Goal: Task Accomplishment & Management: Manage account settings

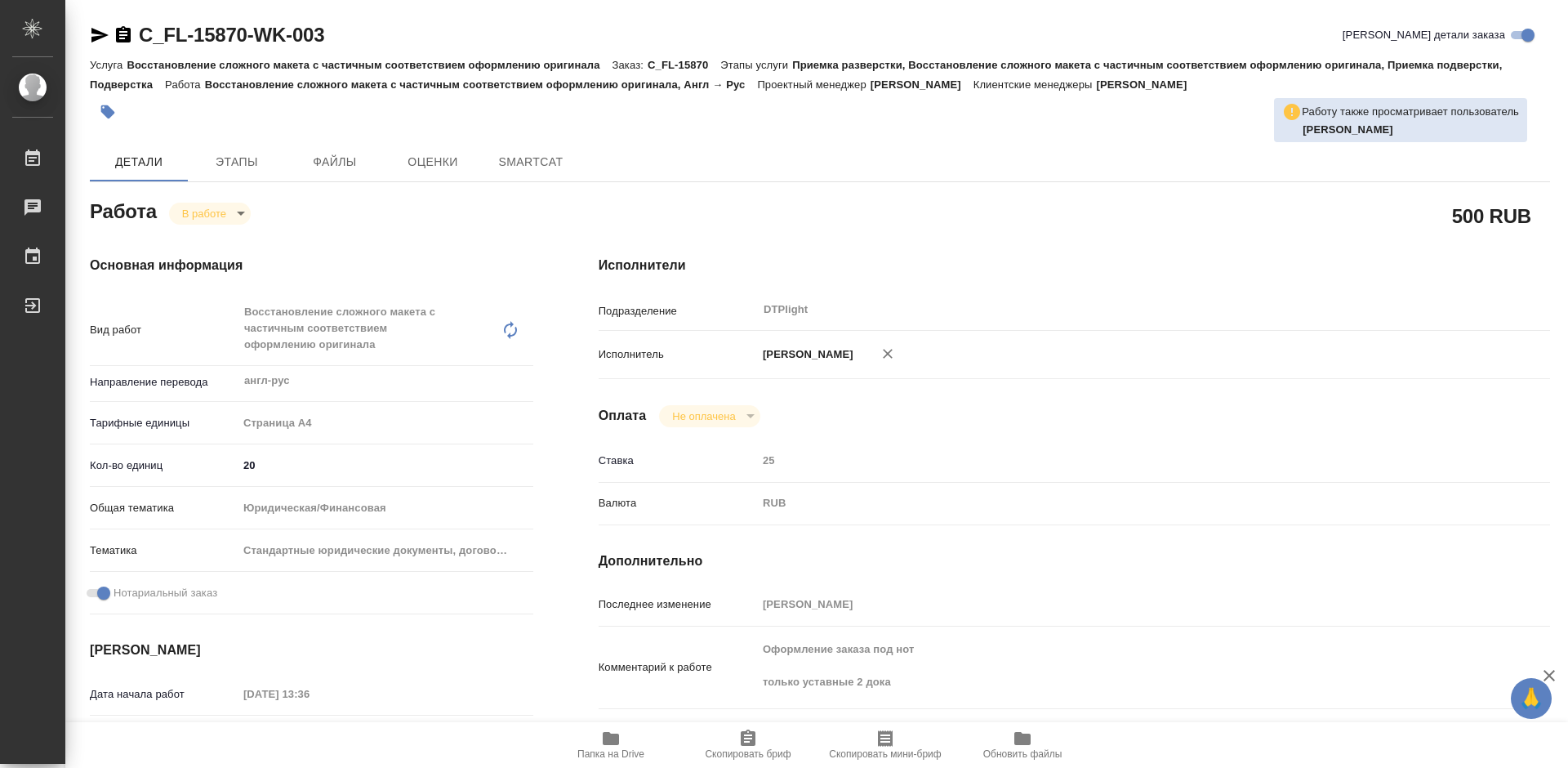
type textarea "x"
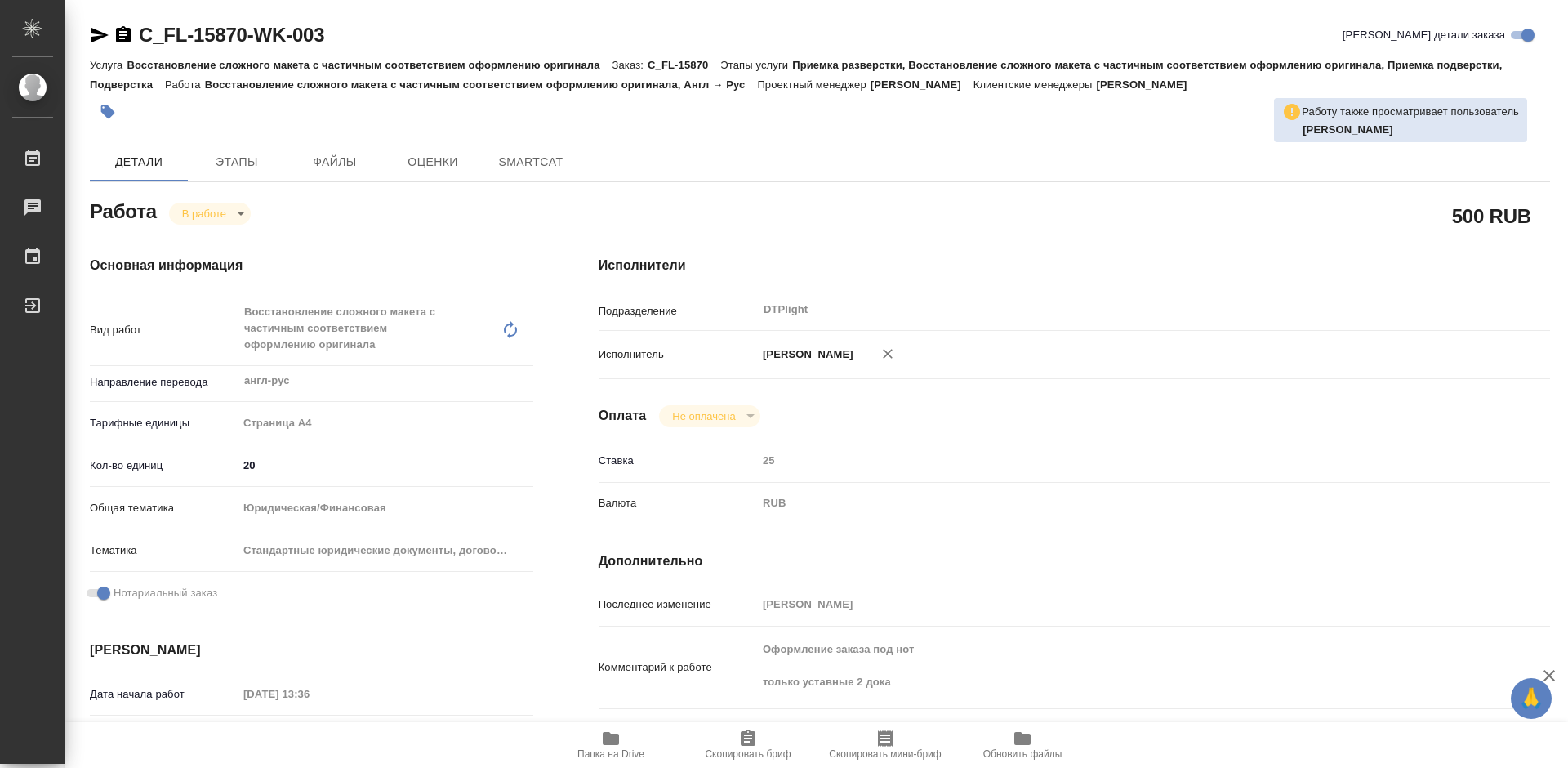
type textarea "x"
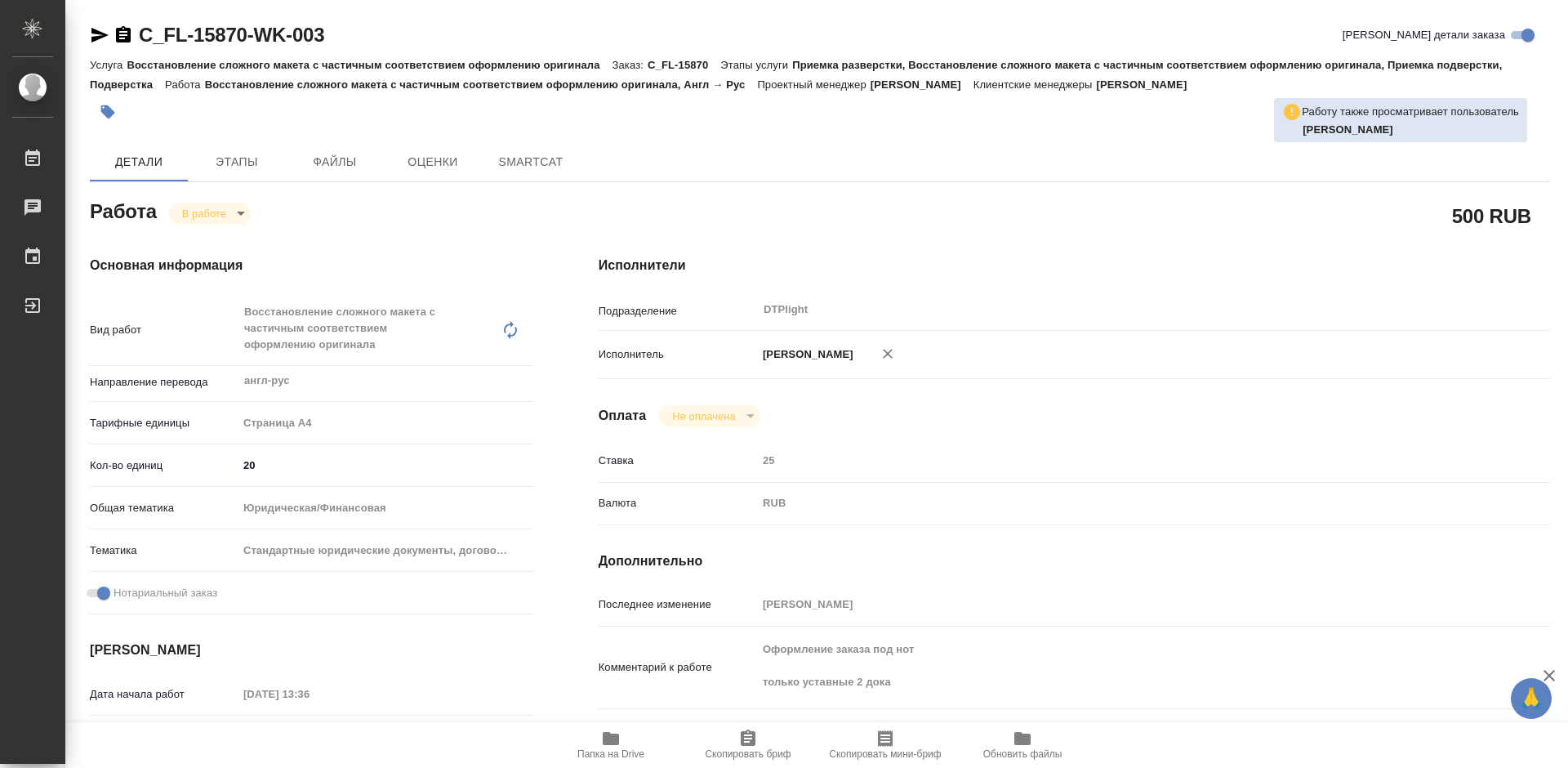
type textarea "x"
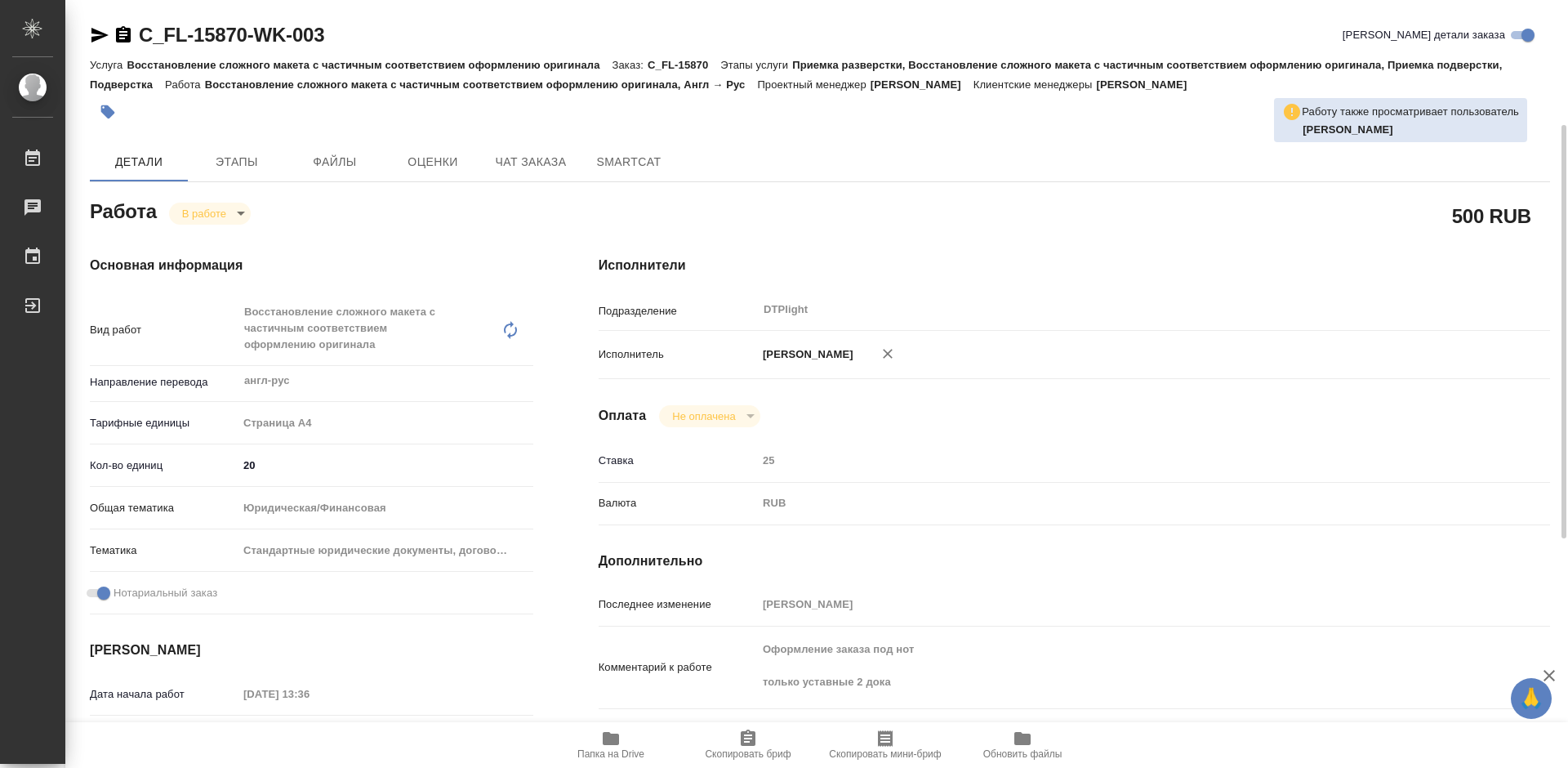
type textarea "x"
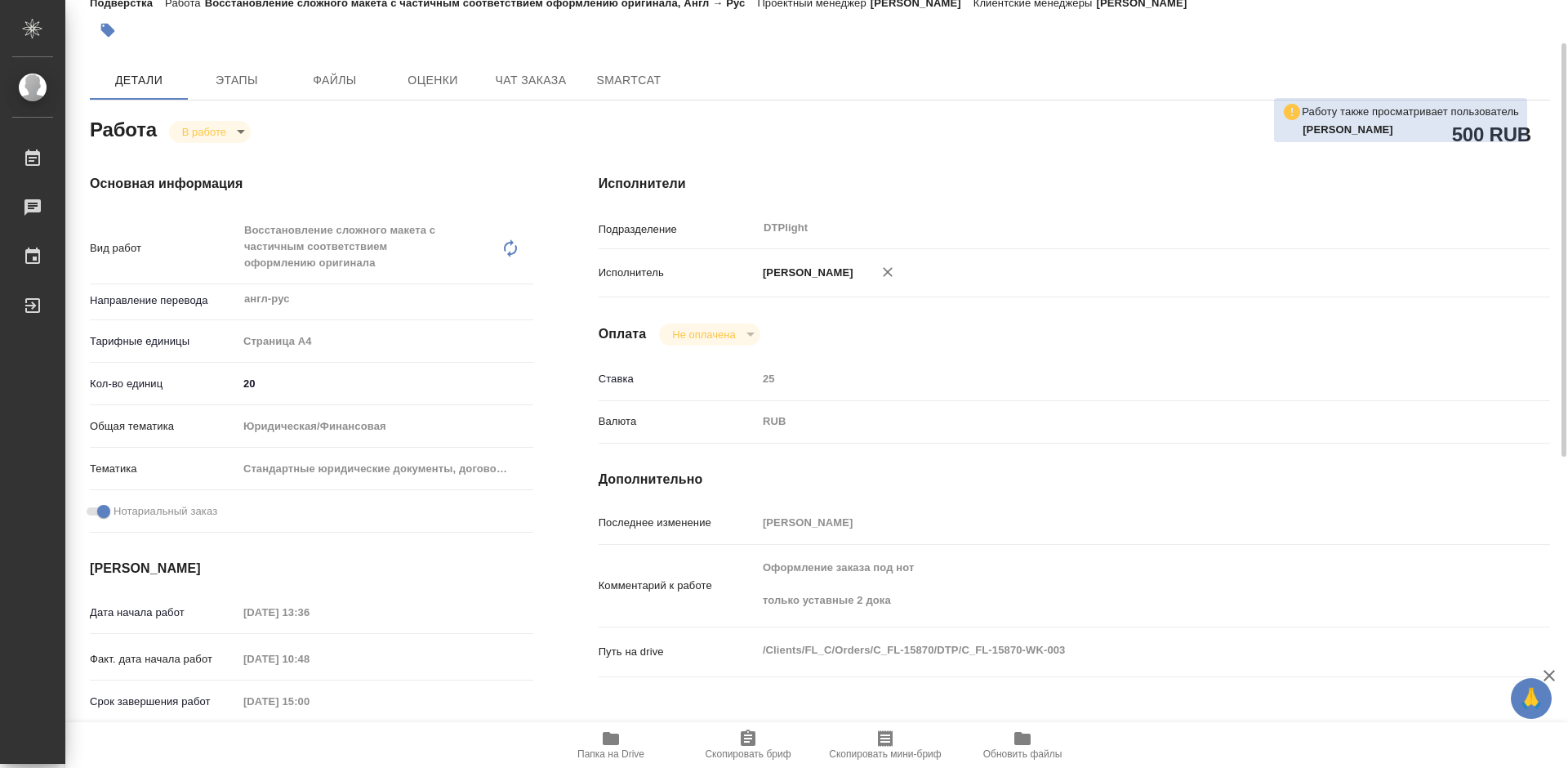
scroll to position [245, 0]
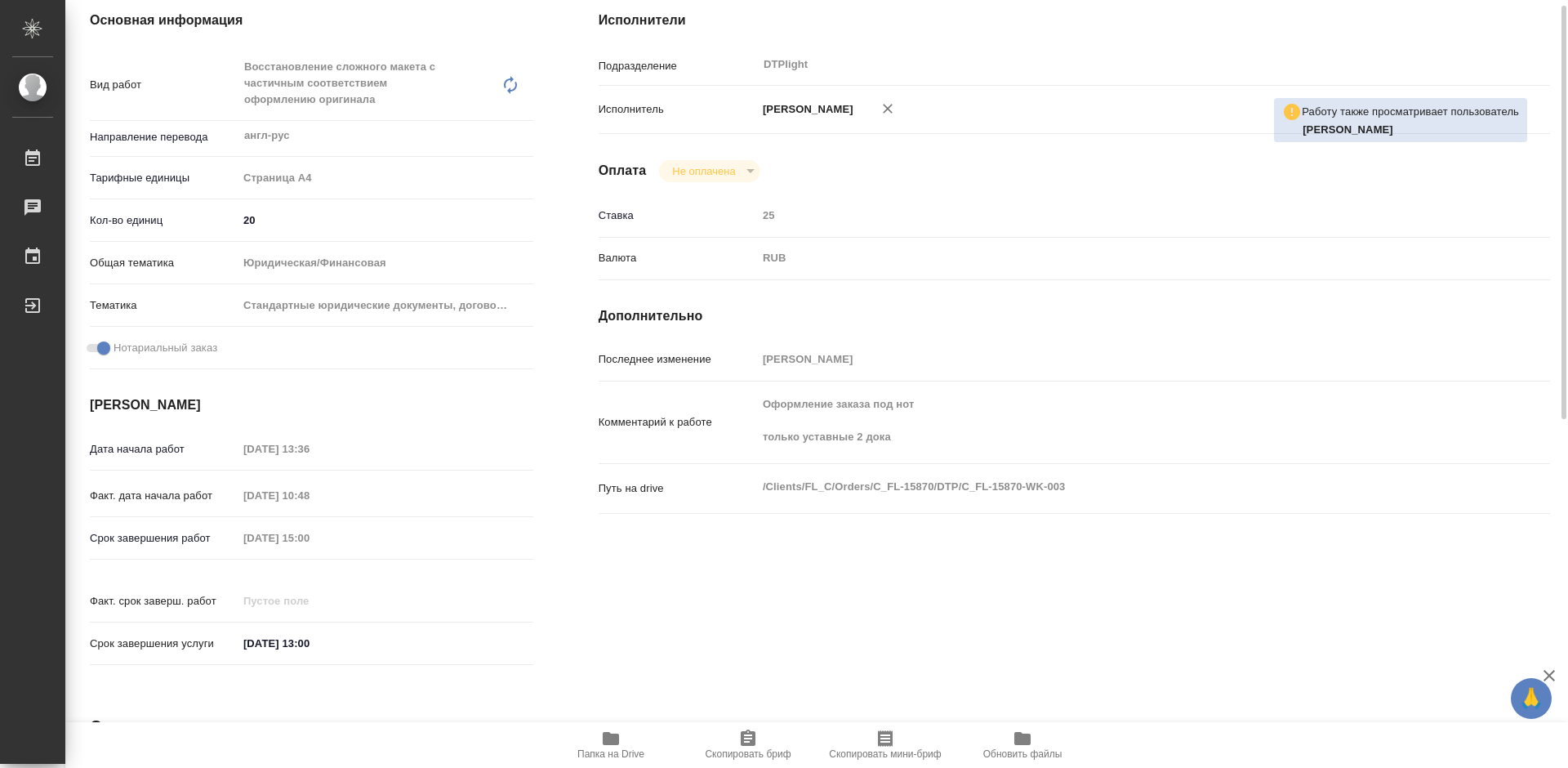
type textarea "x"
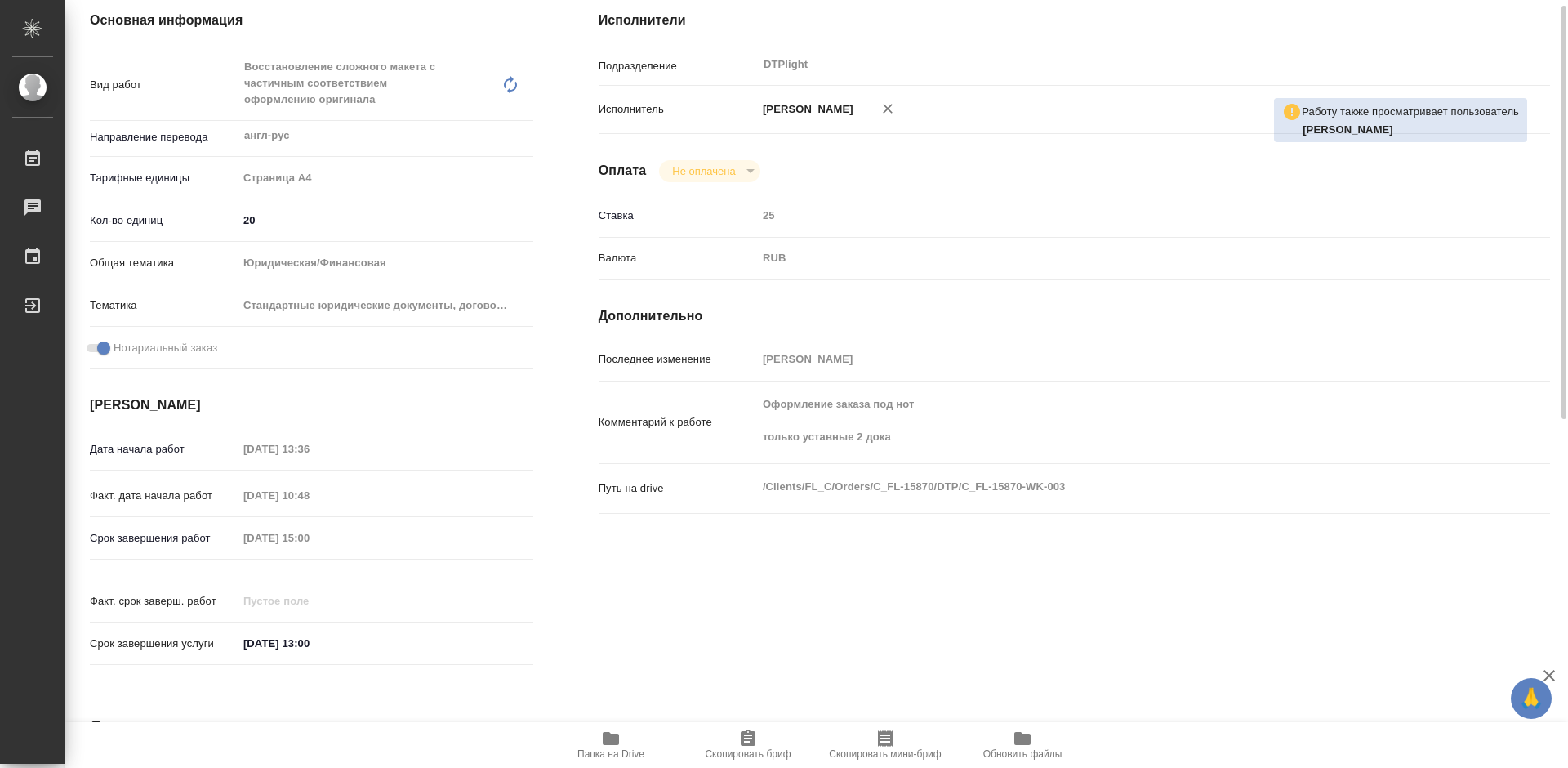
scroll to position [0, 0]
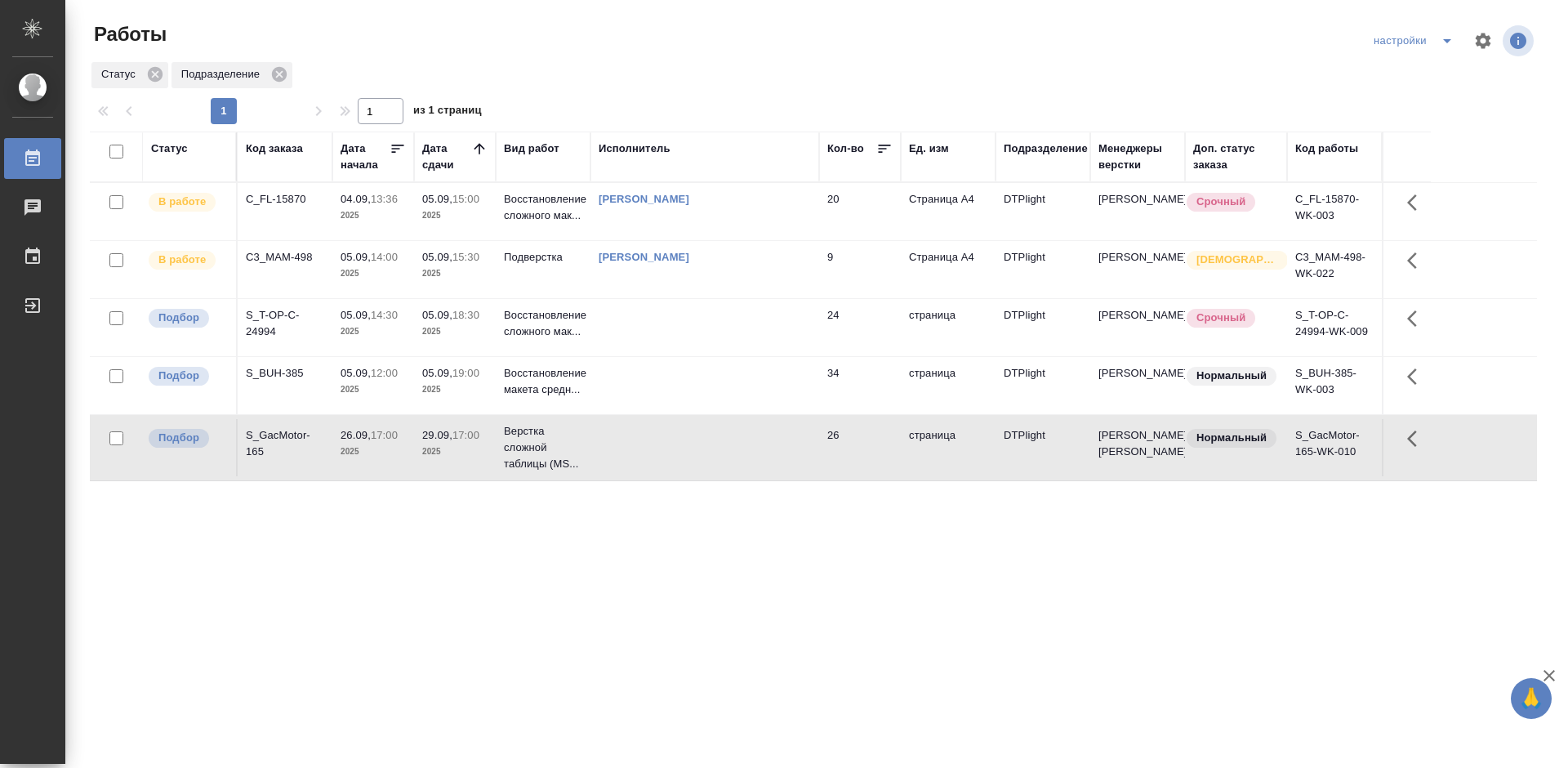
click at [280, 193] on div "C_FL-15870" at bounding box center [285, 200] width 78 height 16
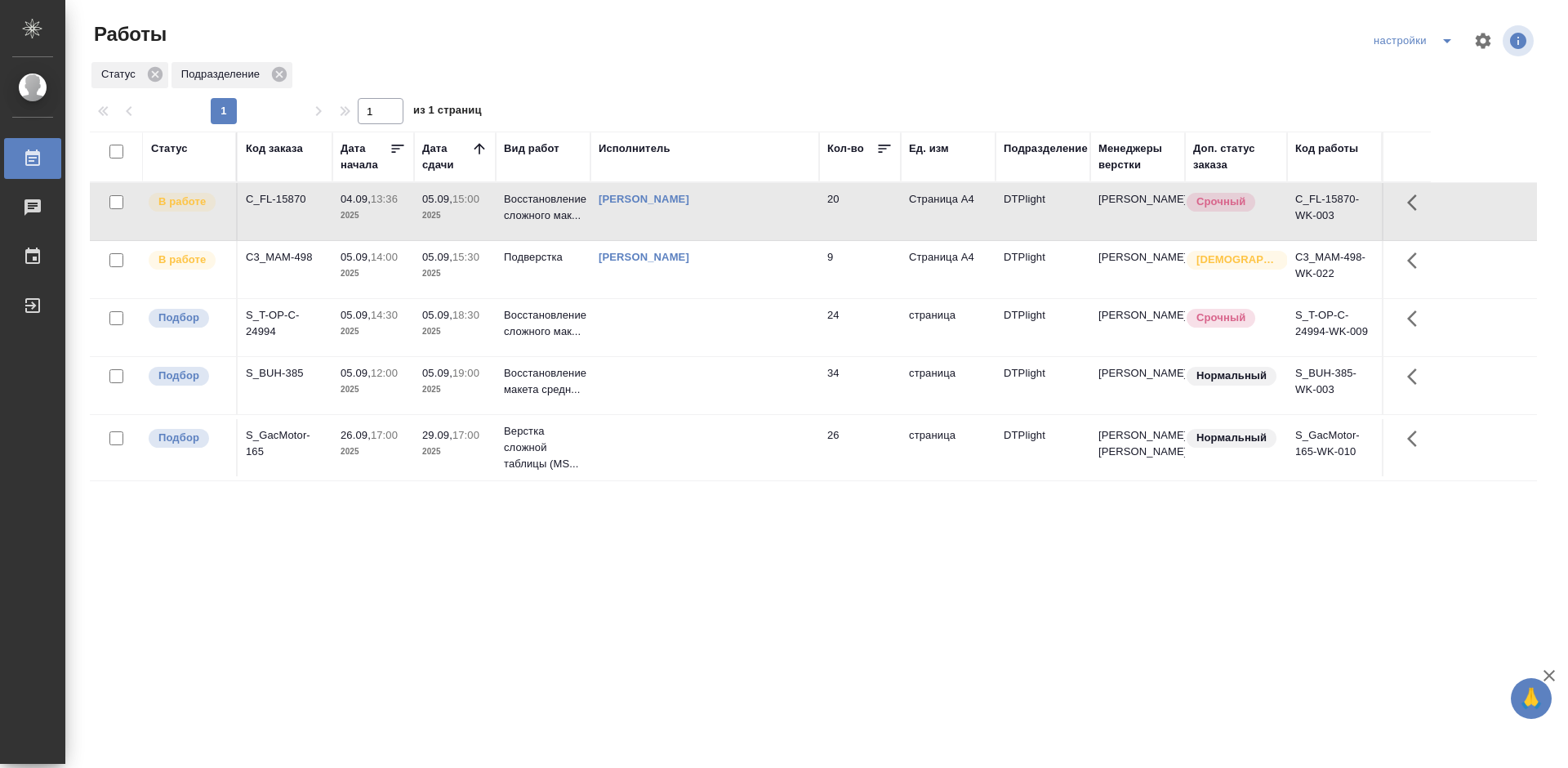
click at [280, 193] on div "C_FL-15870" at bounding box center [285, 200] width 78 height 16
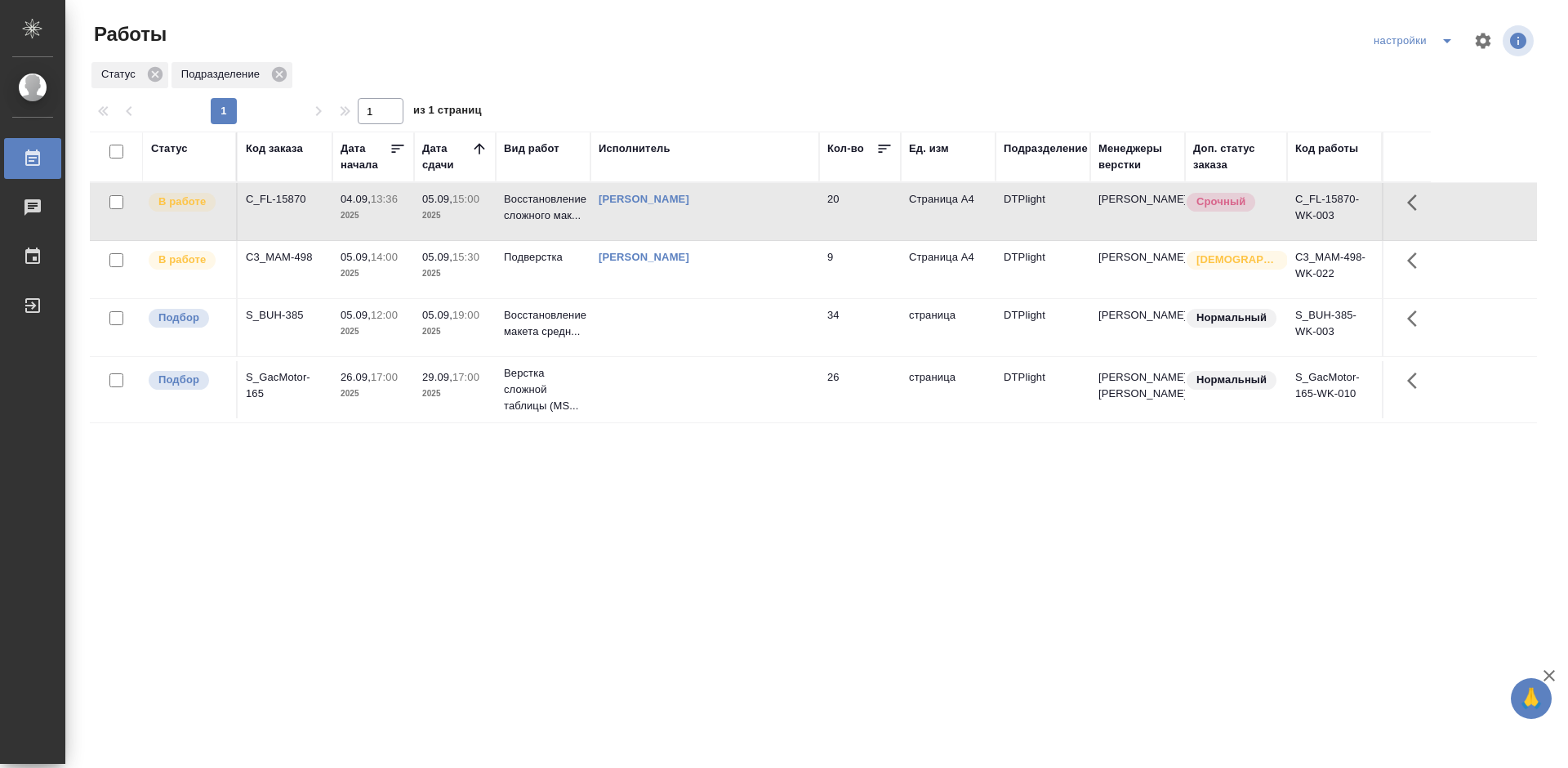
click at [843, 481] on div "Статус Код заказа Дата начала Дата сдачи Вид работ Исполнитель Кол-во Ед. изм П…" at bounding box center [813, 425] width 1447 height 588
click at [285, 389] on div "S_GacMotor-165" at bounding box center [285, 386] width 78 height 33
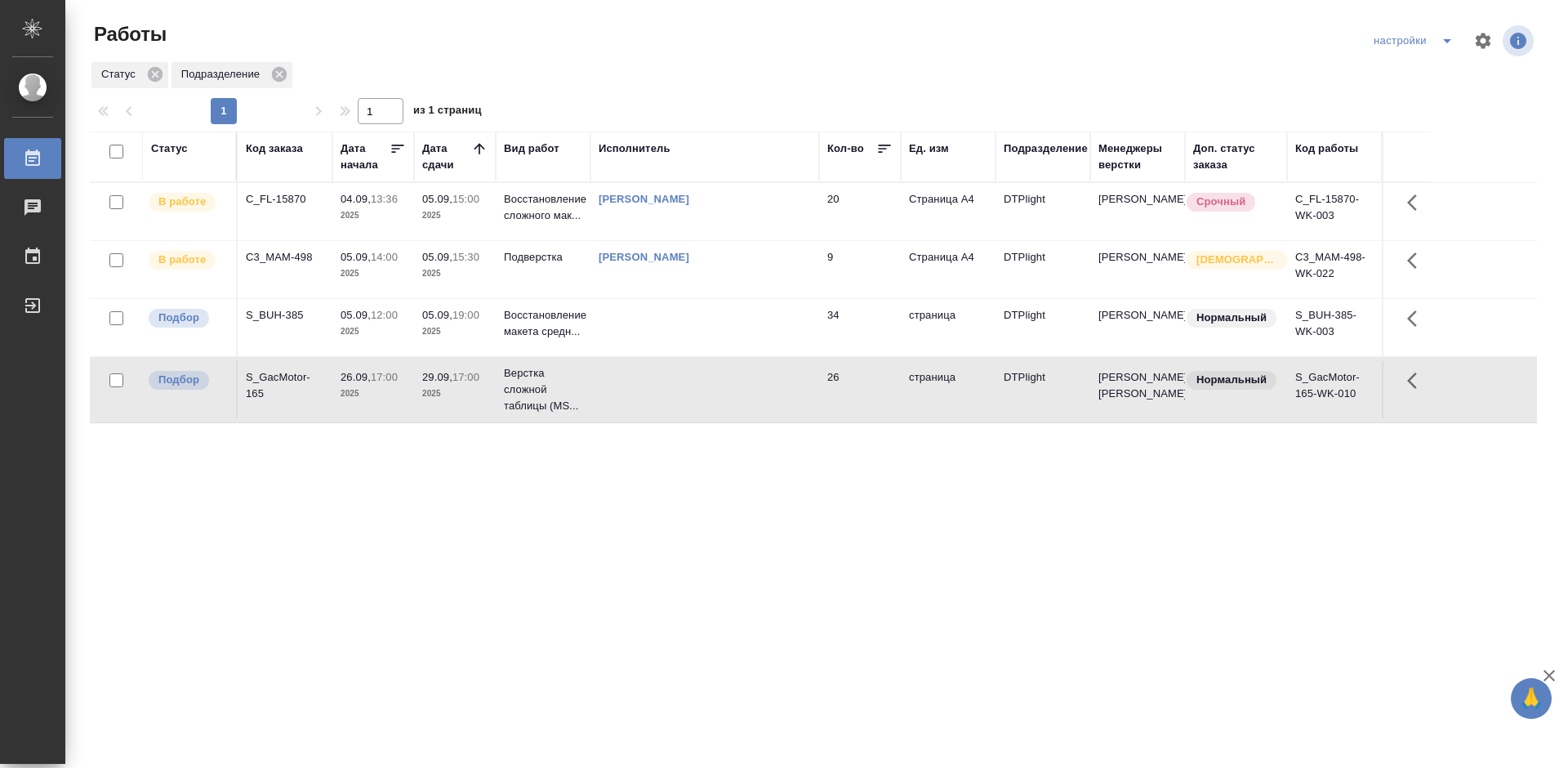
click at [285, 389] on div "S_GacMotor-165" at bounding box center [285, 386] width 78 height 33
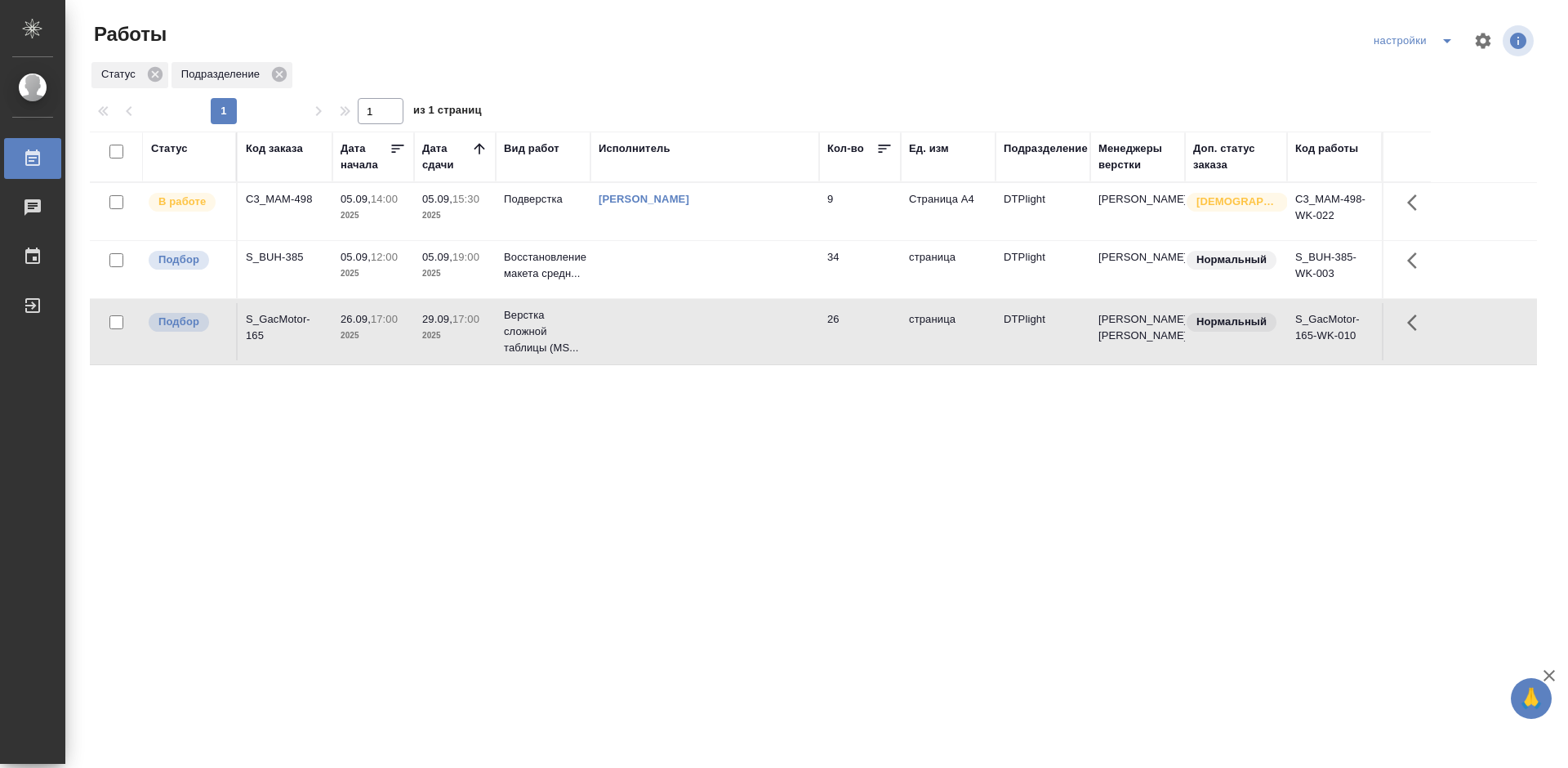
click at [572, 443] on div "Статус Код заказа Дата начала Дата сдачи Вид работ Исполнитель Кол-во Ед. изм П…" at bounding box center [813, 425] width 1447 height 588
click at [282, 258] on div "S_BUH-385" at bounding box center [285, 257] width 78 height 16
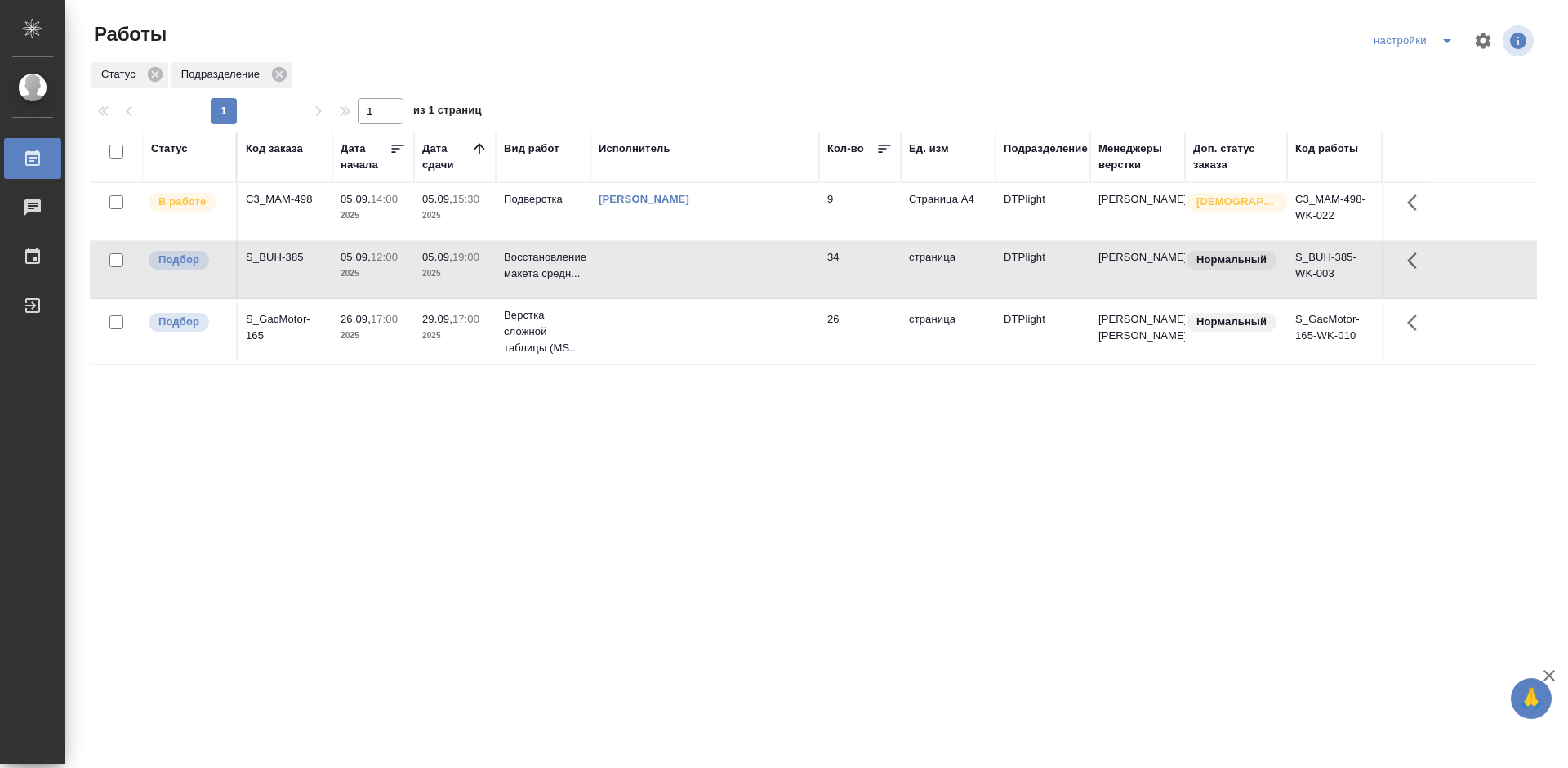
click at [282, 257] on div "S_BUH-385" at bounding box center [285, 257] width 78 height 16
click at [553, 455] on div "Статус Код заказа Дата начала Дата сдачи Вид работ Исполнитель Кол-во Ед. изм П…" at bounding box center [813, 425] width 1447 height 588
click at [936, 507] on div "Статус Код заказа Дата начала Дата сдачи Вид работ Исполнитель Кол-во Ед. изм П…" at bounding box center [813, 425] width 1447 height 588
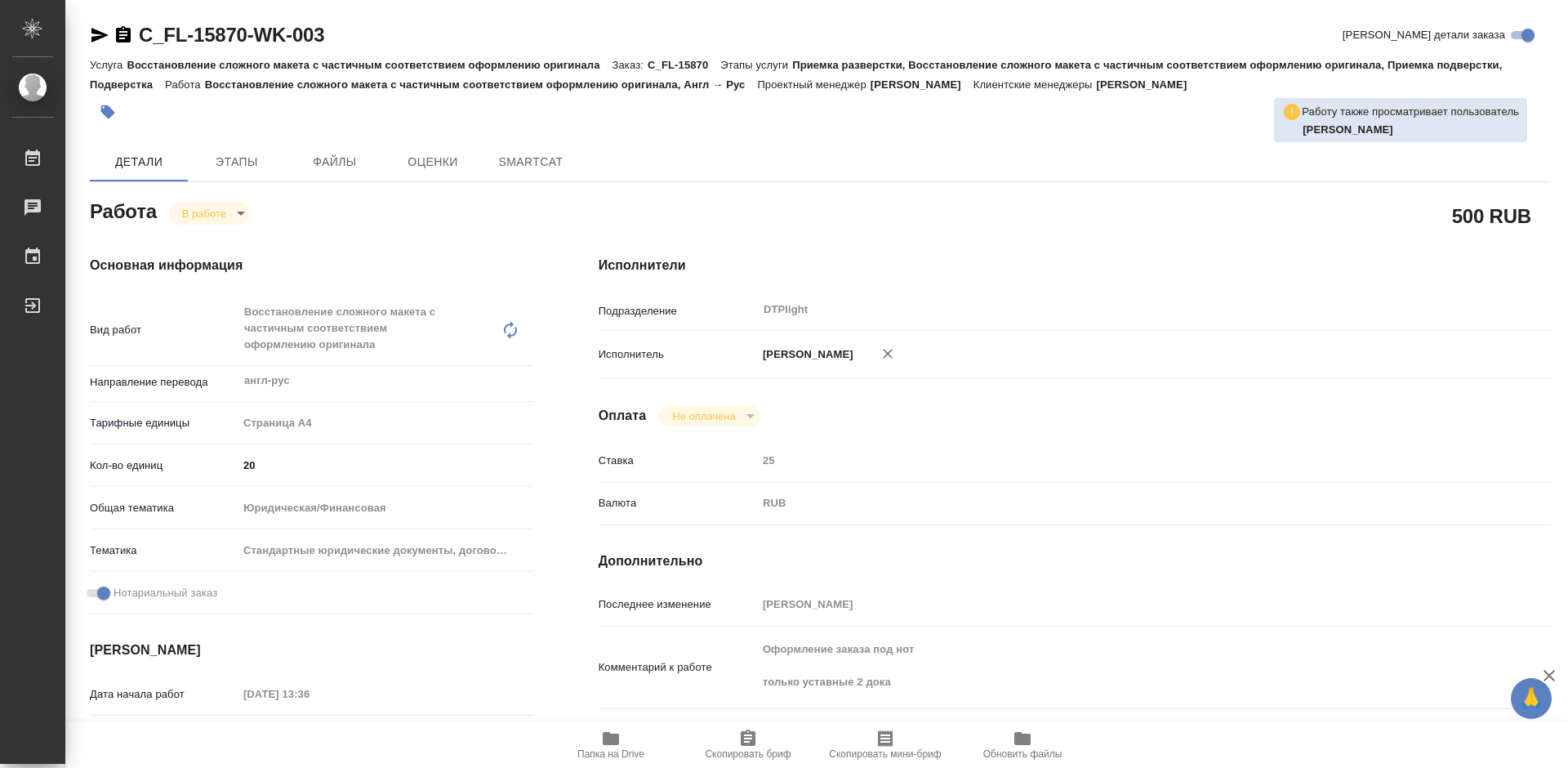
type textarea "x"
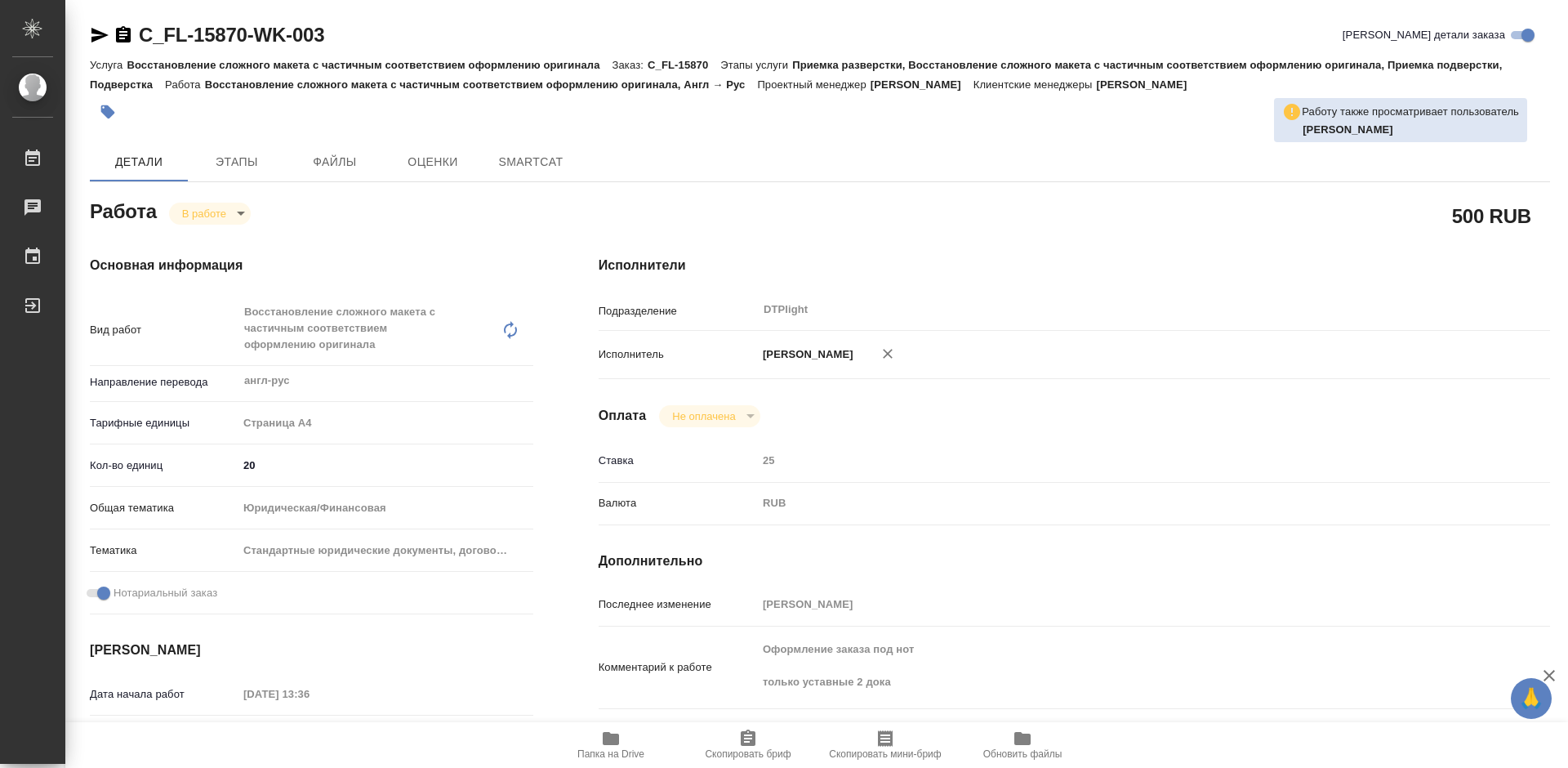
type textarea "x"
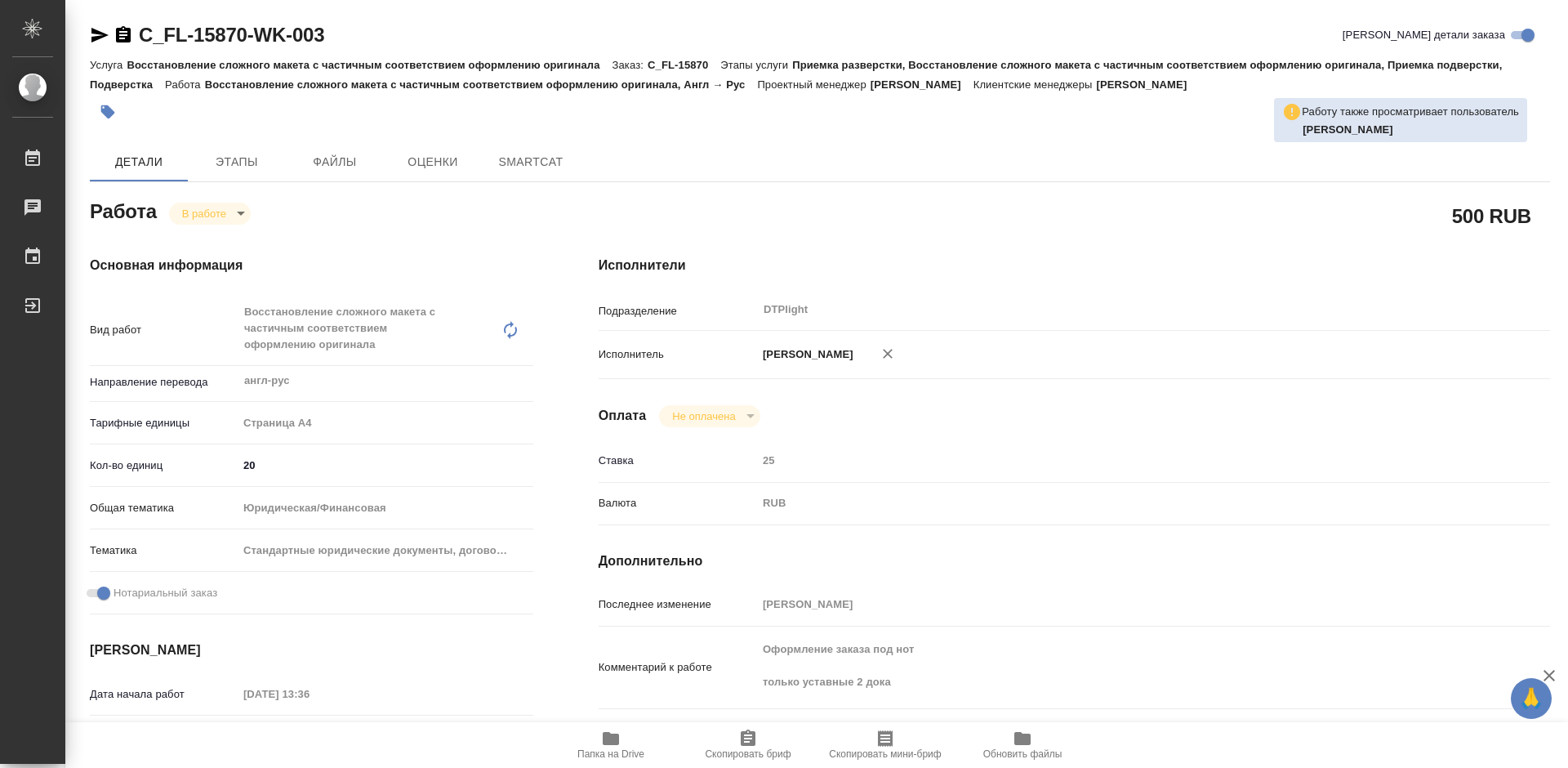
type textarea "x"
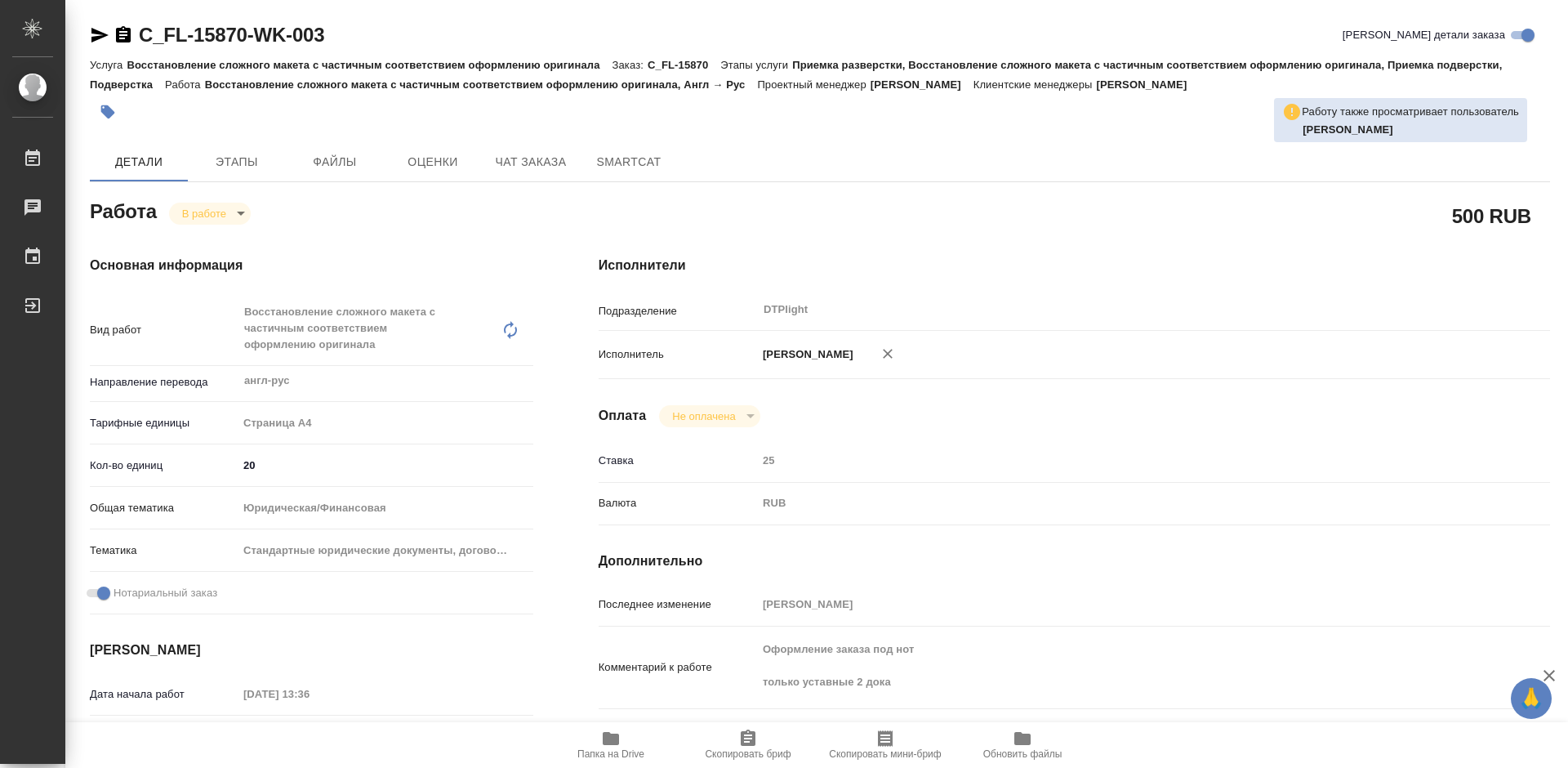
type textarea "x"
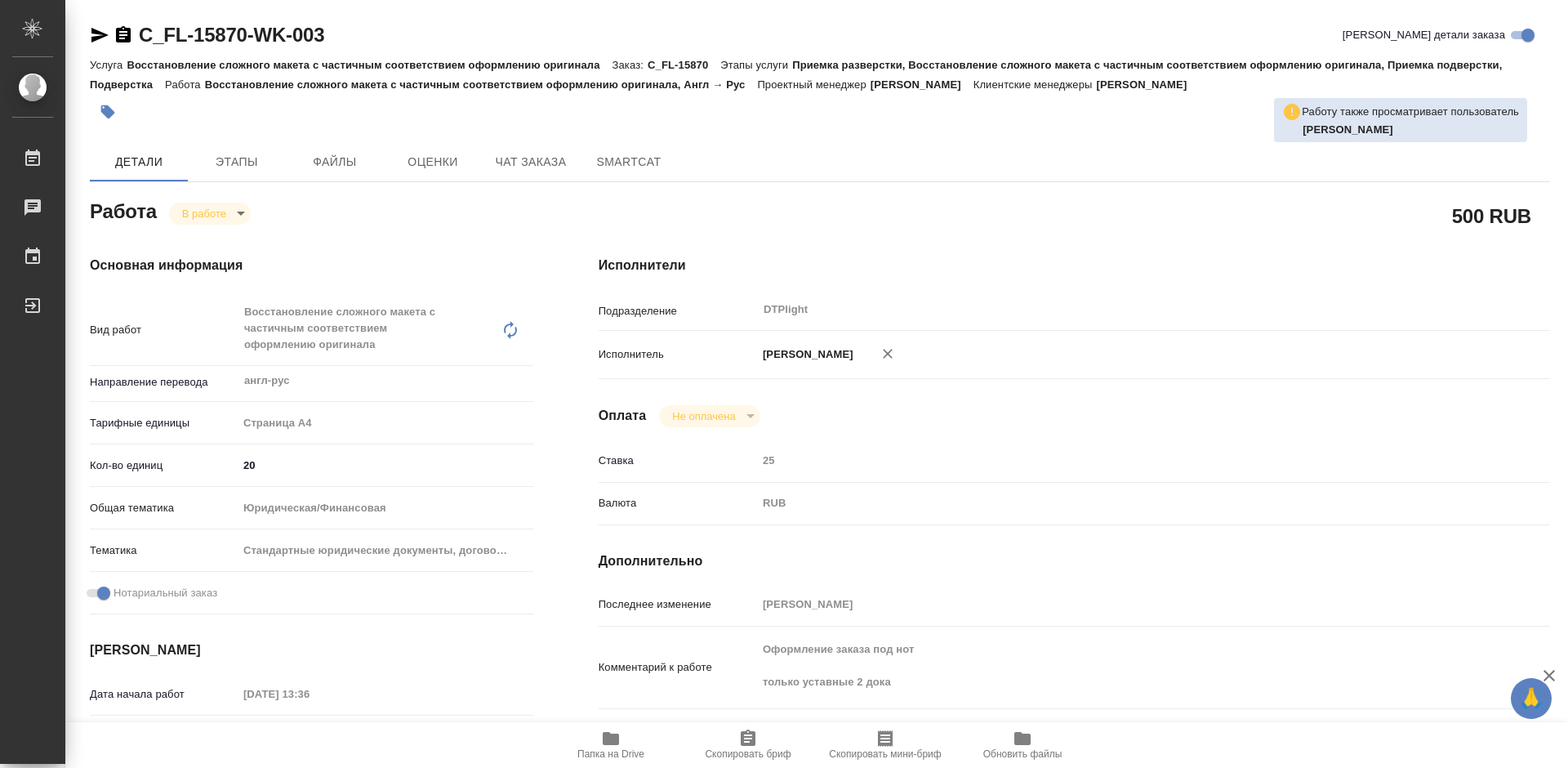
click at [623, 742] on span "Папка на Drive" at bounding box center [610, 744] width 118 height 31
type textarea "x"
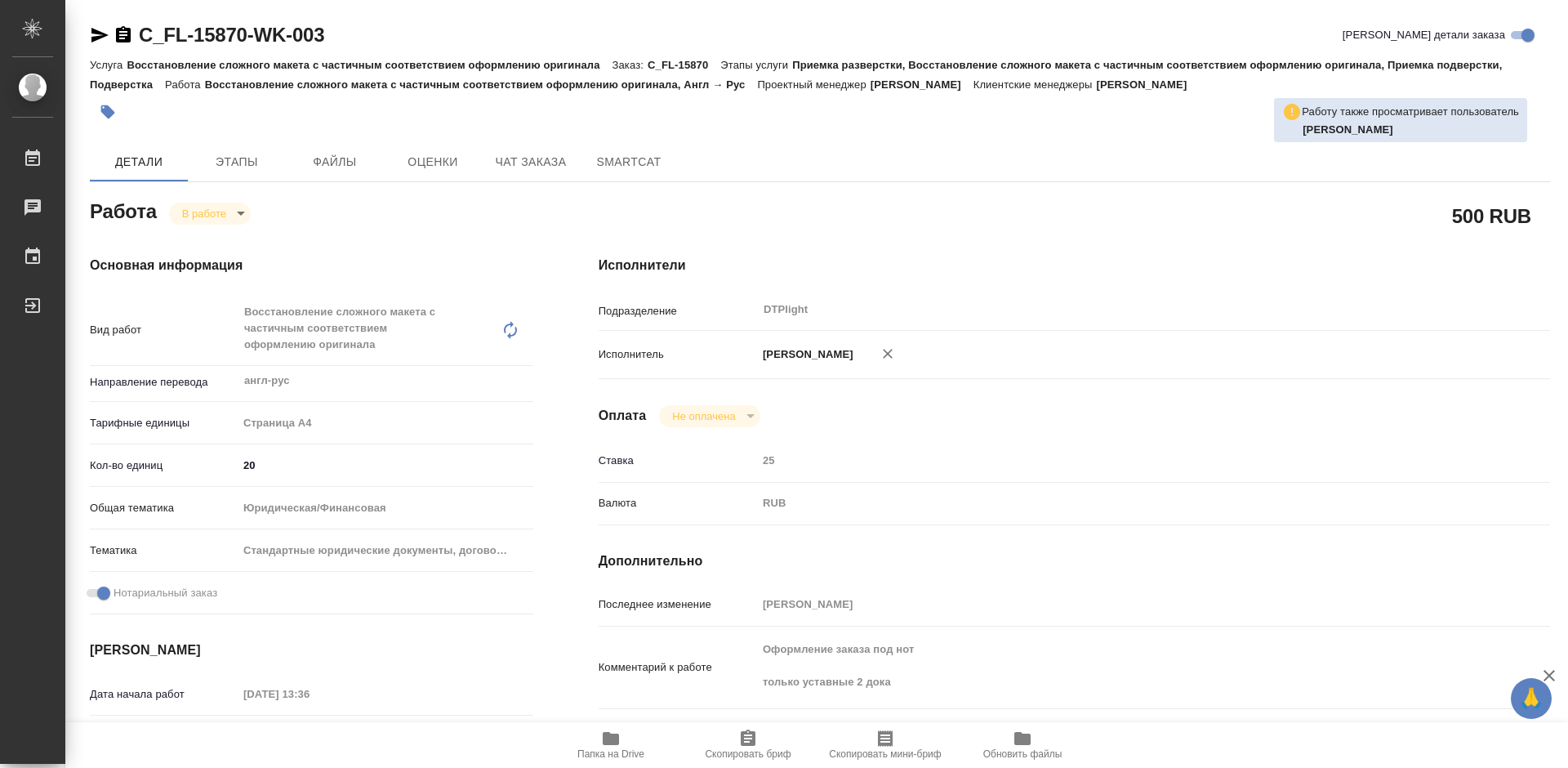
type textarea "x"
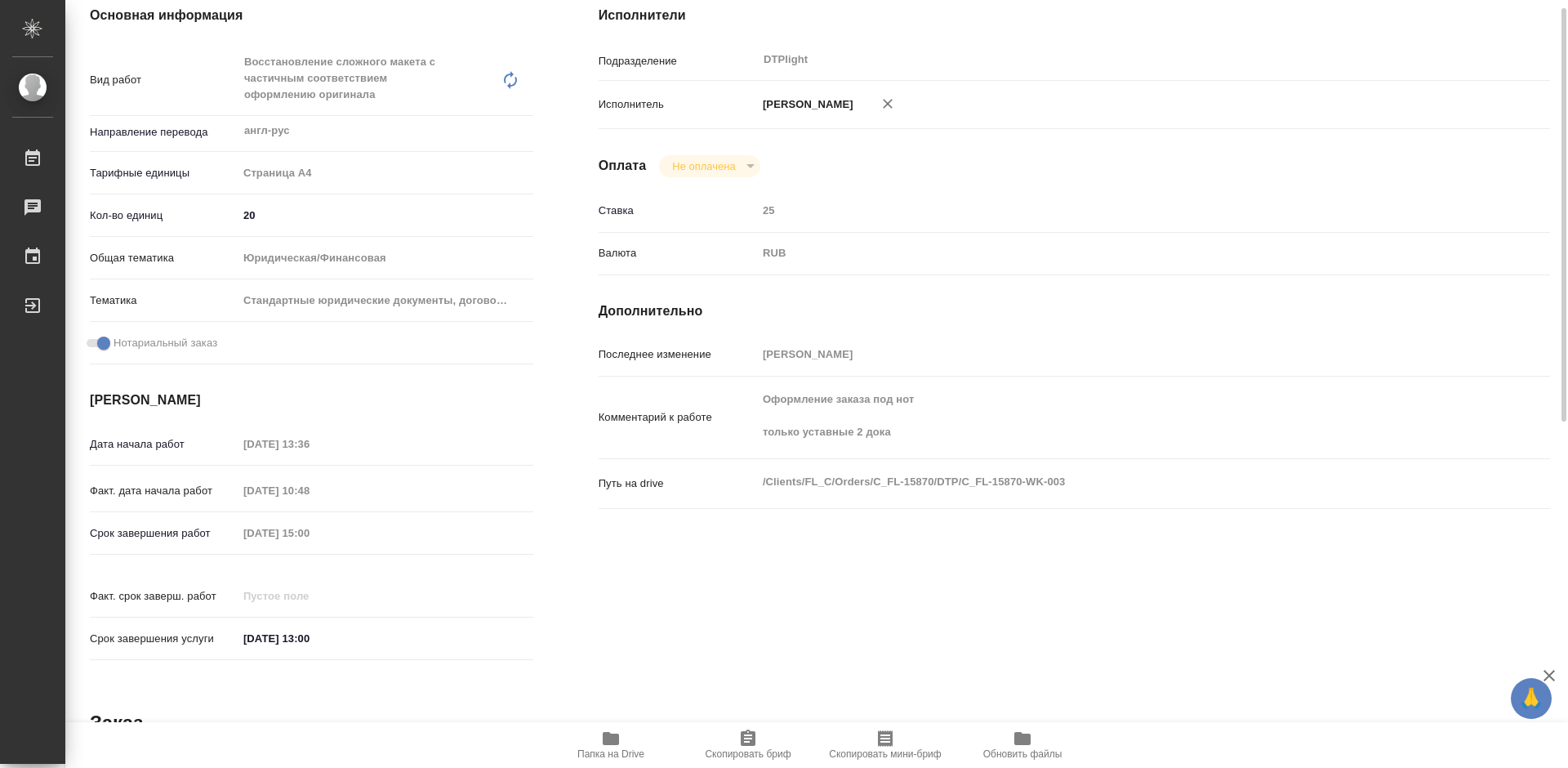
scroll to position [5, 0]
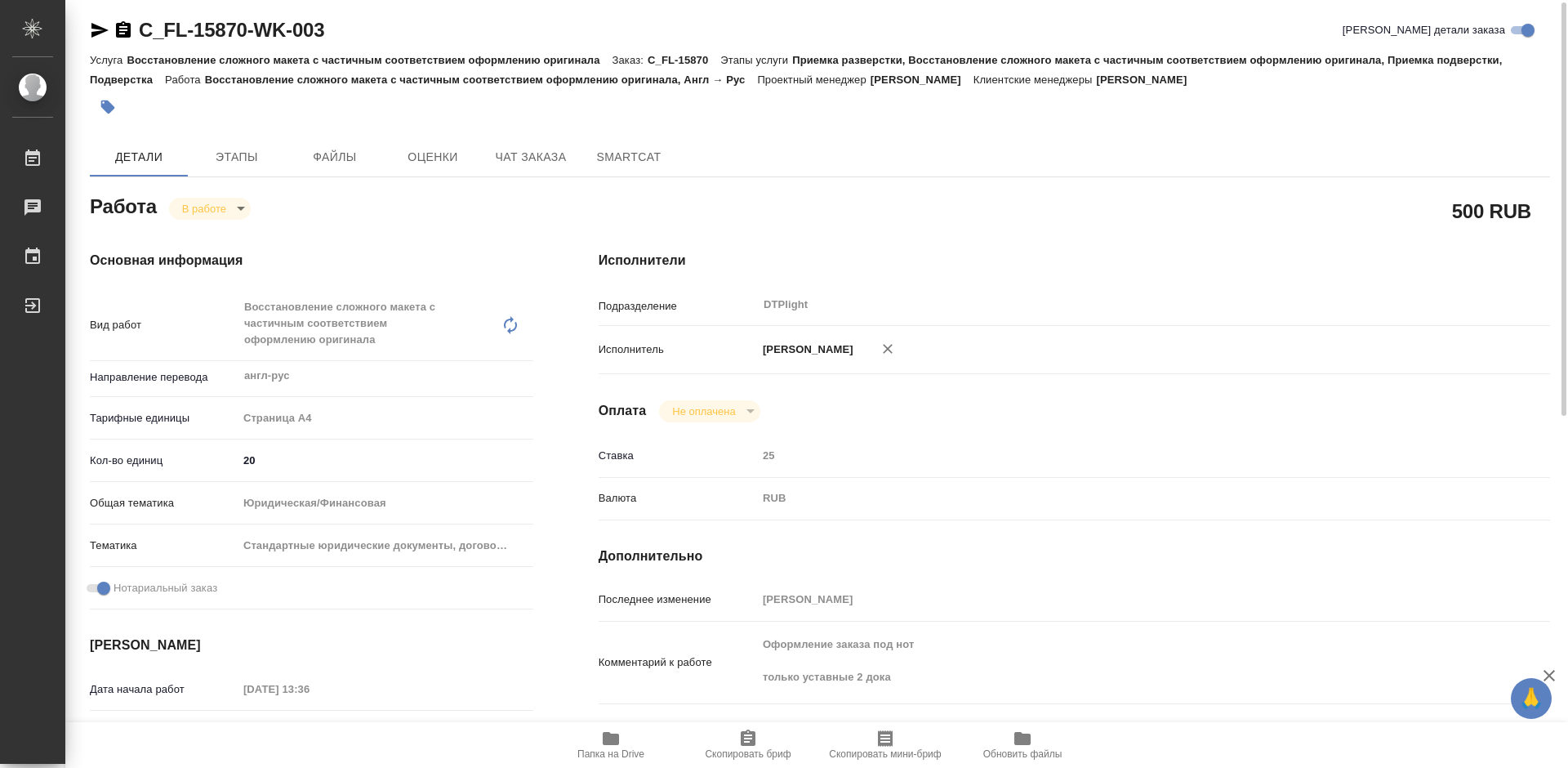
click at [231, 210] on body "🙏 .cls-1 fill:#fff; AWATERA Tretyakova Mariya Работы 0 Чаты График Выйти C_FL-1…" at bounding box center [784, 384] width 1568 height 768
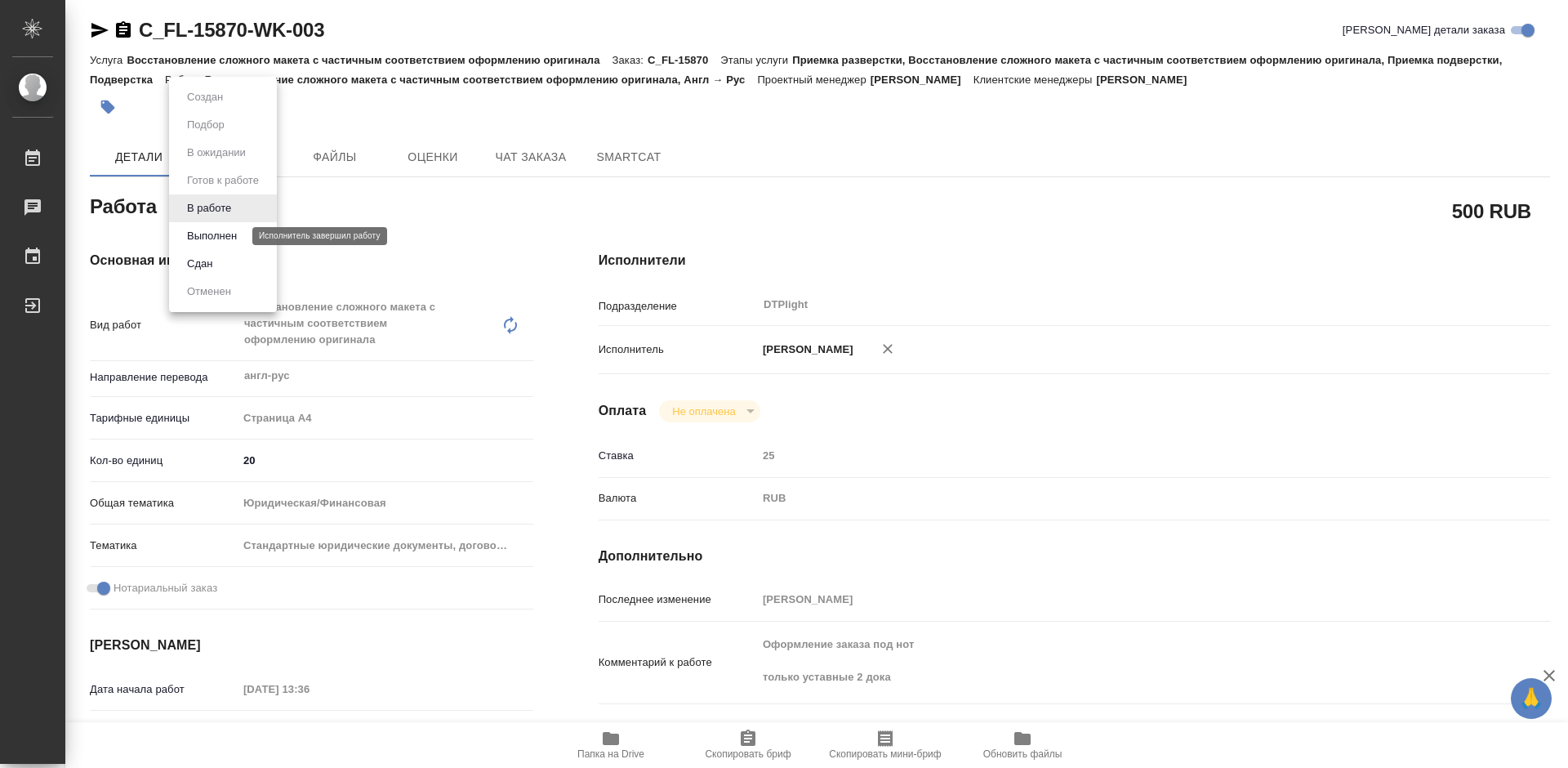
click at [231, 233] on button "Выполнен" at bounding box center [212, 236] width 59 height 18
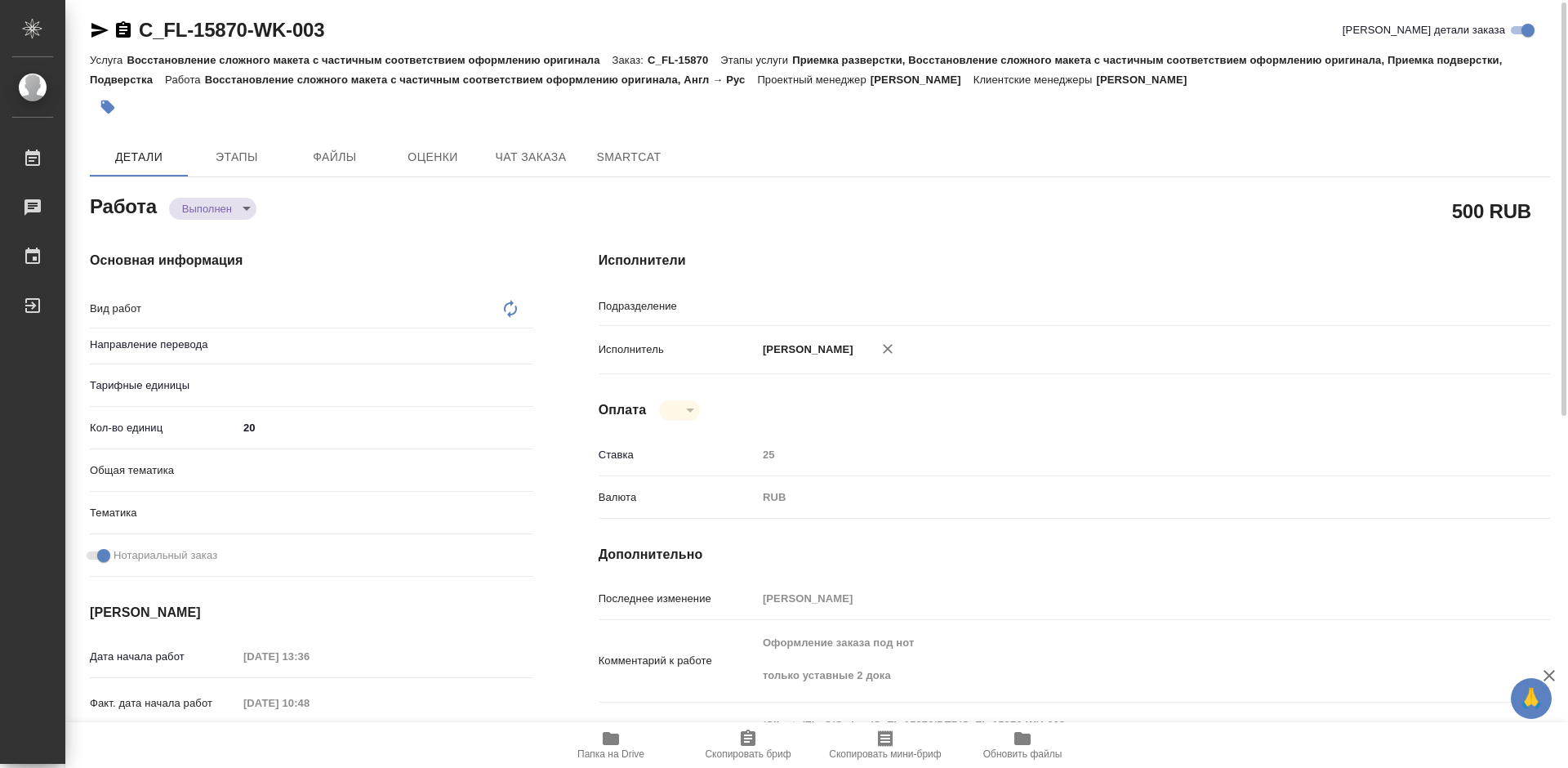
type textarea "x"
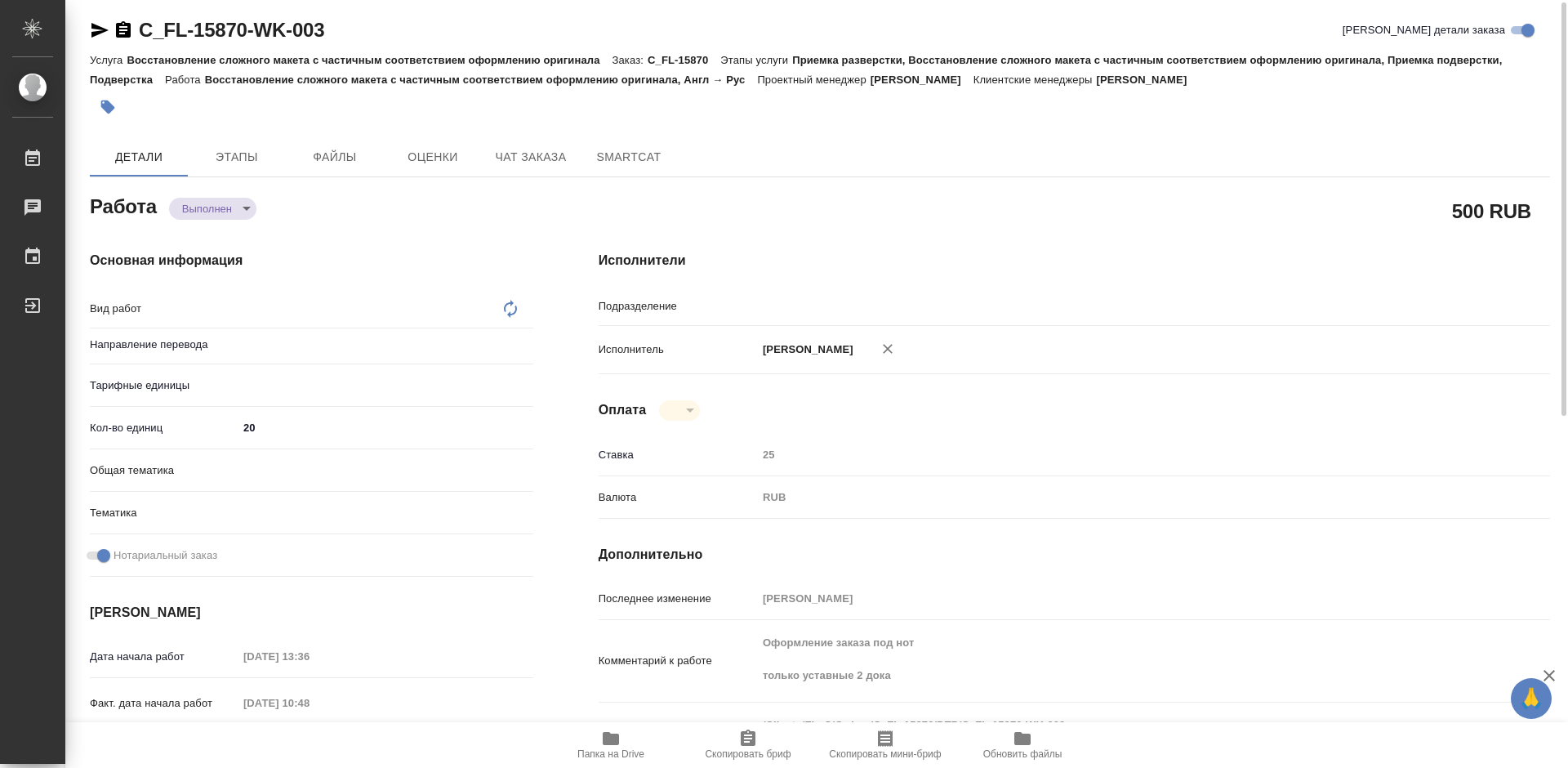
type textarea "x"
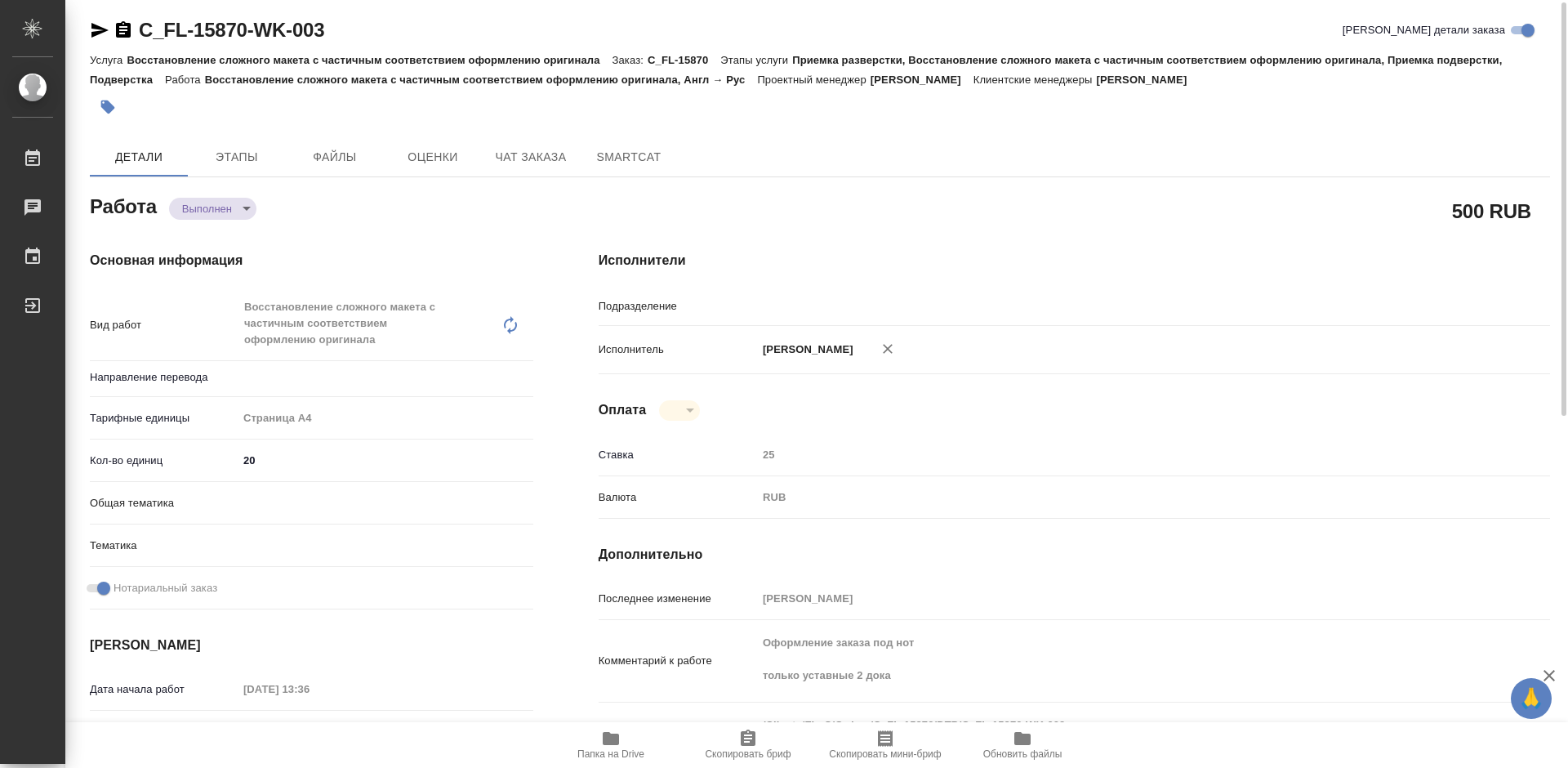
type textarea "Восстановление сложного макета с частичным соответствием оформлению оригинала"
type textarea "x"
type input "DTPlight"
type input "англ-рус"
type textarea "x"
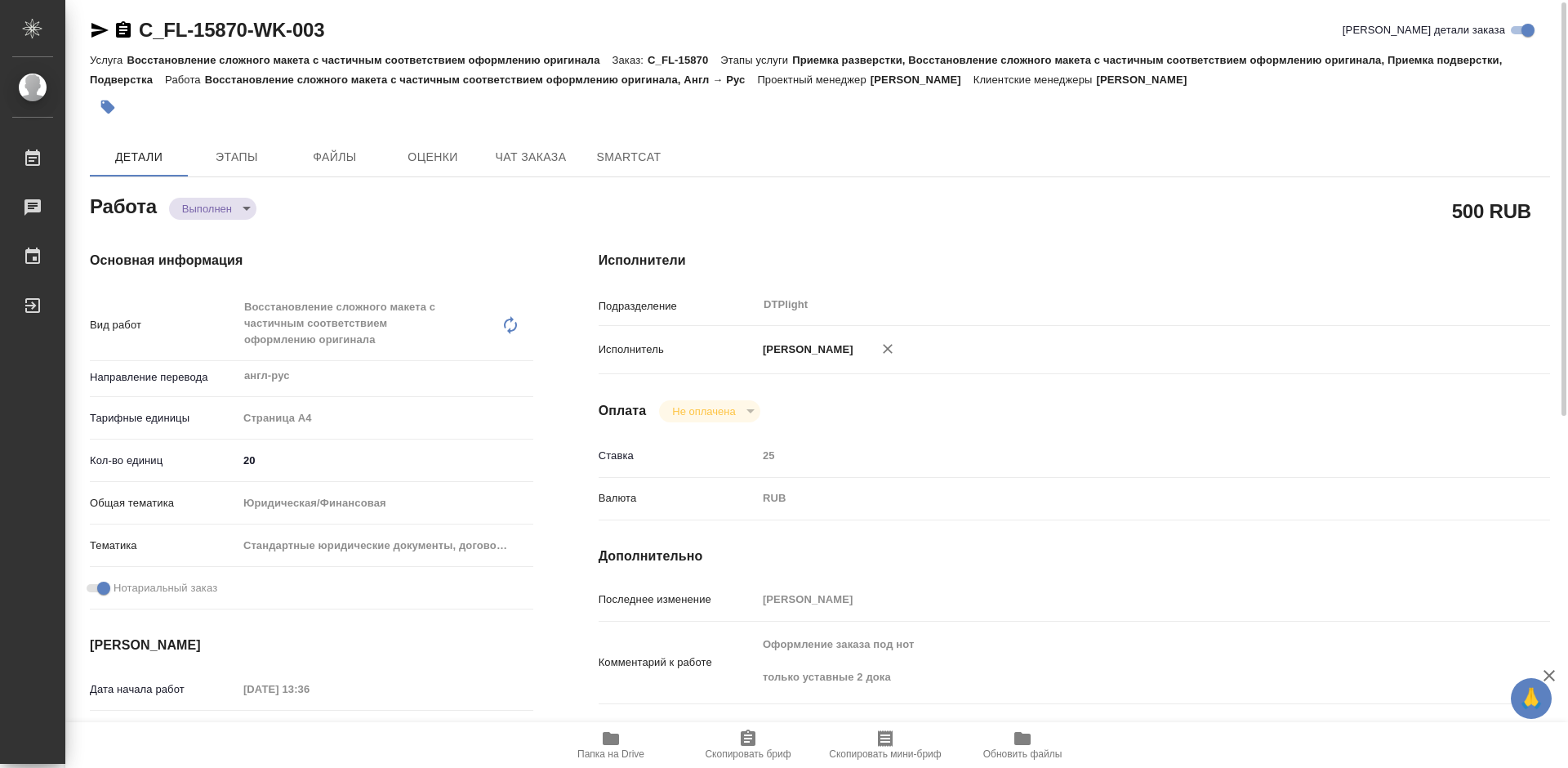
type textarea "x"
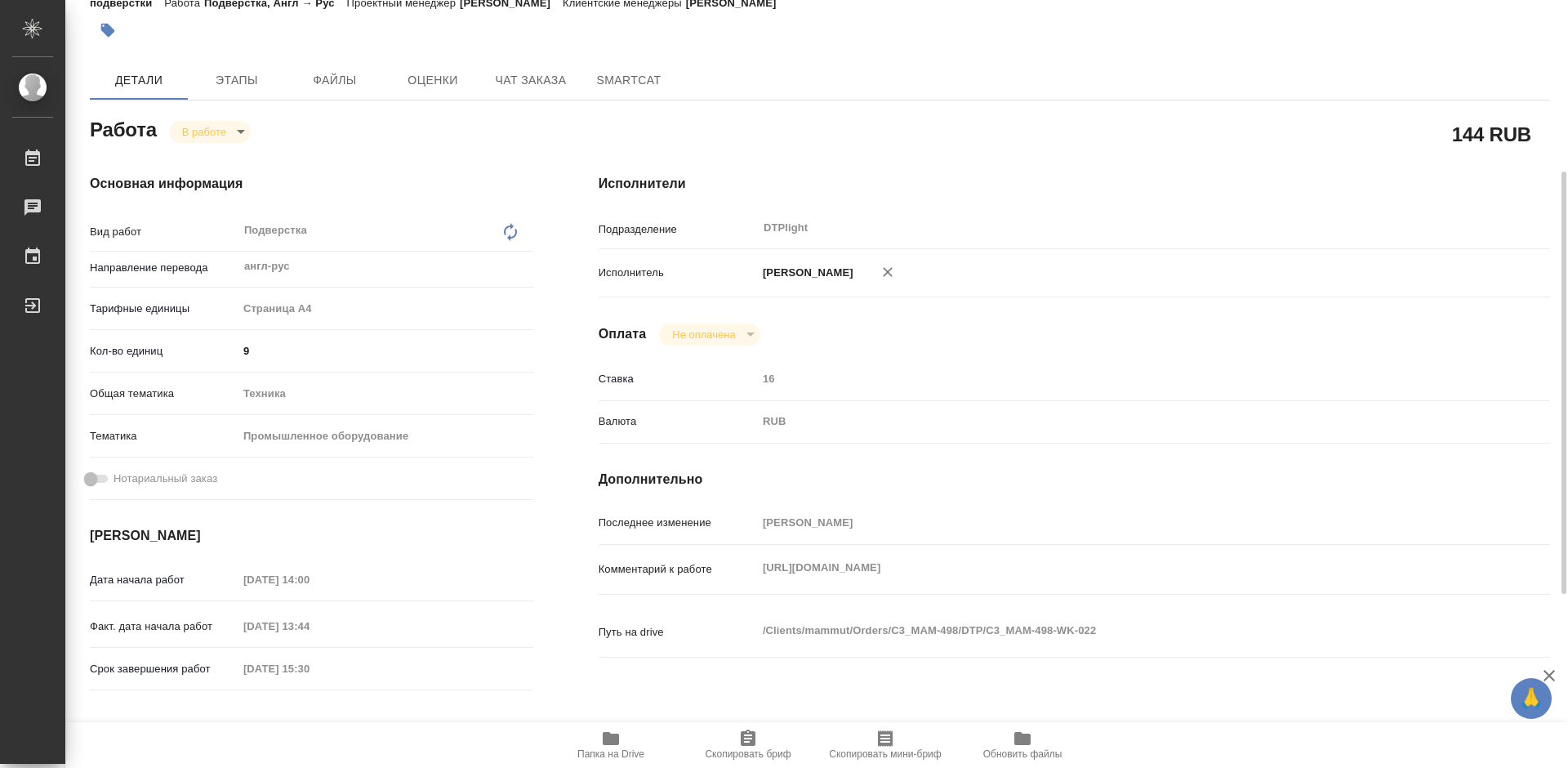
scroll to position [327, 0]
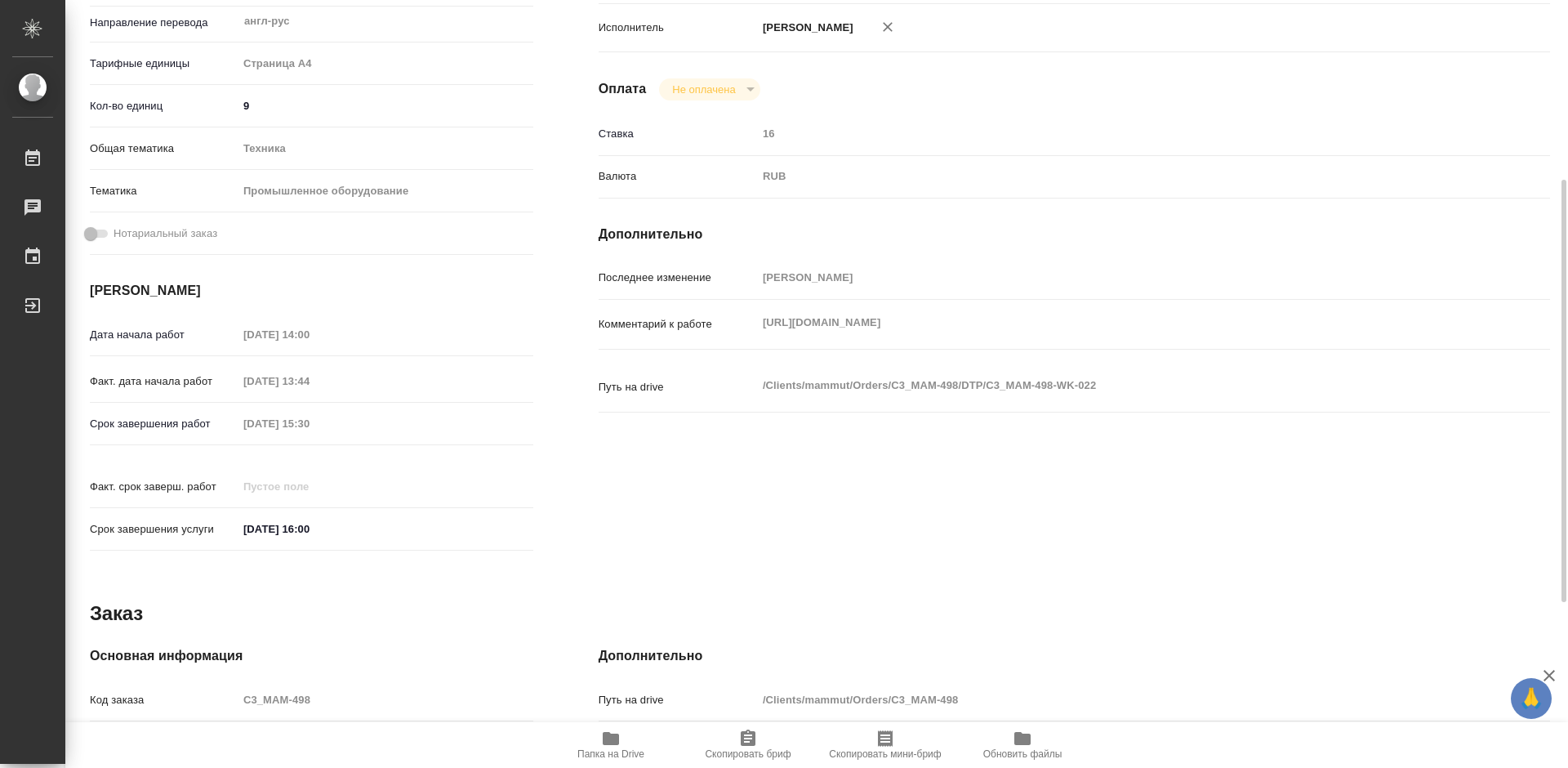
click at [618, 754] on span "Папка на Drive" at bounding box center [610, 754] width 67 height 12
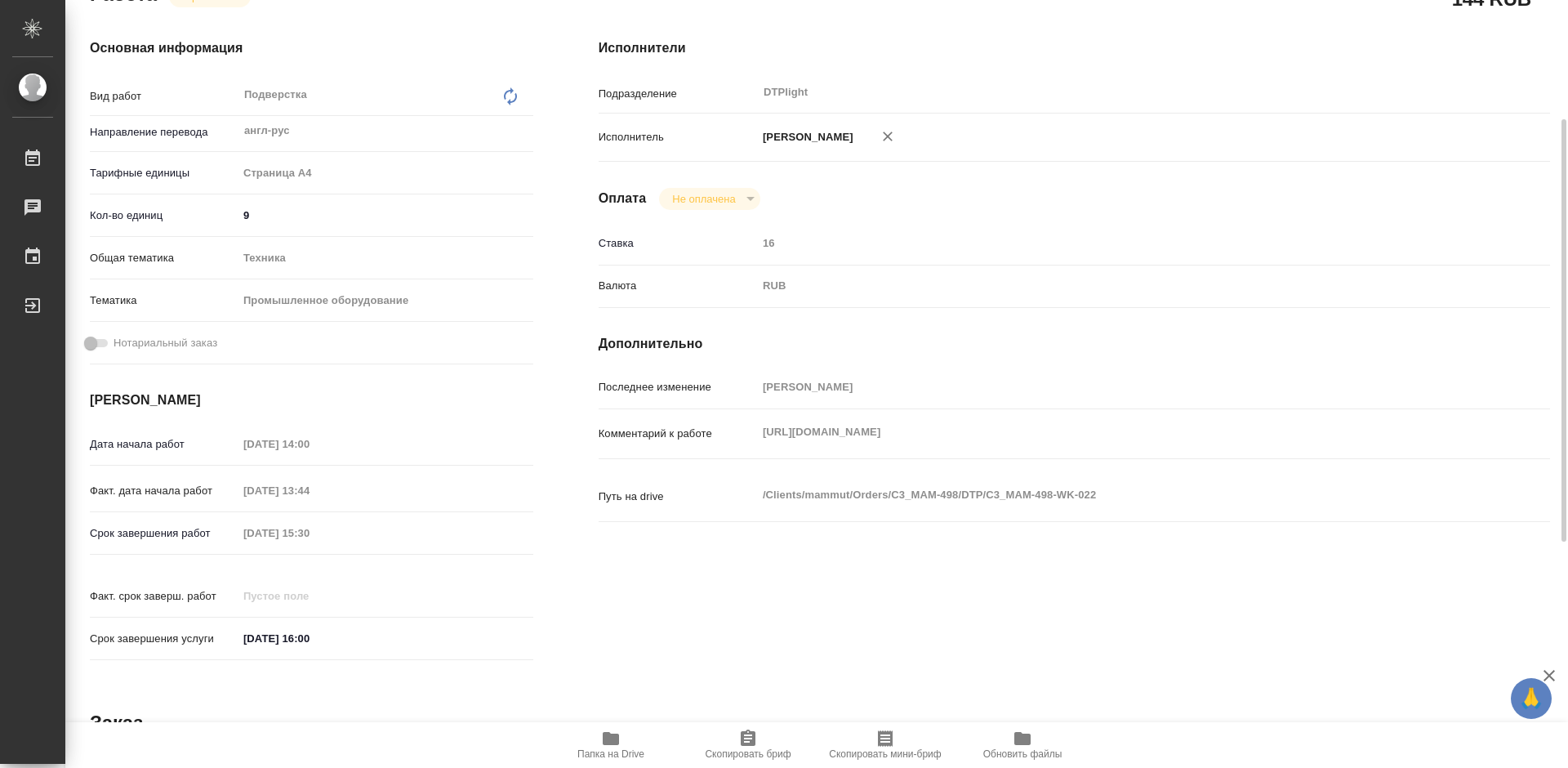
scroll to position [0, 0]
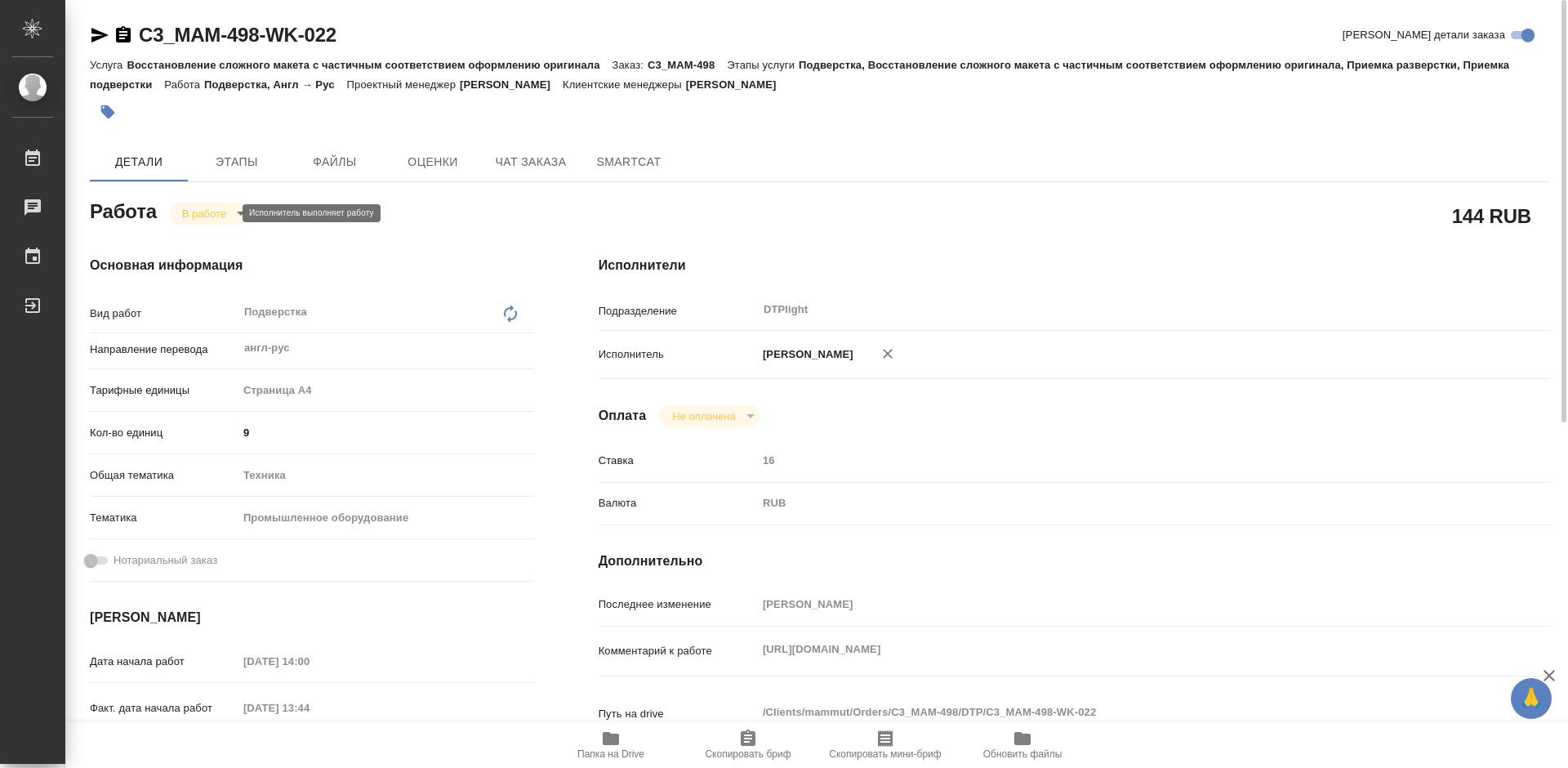
click at [203, 206] on body "🙏 .cls-1 fill:#fff; AWATERA Tretyakova Mariya Работы 0 Чаты График Выйти C3_MAM…" at bounding box center [784, 384] width 1568 height 768
drag, startPoint x: 245, startPoint y: 239, endPoint x: 272, endPoint y: 260, distance: 34.2
click at [245, 239] on li "Выполнен" at bounding box center [223, 241] width 108 height 28
type textarea "x"
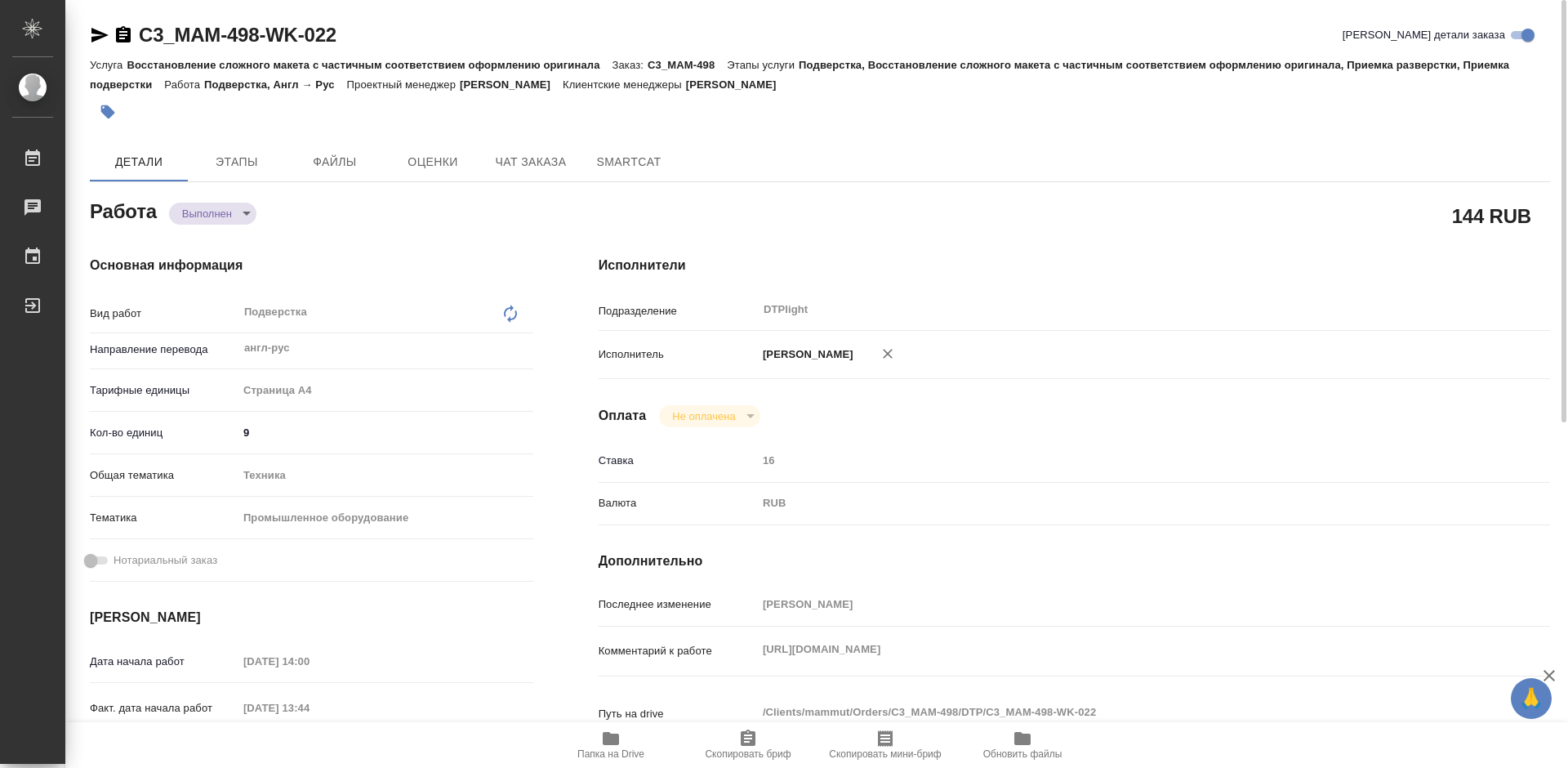
type textarea "x"
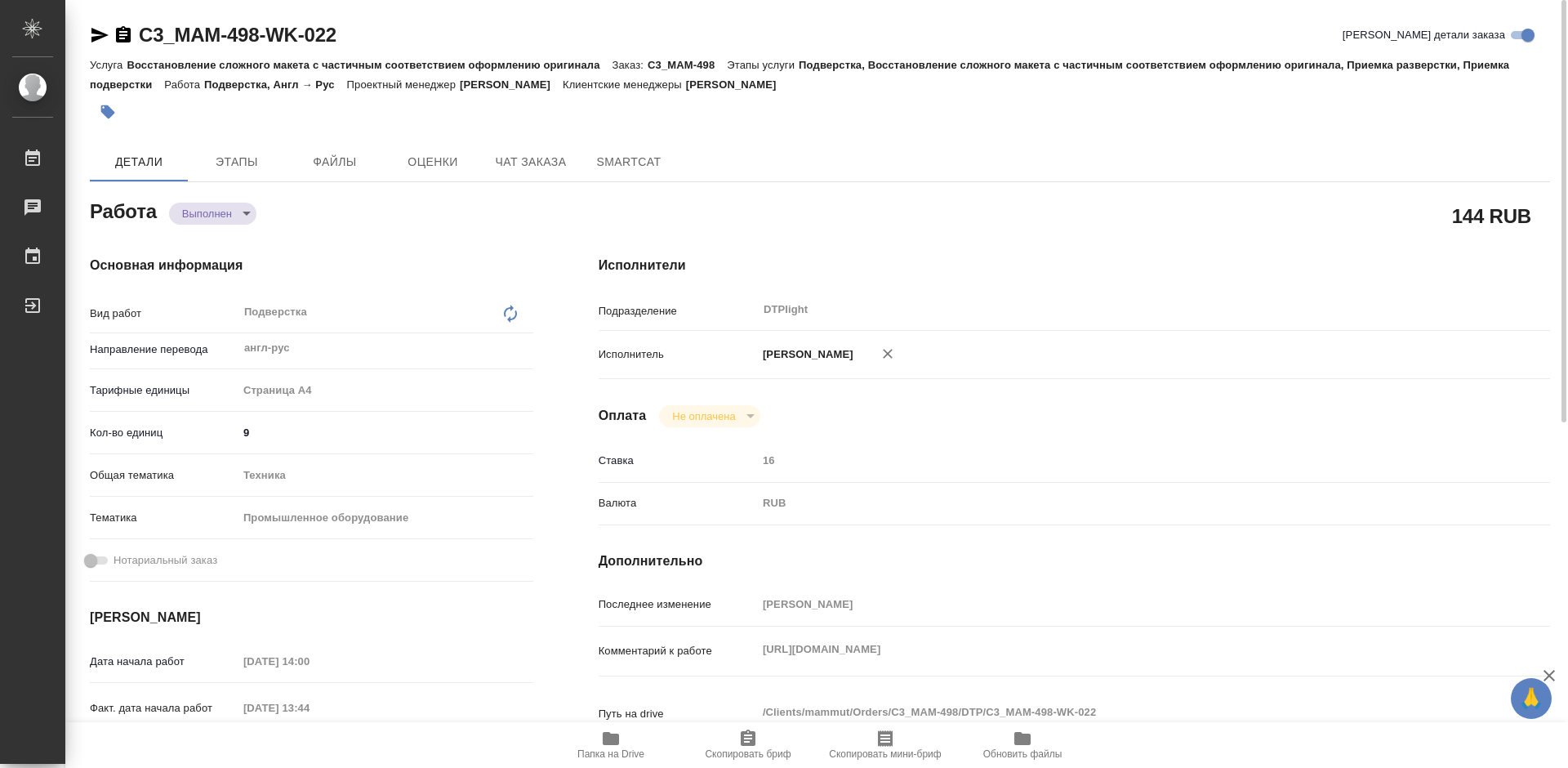
type textarea "x"
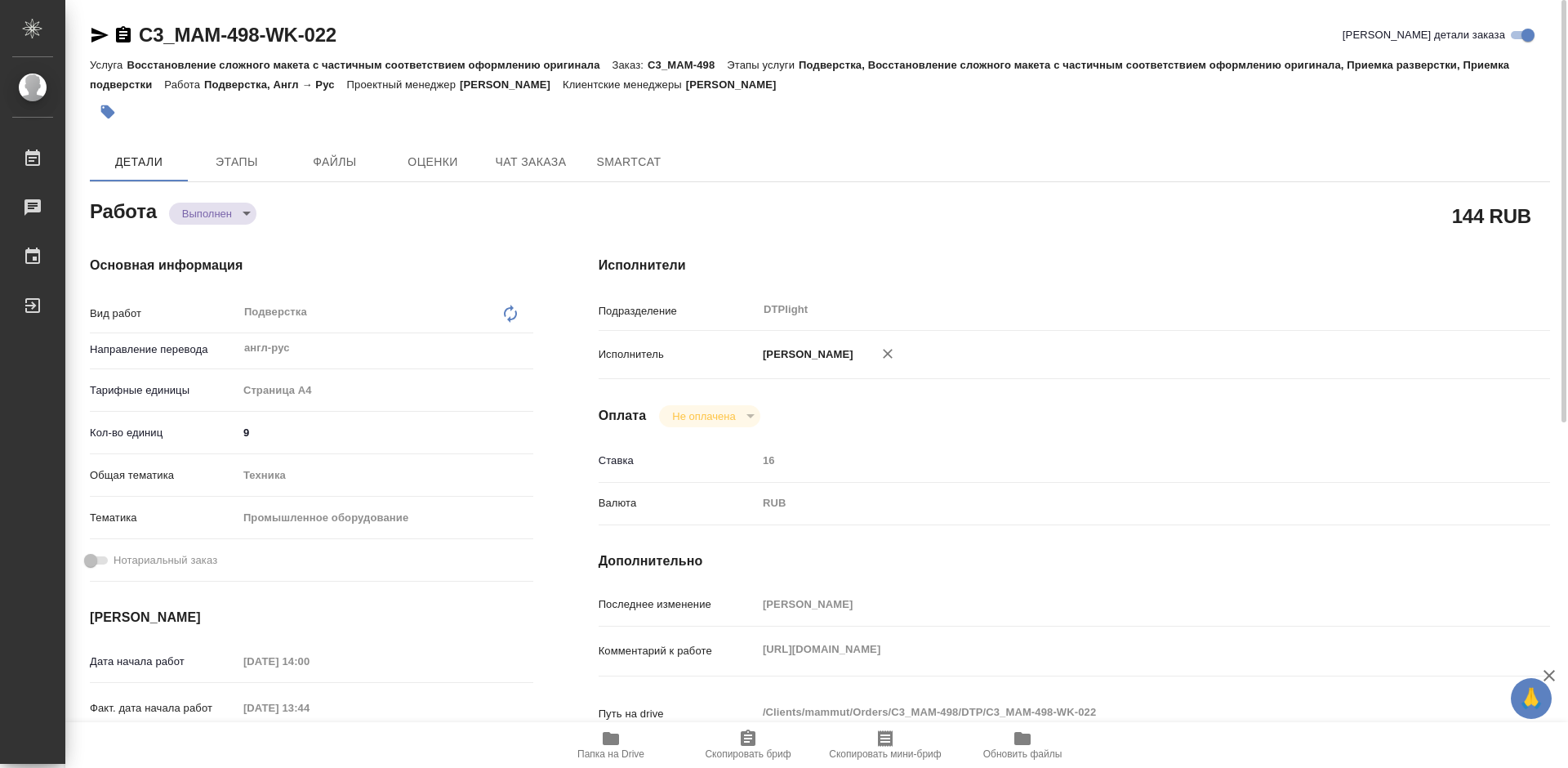
type textarea "x"
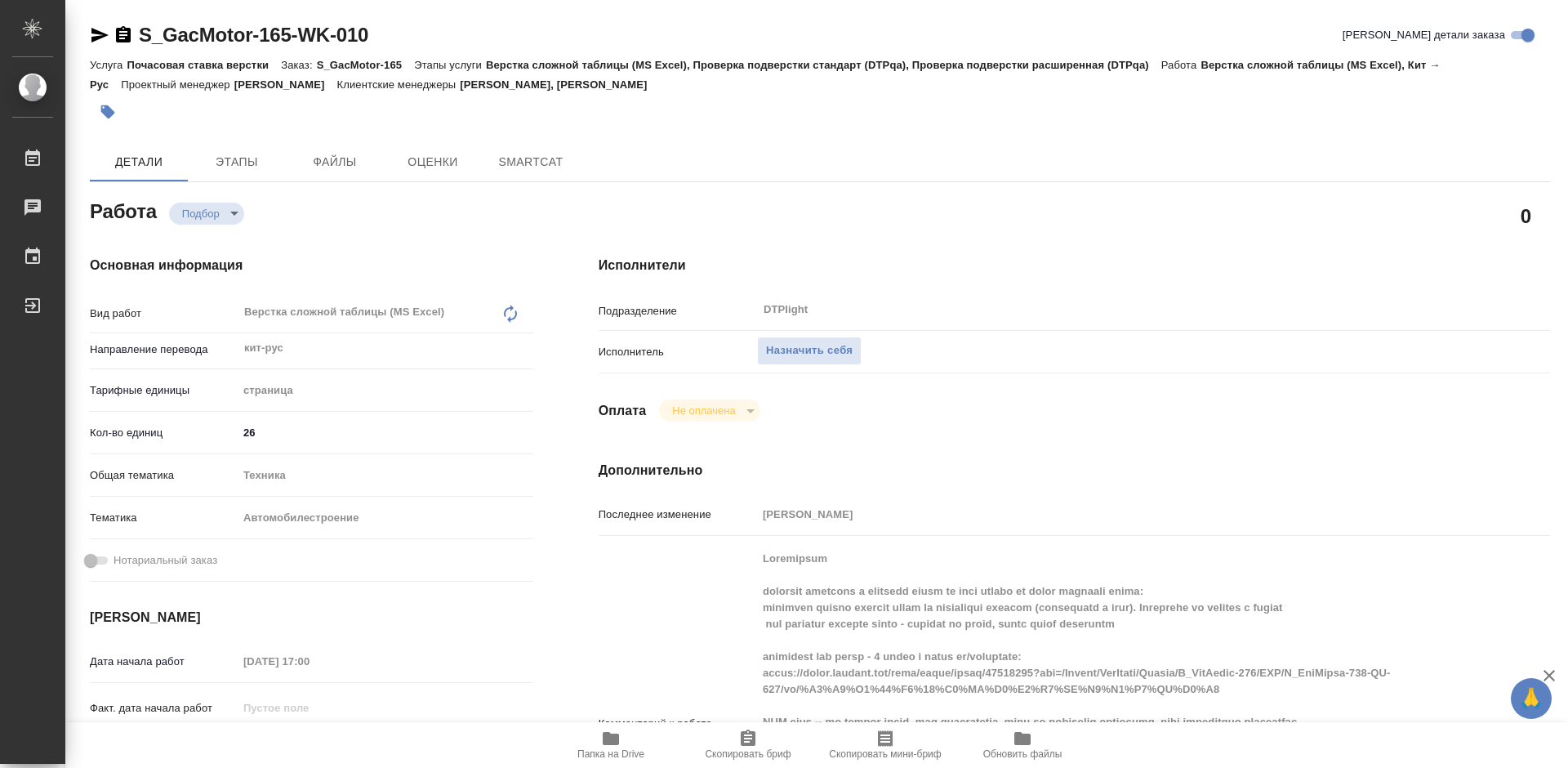
type textarea "x"
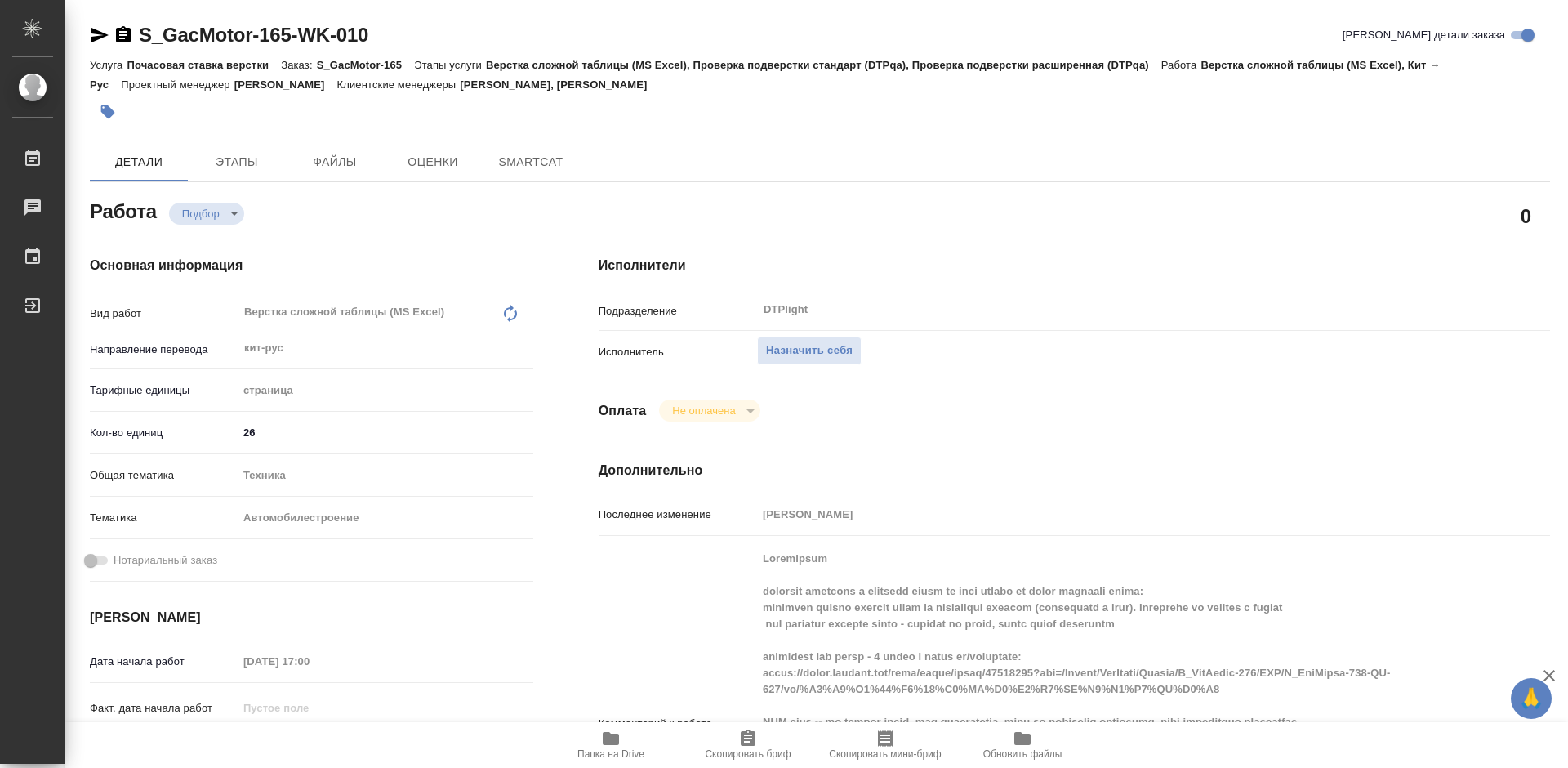
type textarea "x"
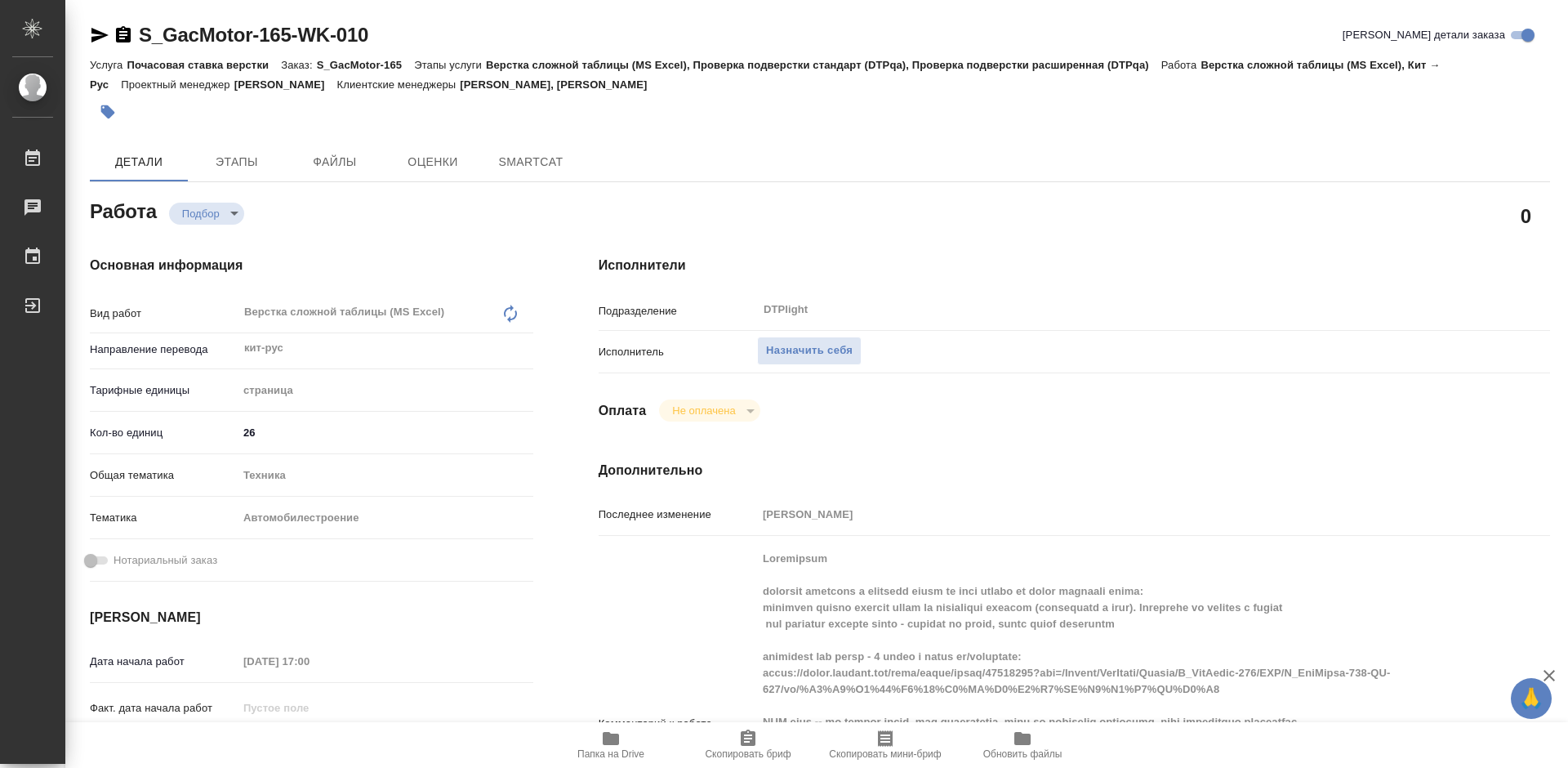
type textarea "x"
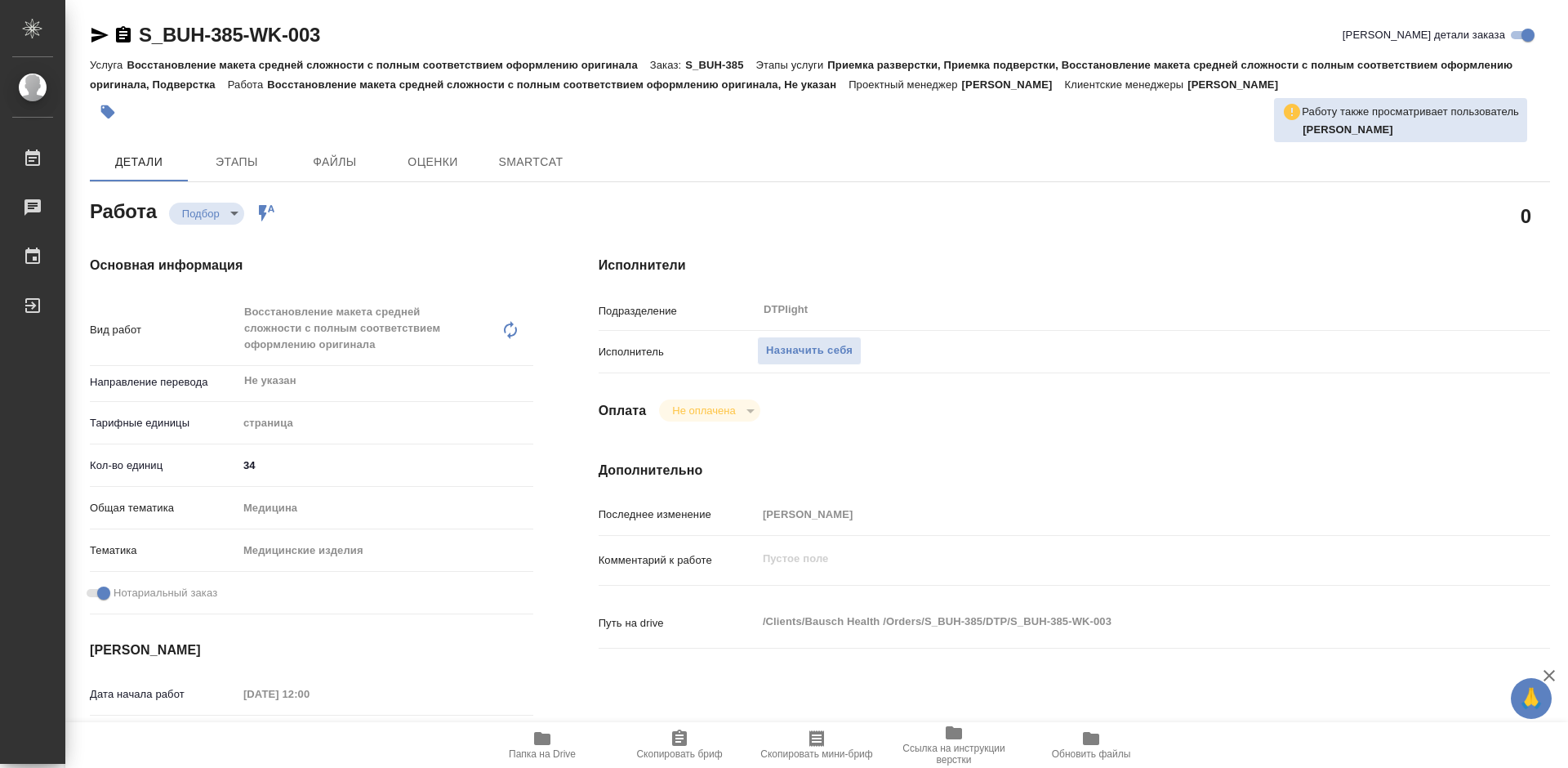
type textarea "x"
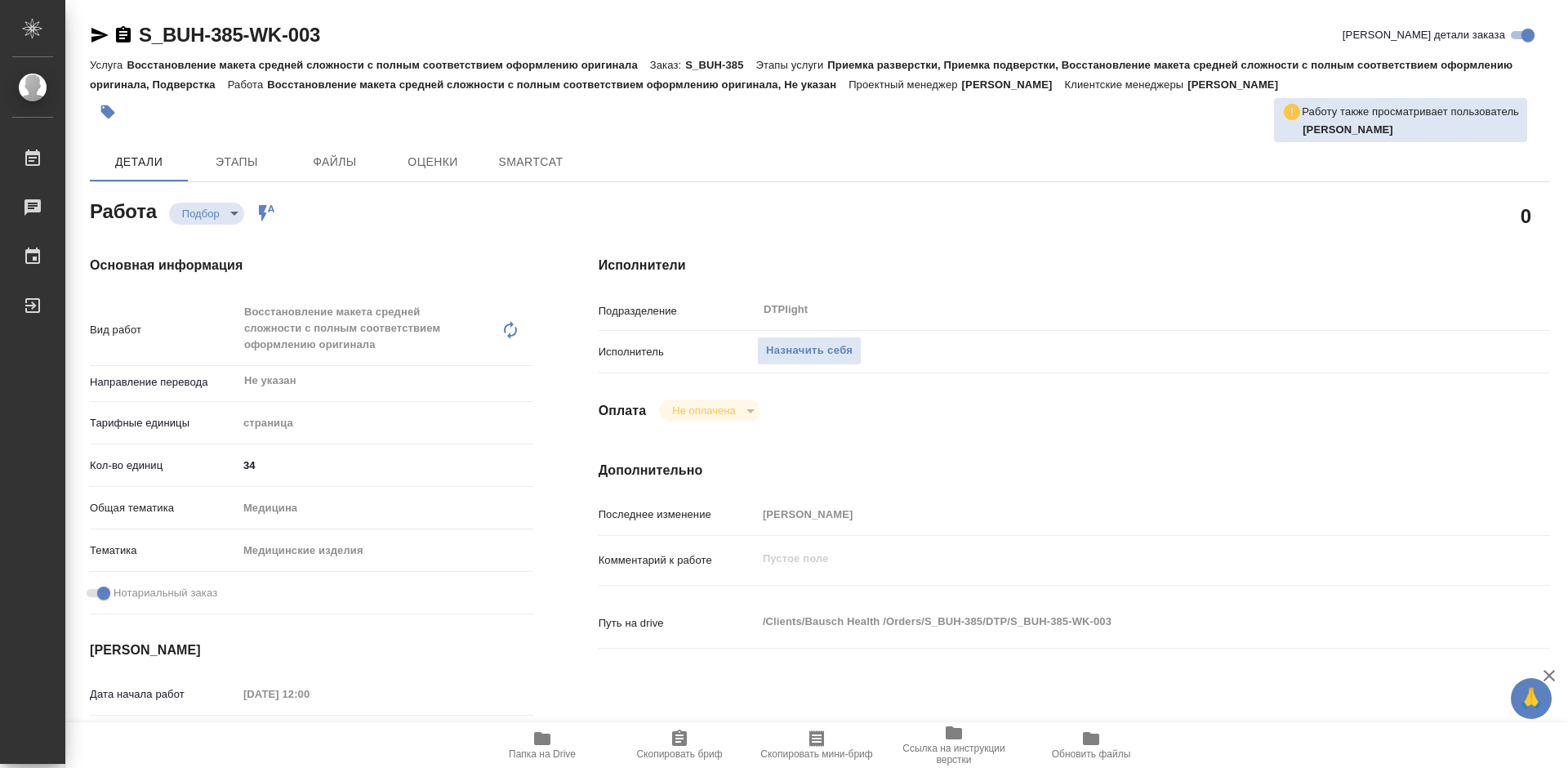
type textarea "x"
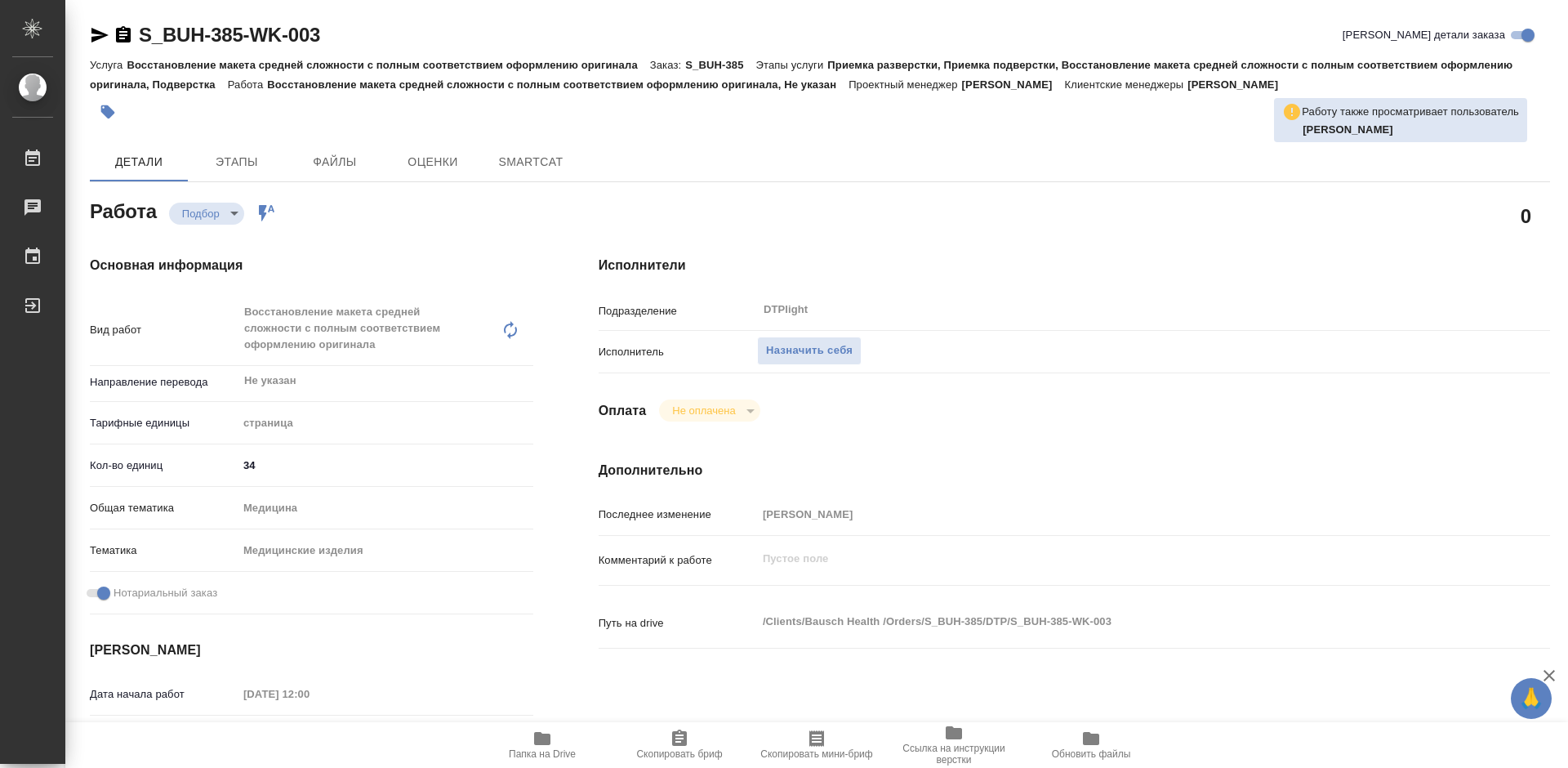
type textarea "x"
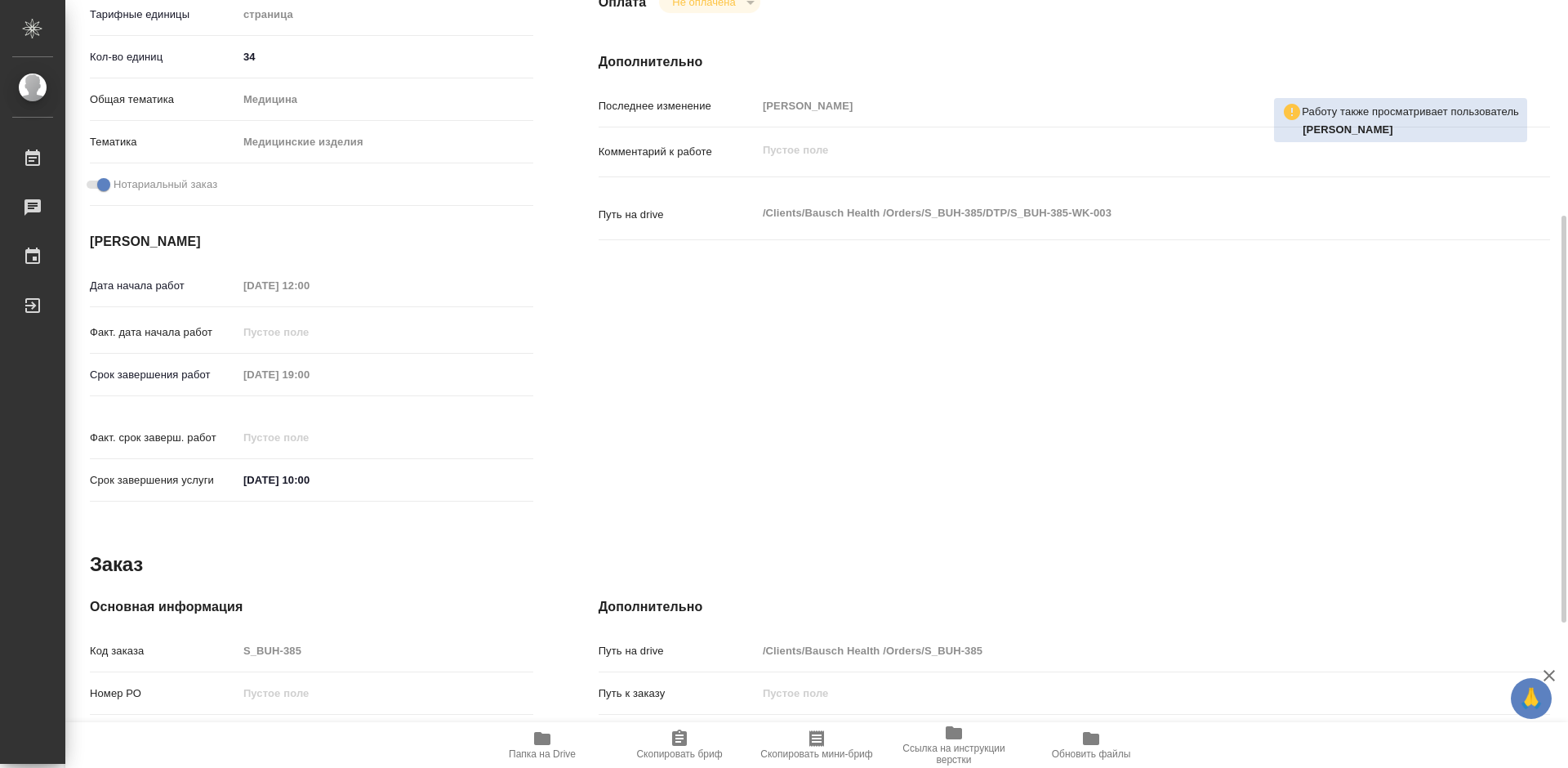
type textarea "x"
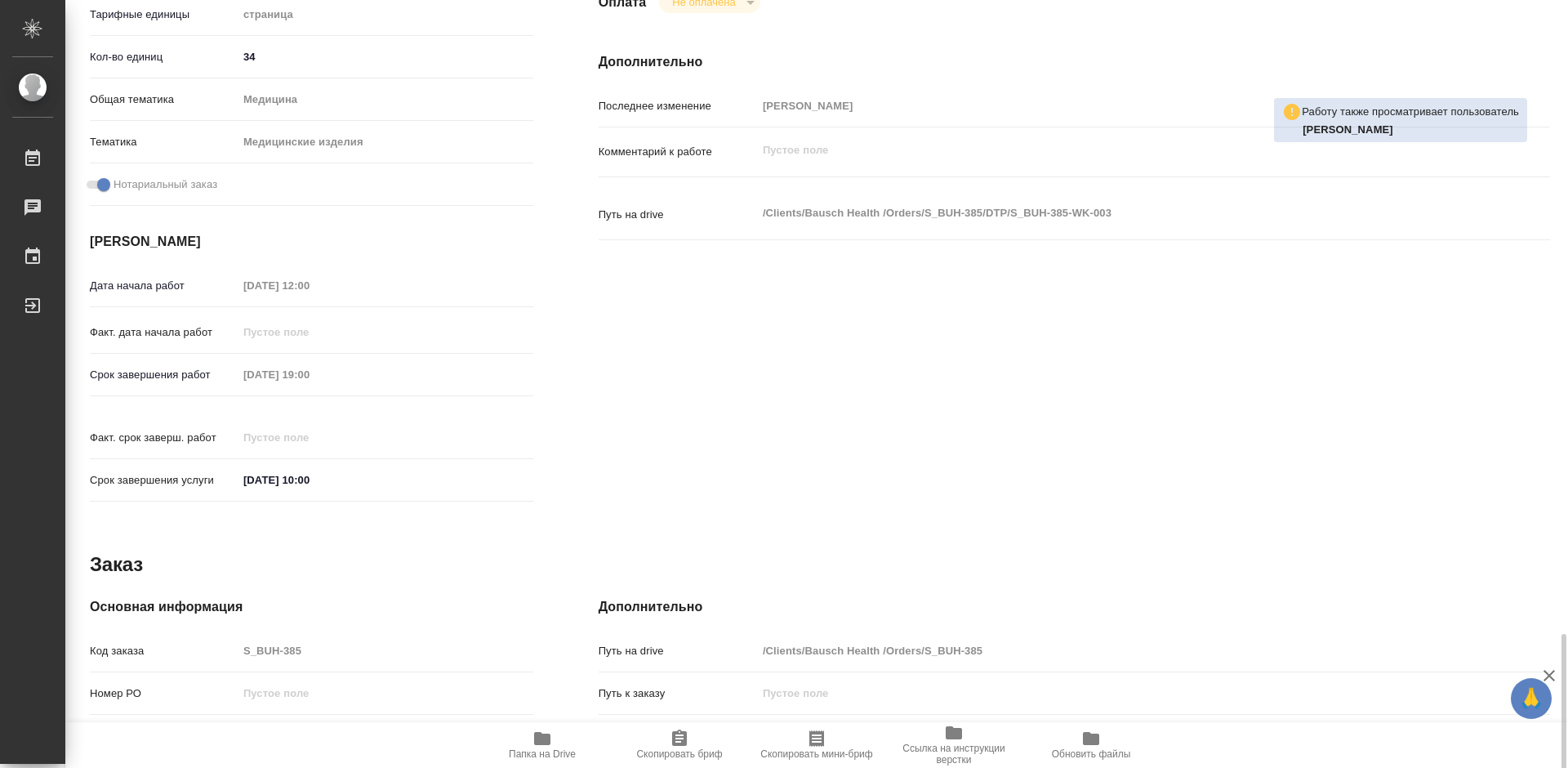
scroll to position [681, 0]
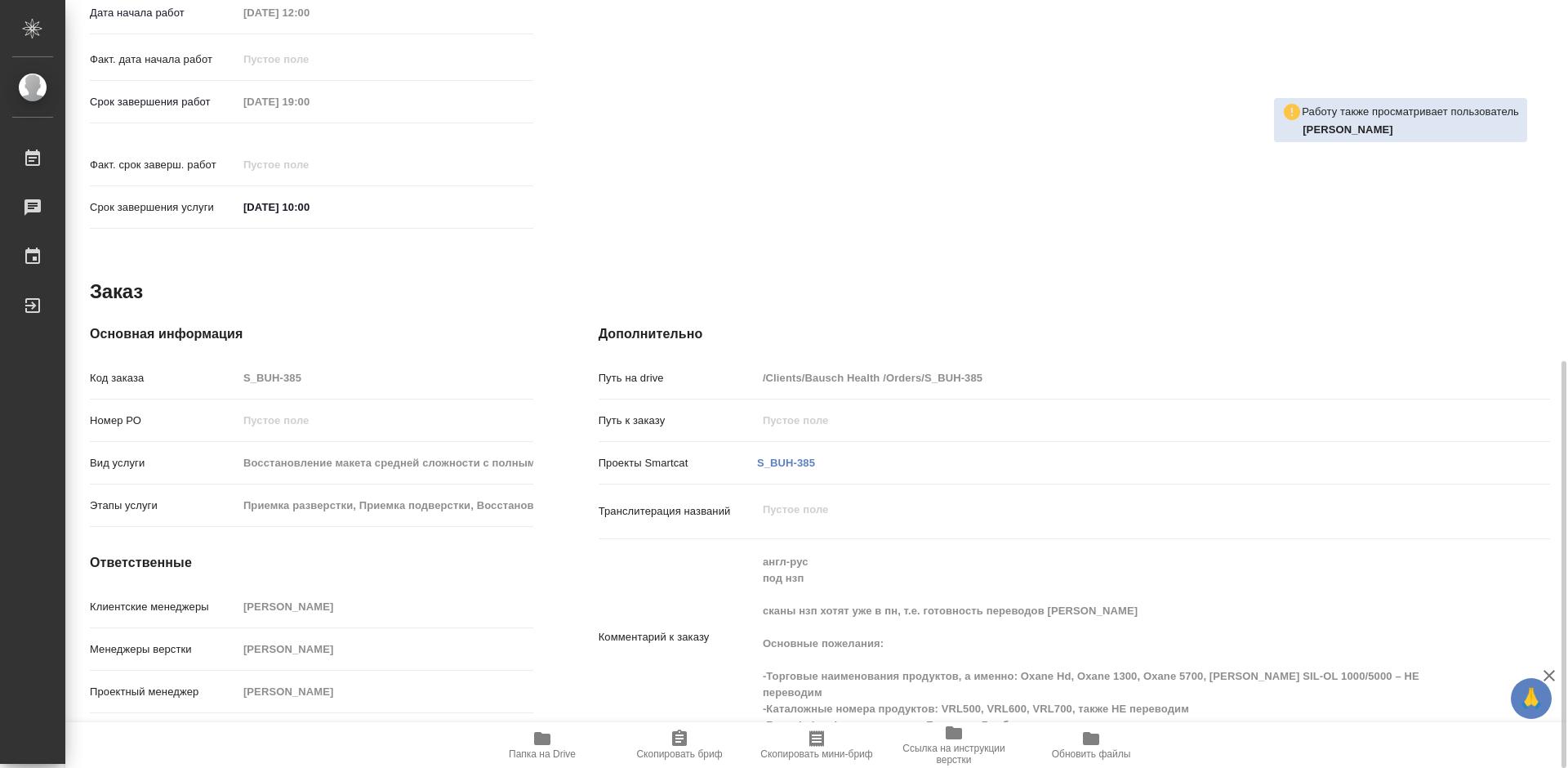
type textarea "x"
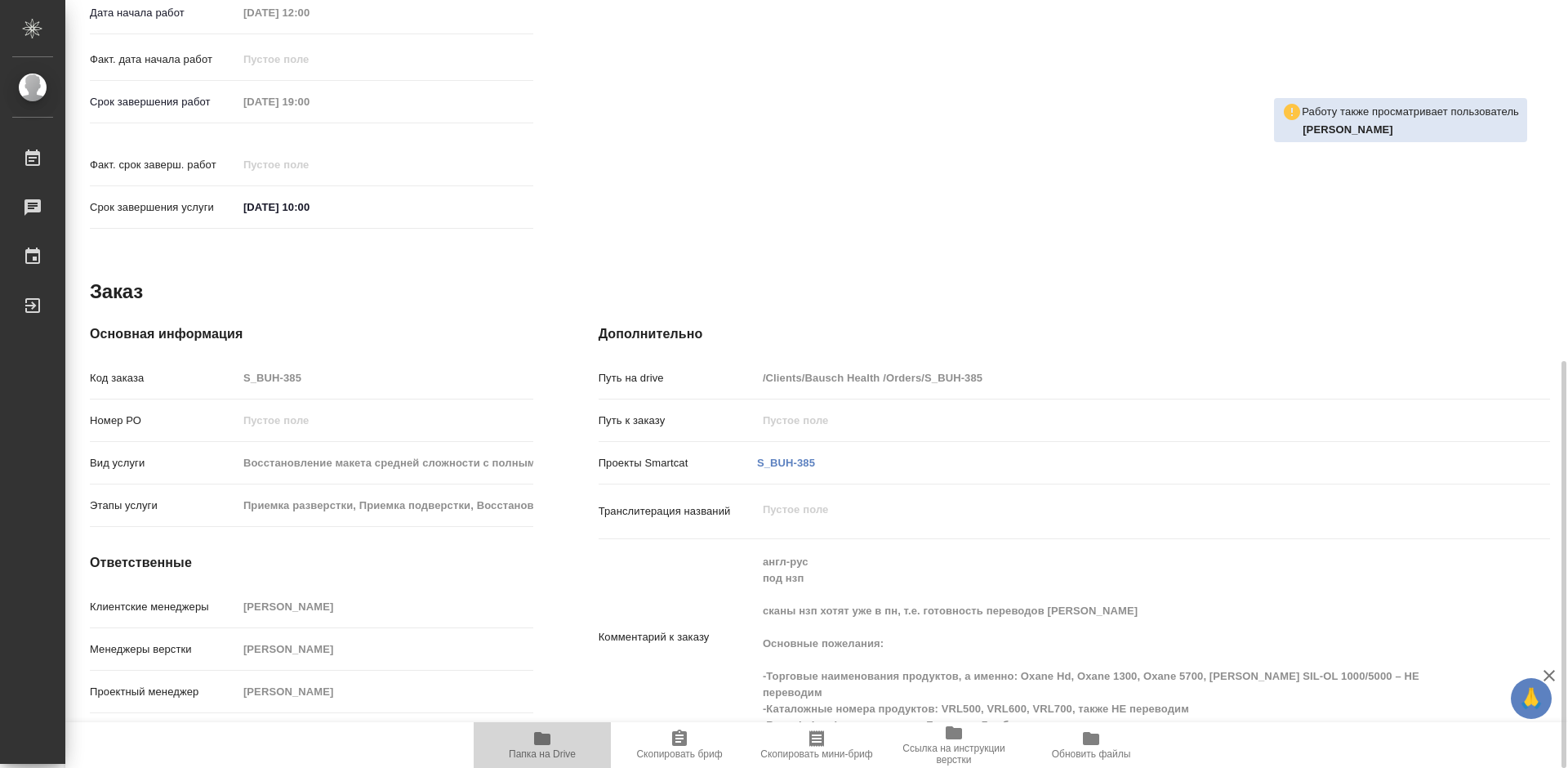
click at [550, 741] on icon "button" at bounding box center [543, 738] width 16 height 13
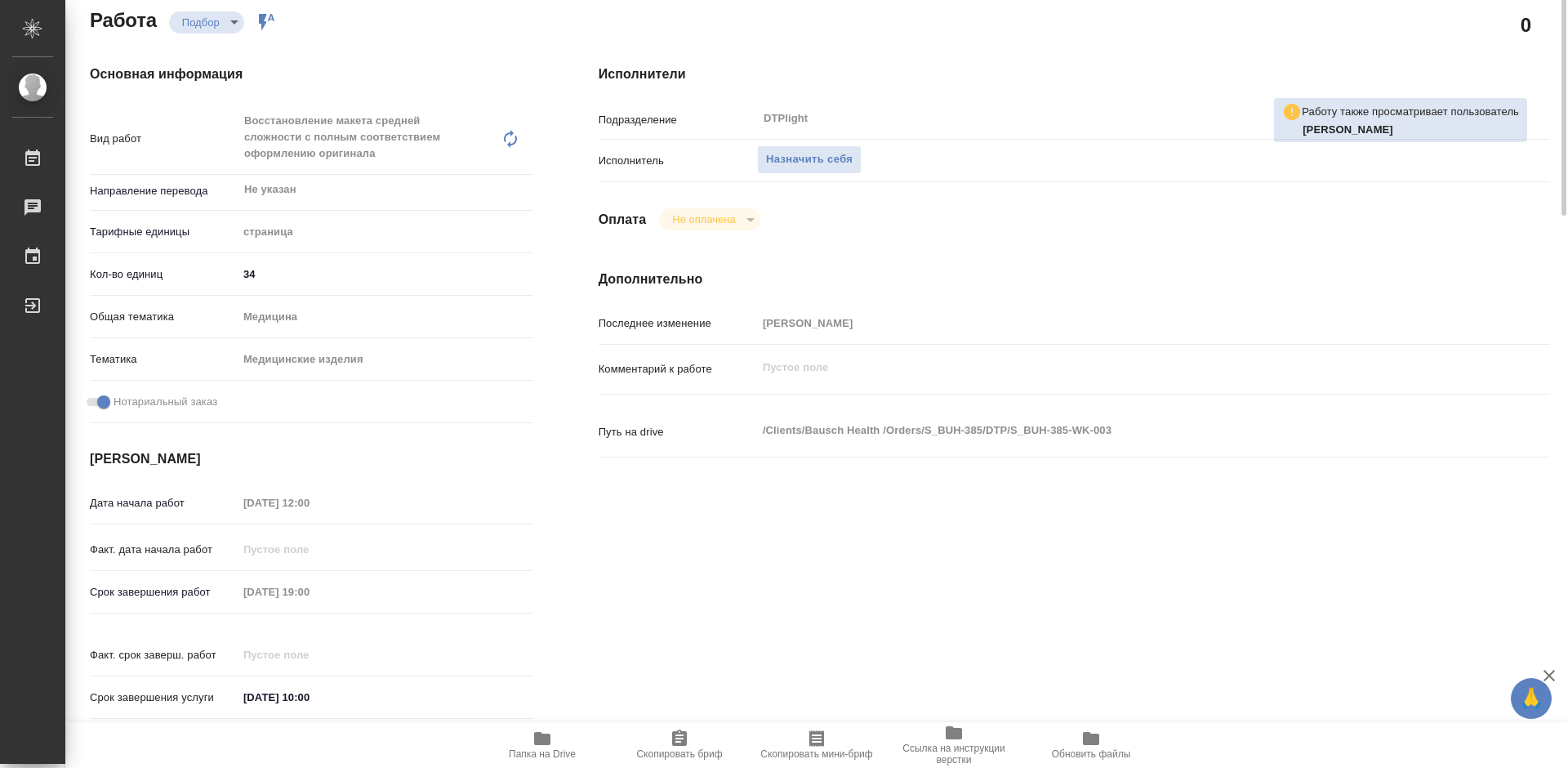
scroll to position [0, 0]
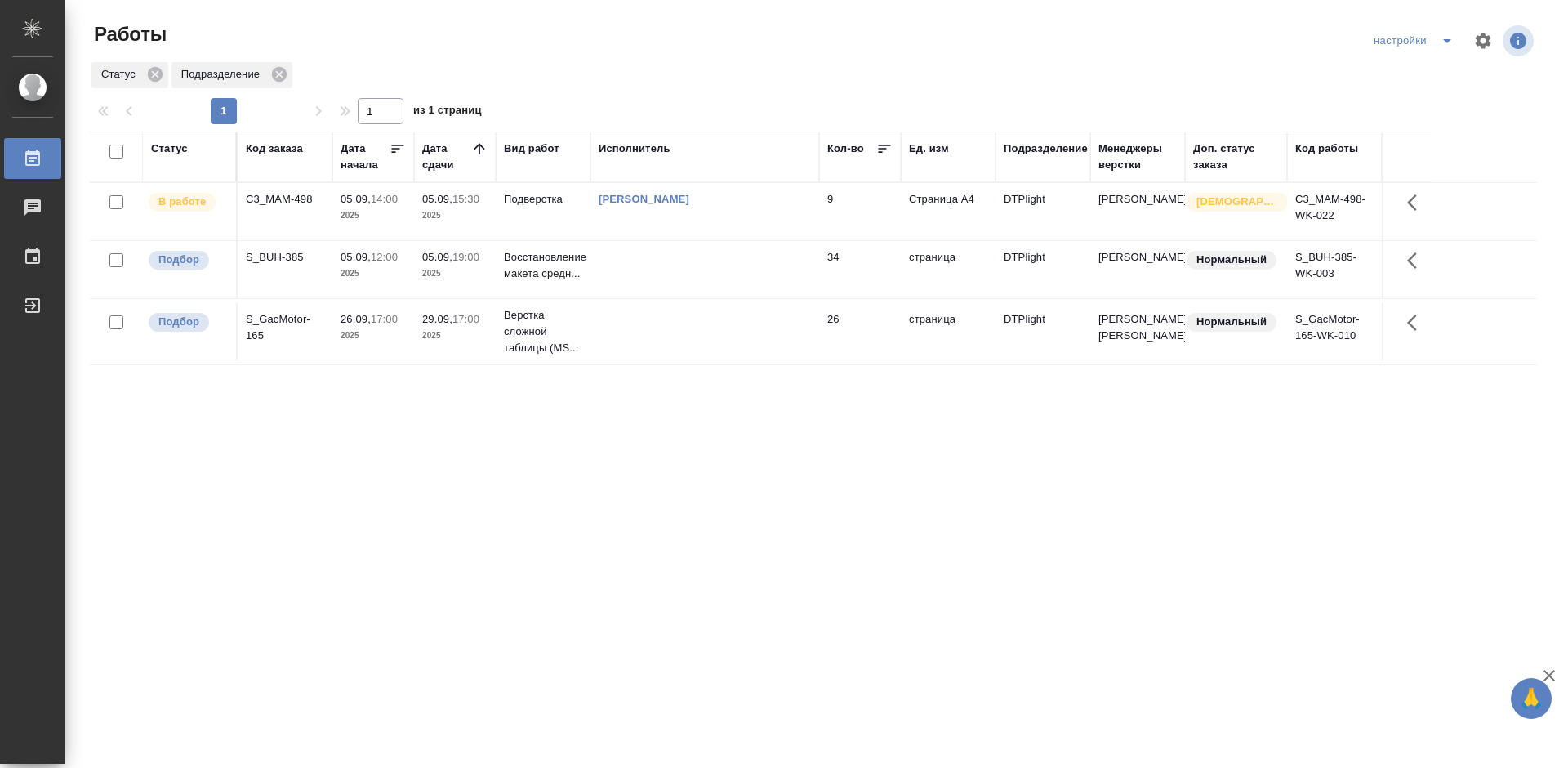
click at [892, 532] on div "Статус Код заказа Дата начала Дата сдачи Вид работ Исполнитель Кол-во Ед. изм П…" at bounding box center [813, 425] width 1447 height 588
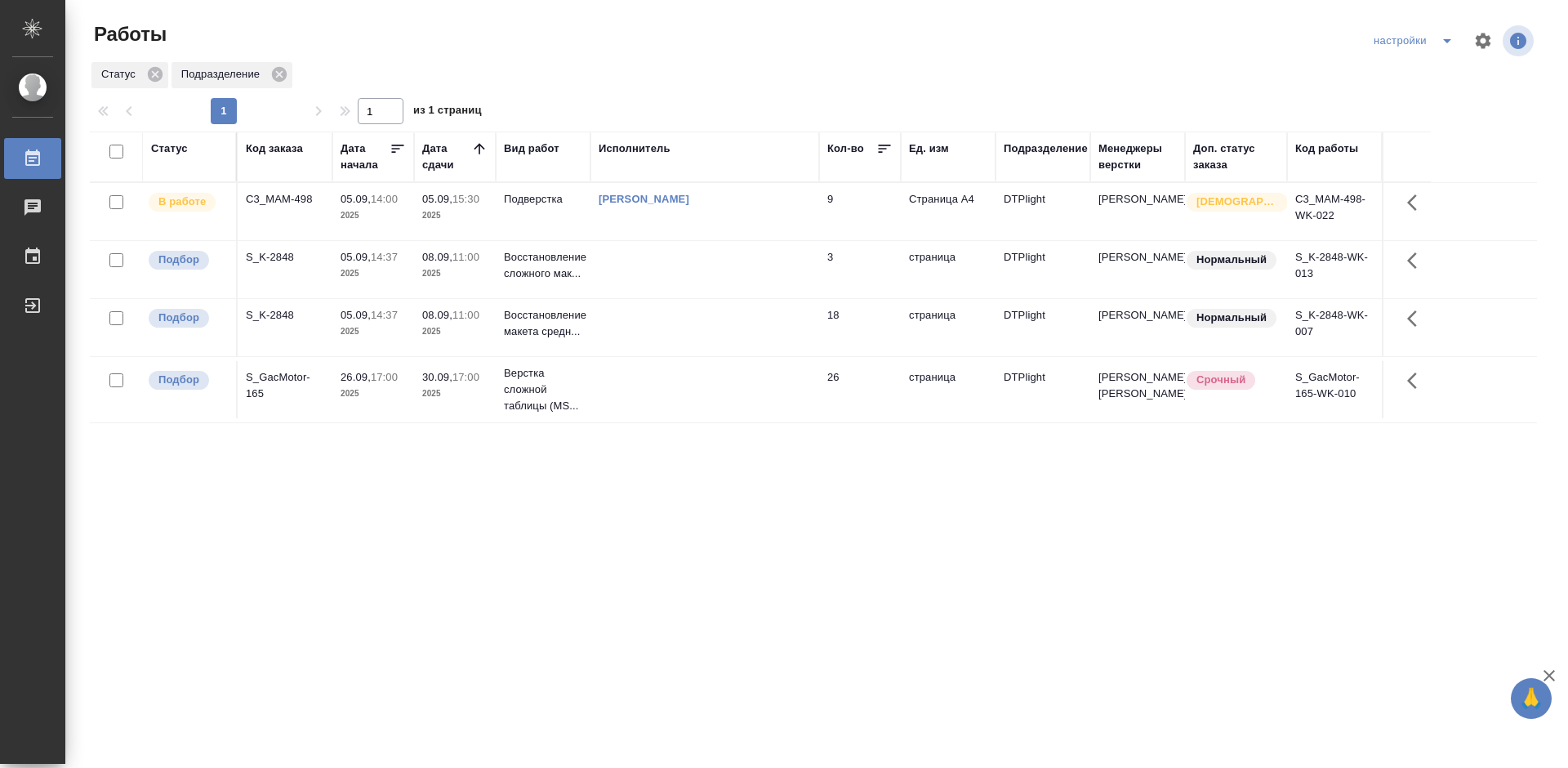
click at [279, 312] on div "S_K-2848" at bounding box center [285, 315] width 78 height 16
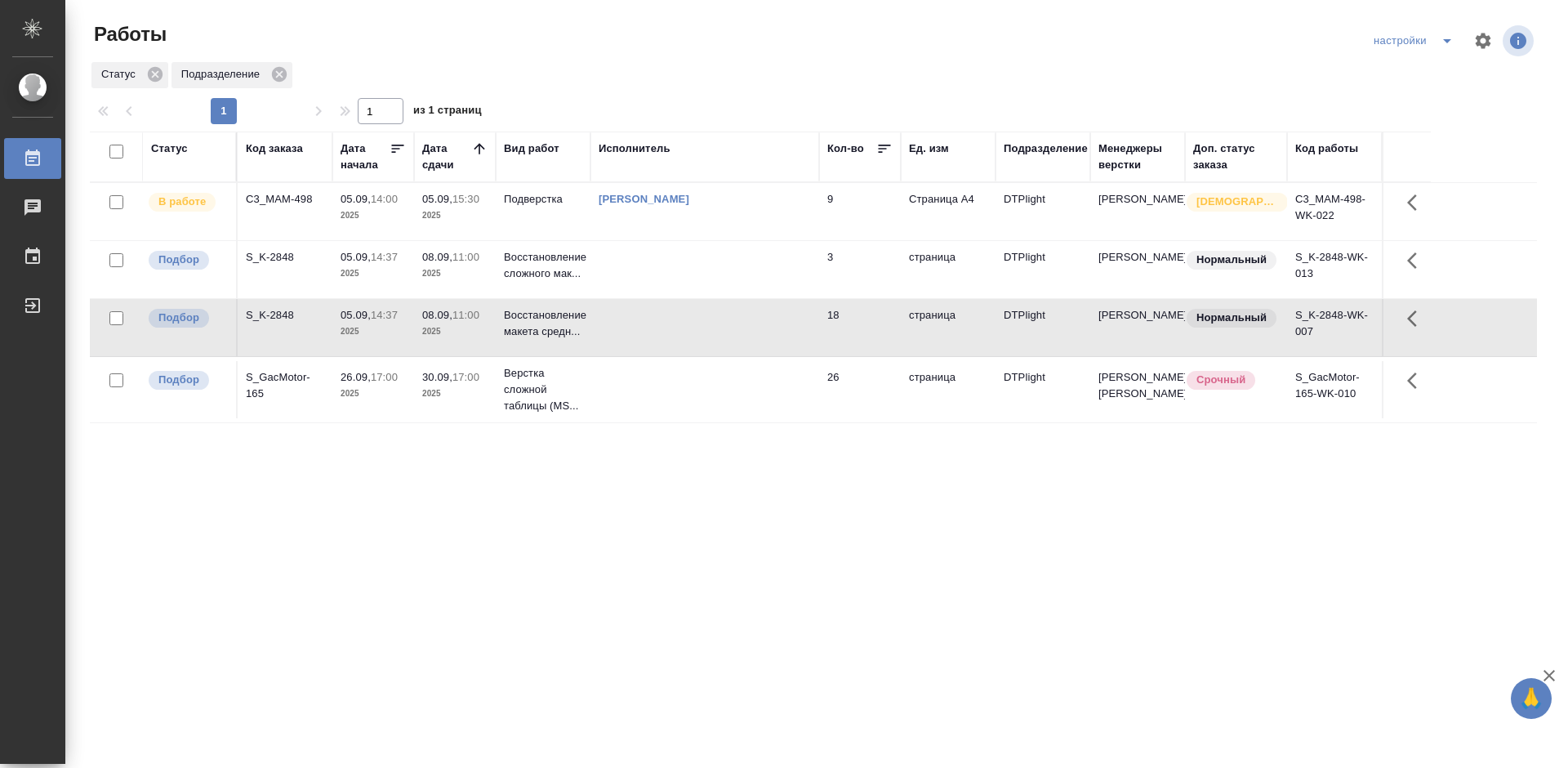
click at [279, 312] on div "S_K-2848" at bounding box center [285, 315] width 78 height 16
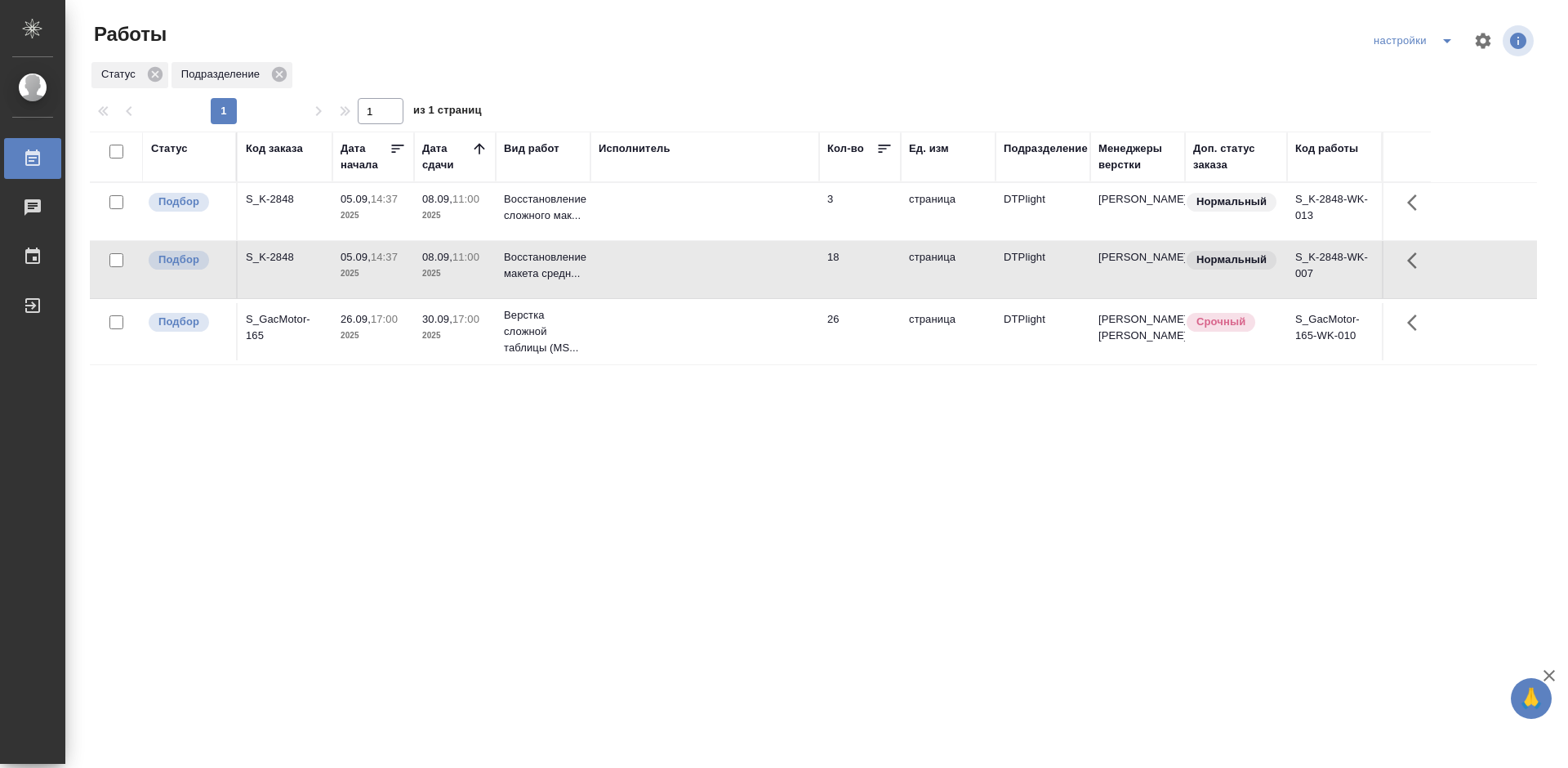
click at [831, 478] on div "Статус Код заказа Дата начала Дата сдачи Вид работ Исполнитель Кол-во Ед. изм П…" at bounding box center [813, 425] width 1447 height 588
click at [275, 257] on div "S_K-2848" at bounding box center [285, 257] width 78 height 16
click at [775, 554] on div "Статус Код заказа Дата начала Дата сдачи Вид работ Исполнитель Кол-во Ед. изм П…" at bounding box center [813, 425] width 1447 height 588
click at [820, 467] on div "Статус Код заказа Дата начала Дата сдачи Вид работ Исполнитель Кол-во Ед. изм П…" at bounding box center [813, 425] width 1447 height 588
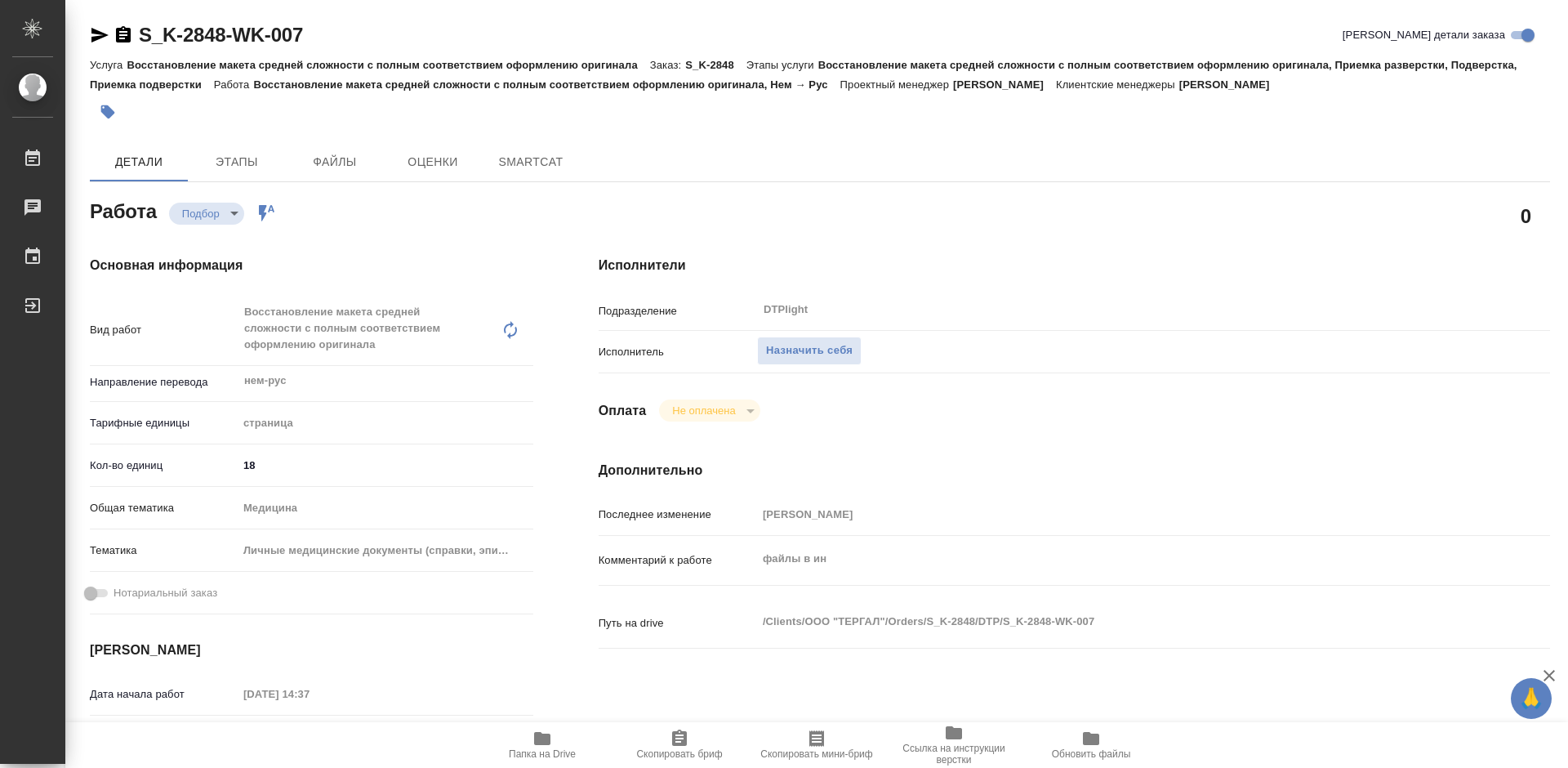
type textarea "x"
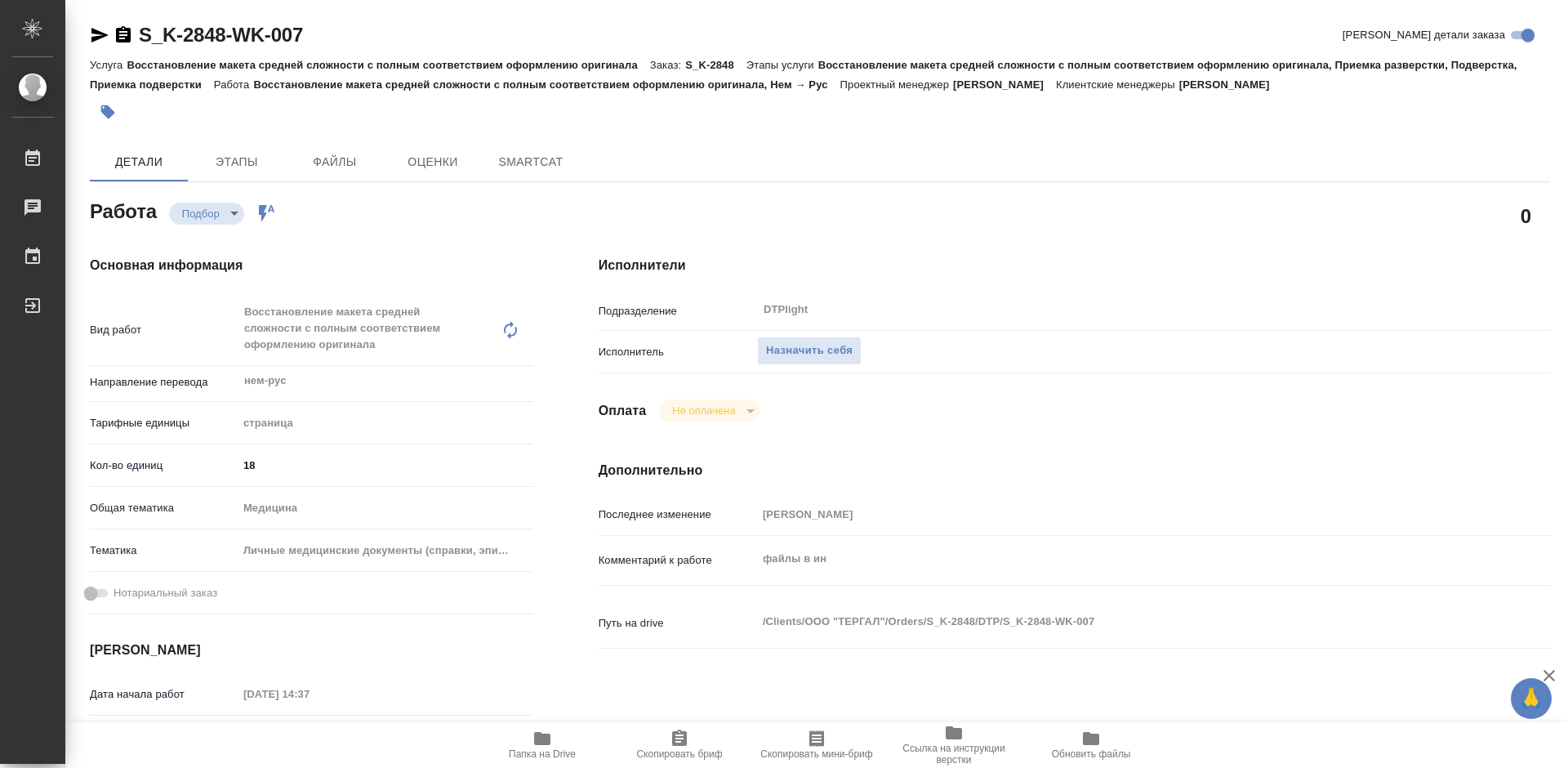
type textarea "x"
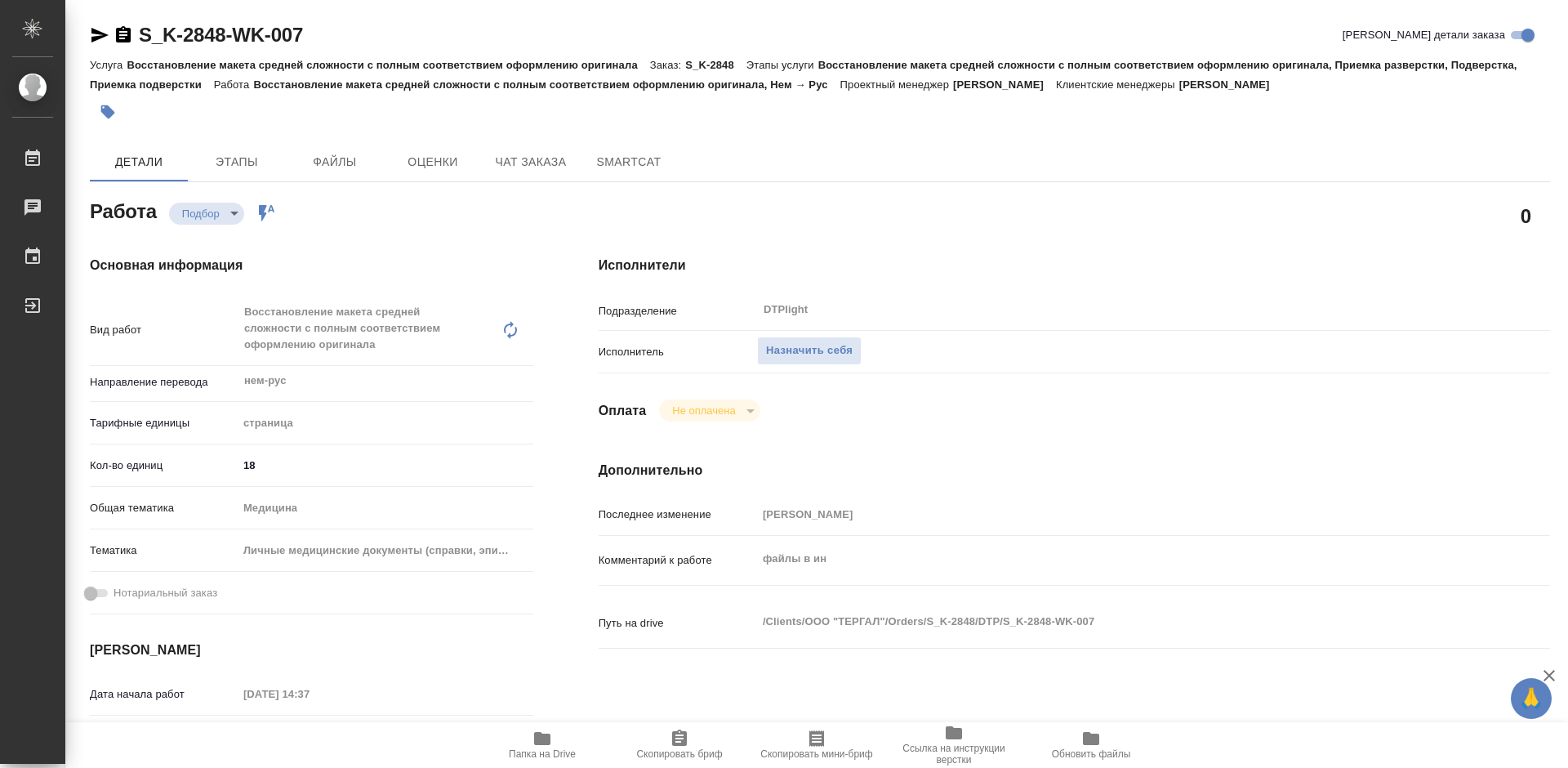
type textarea "x"
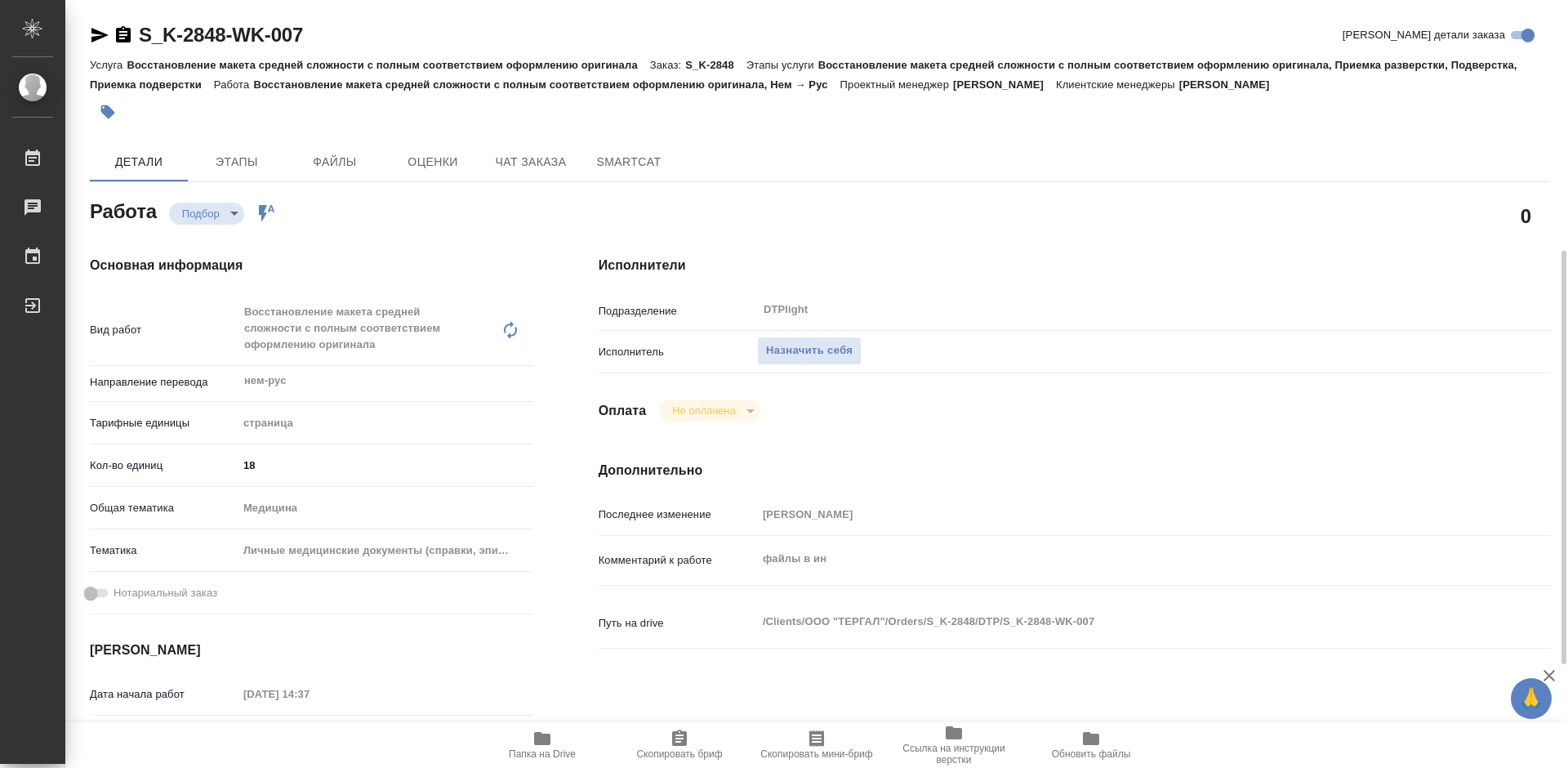
scroll to position [163, 0]
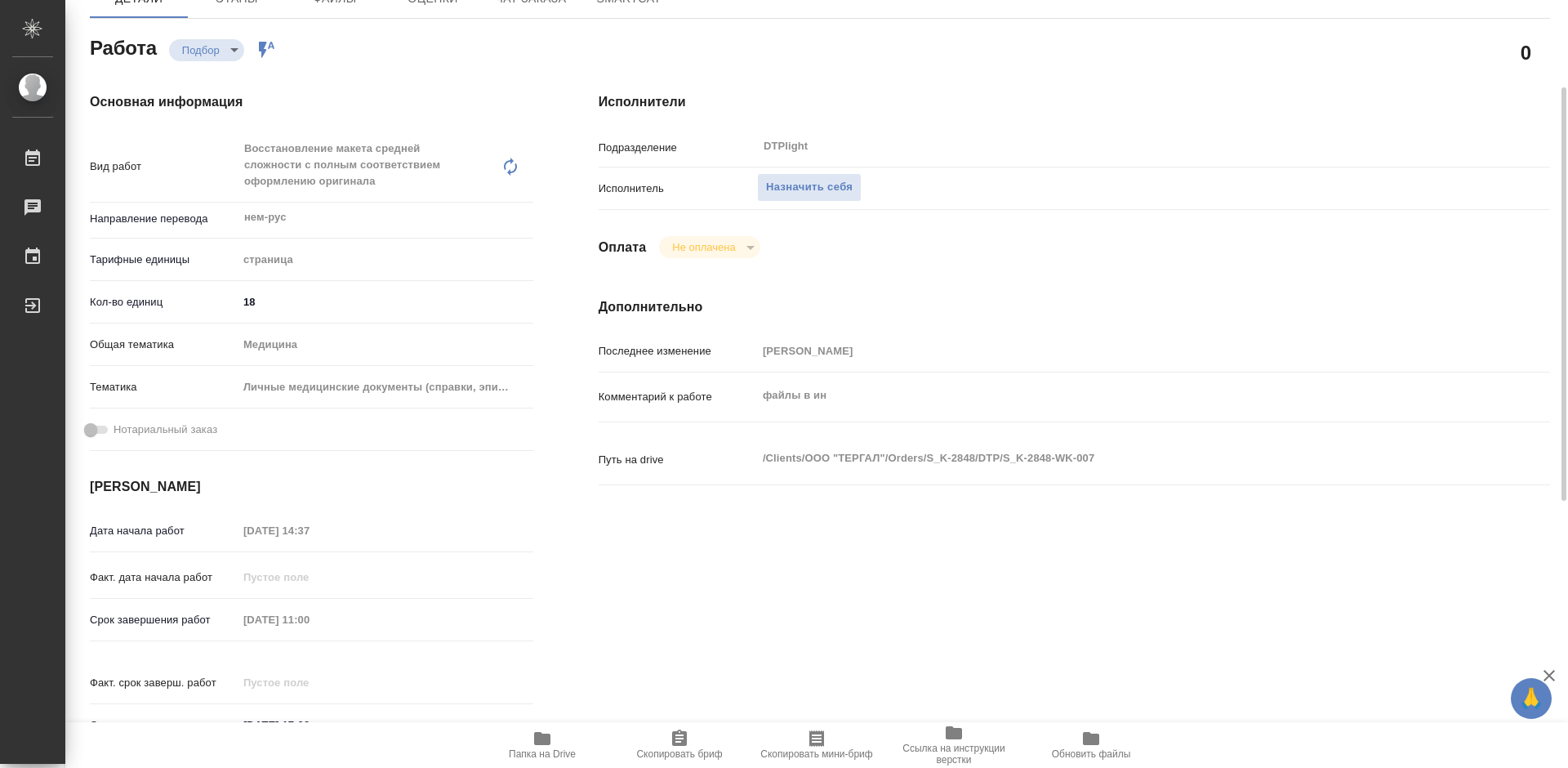
type textarea "x"
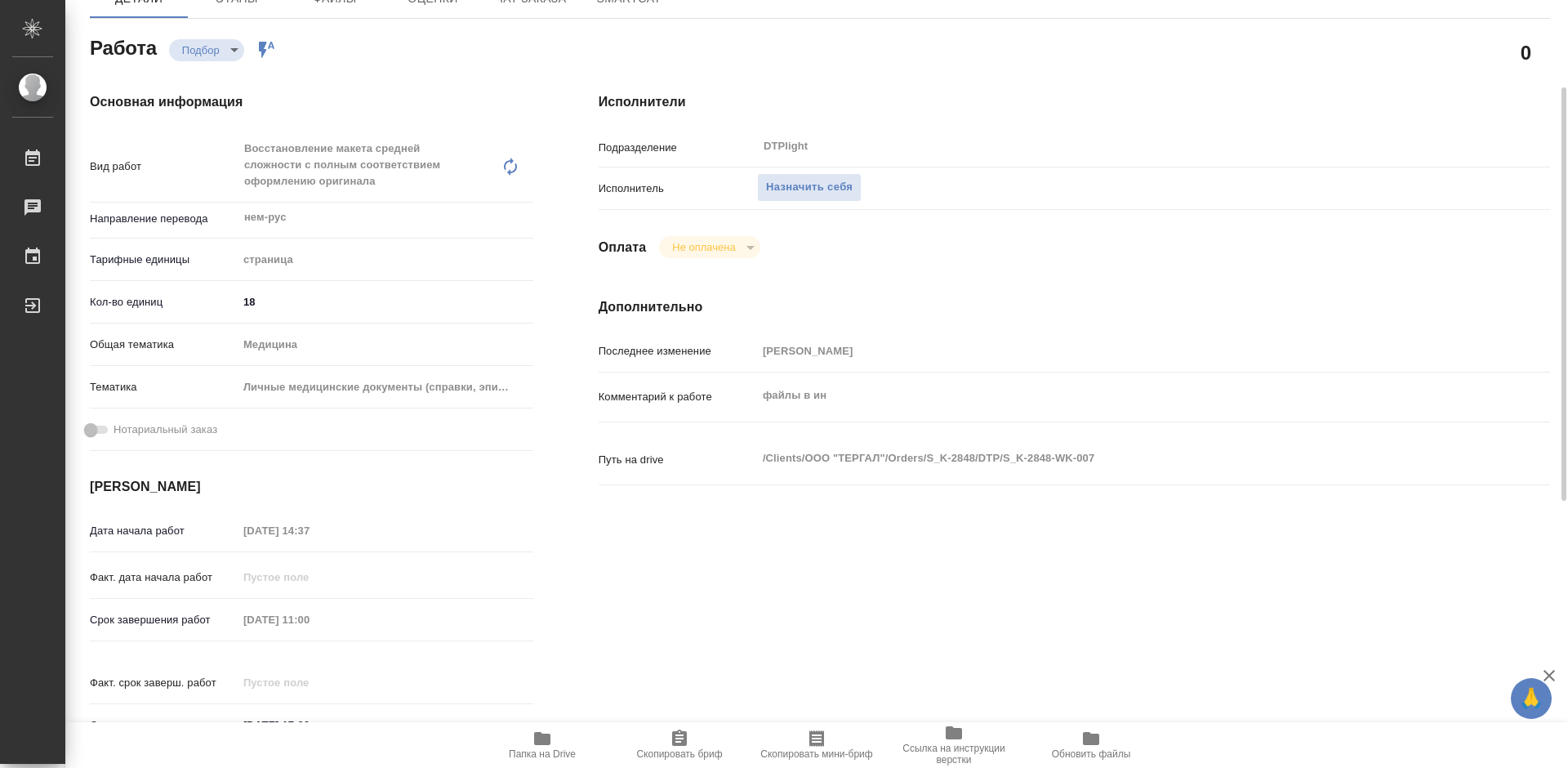
click at [553, 741] on span "Папка на Drive" at bounding box center [542, 744] width 118 height 31
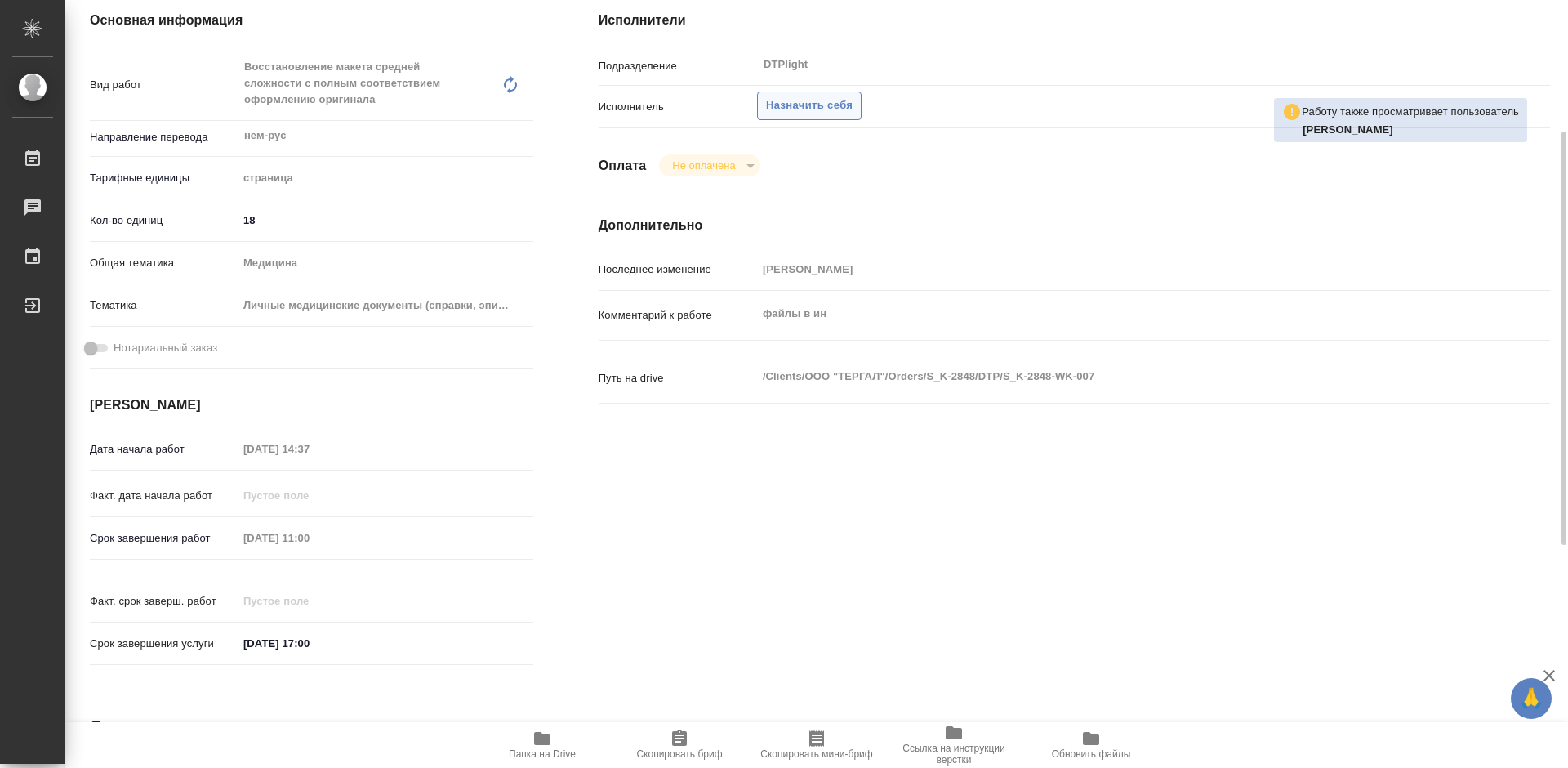
scroll to position [0, 0]
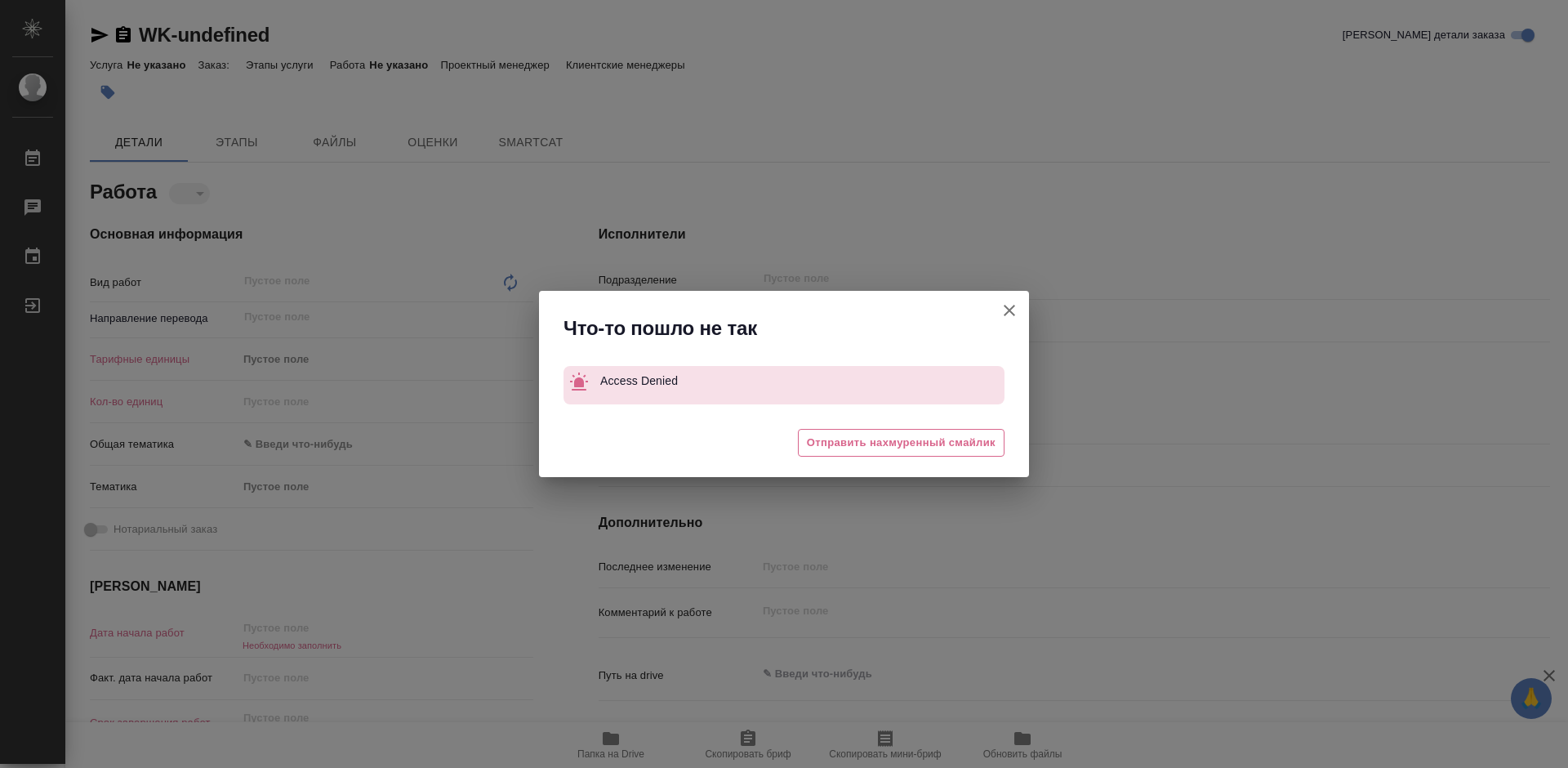
click at [1016, 313] on icon "button" at bounding box center [1010, 310] width 20 height 20
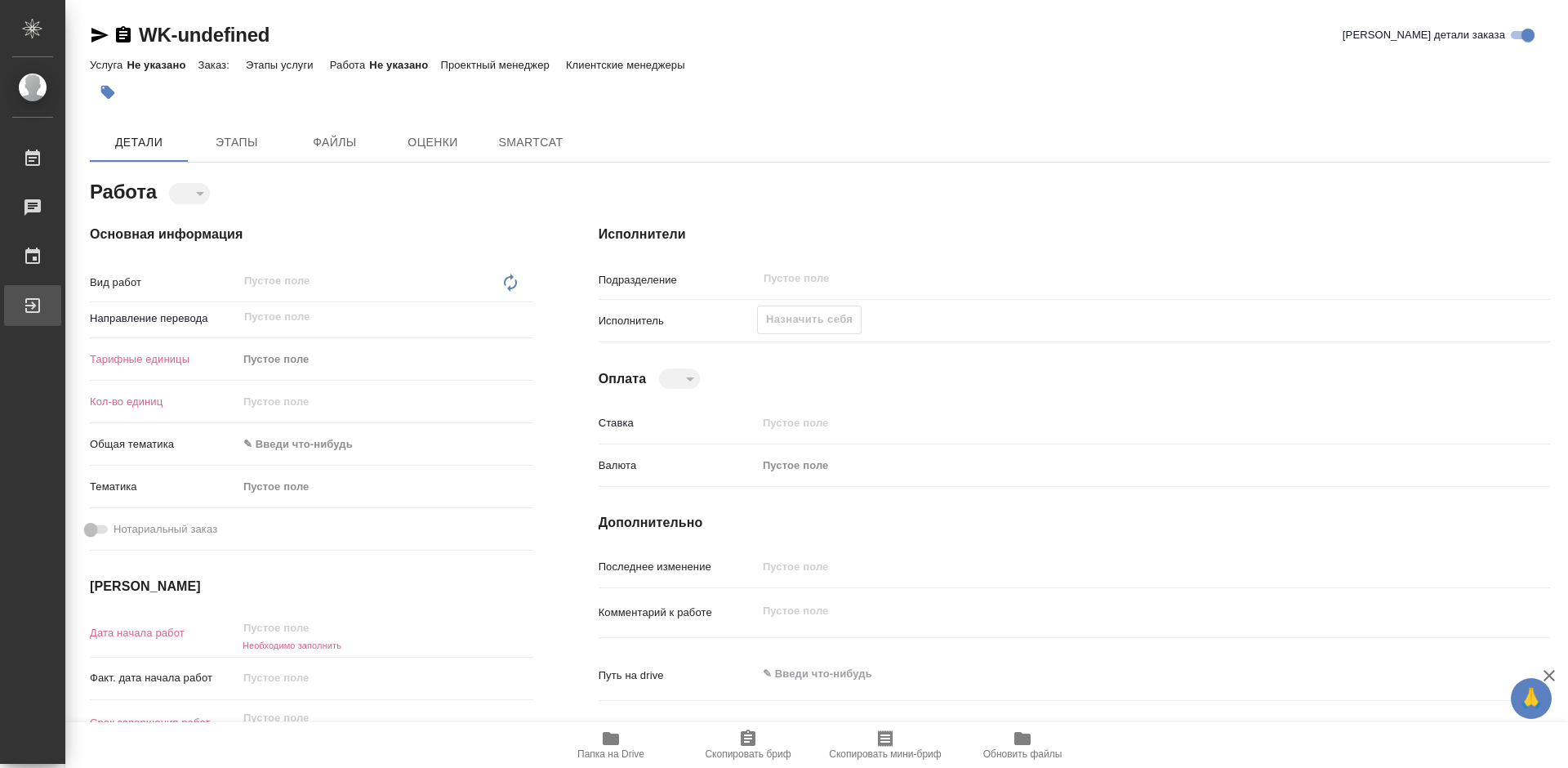
click at [33, 313] on div "Выйти" at bounding box center [12, 305] width 41 height 25
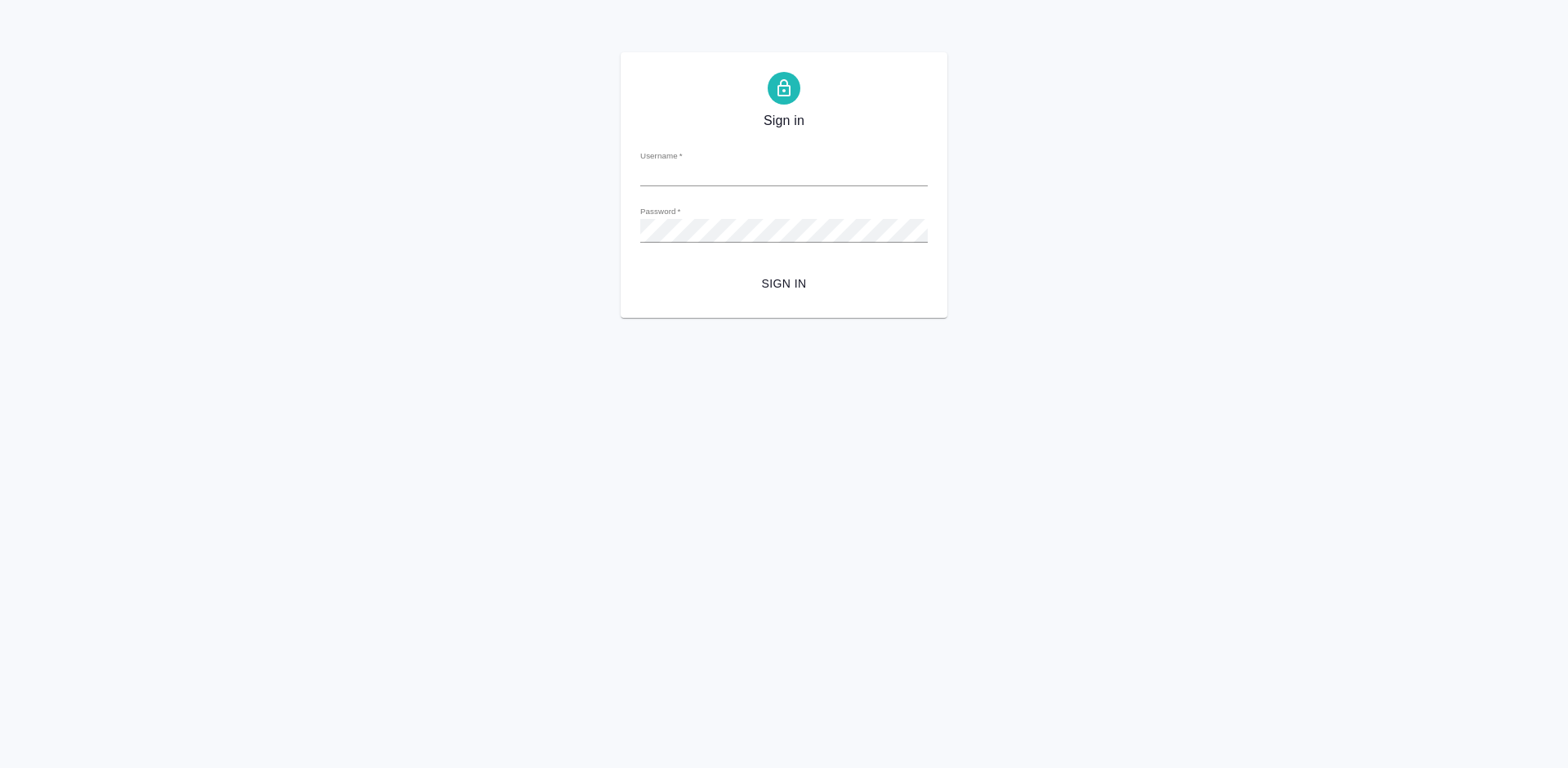
type input "[PERSON_NAME][EMAIL_ADDRESS][DOMAIN_NAME]"
click at [782, 285] on span "Sign in" at bounding box center [784, 284] width 261 height 21
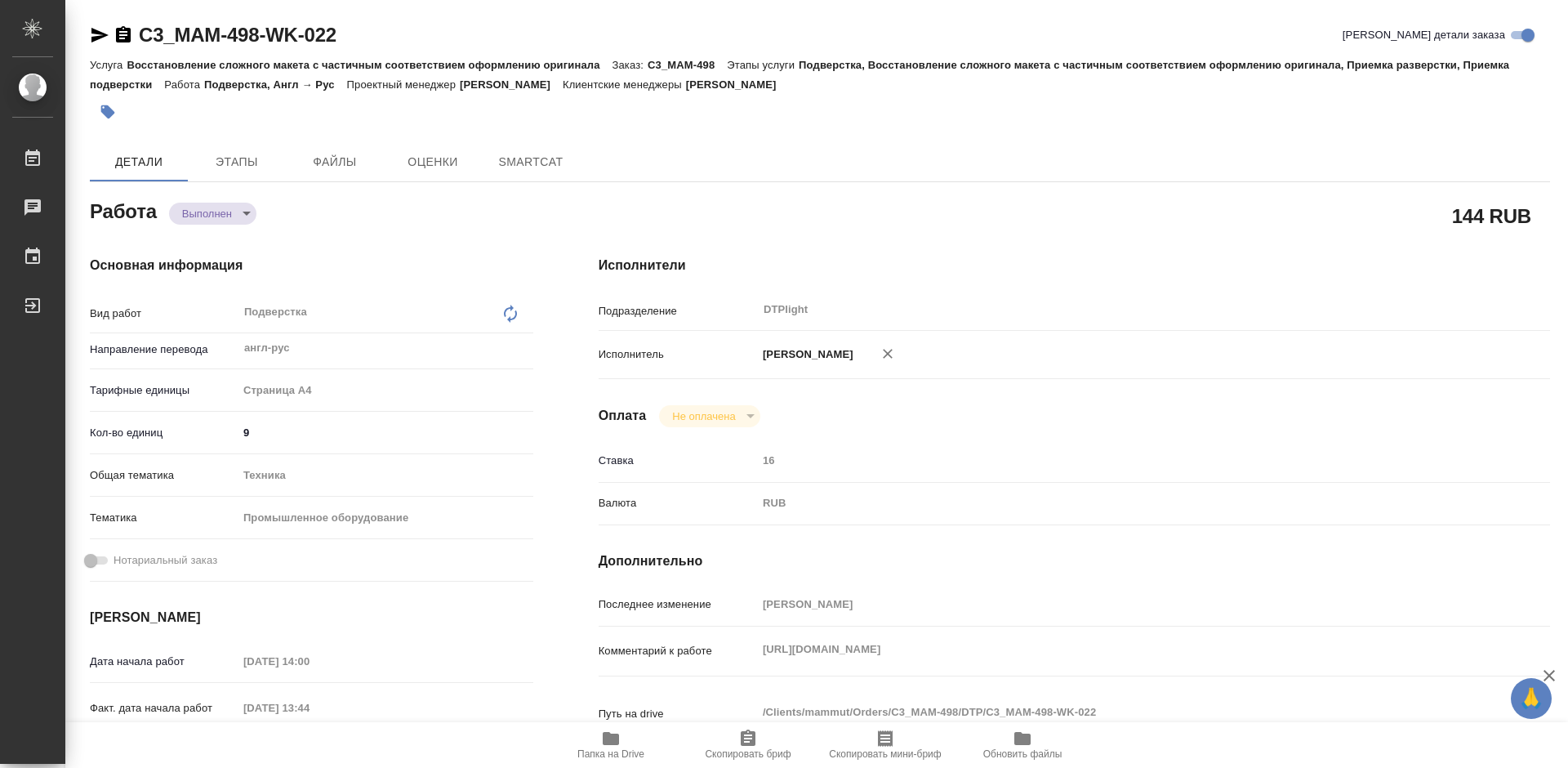
type textarea "x"
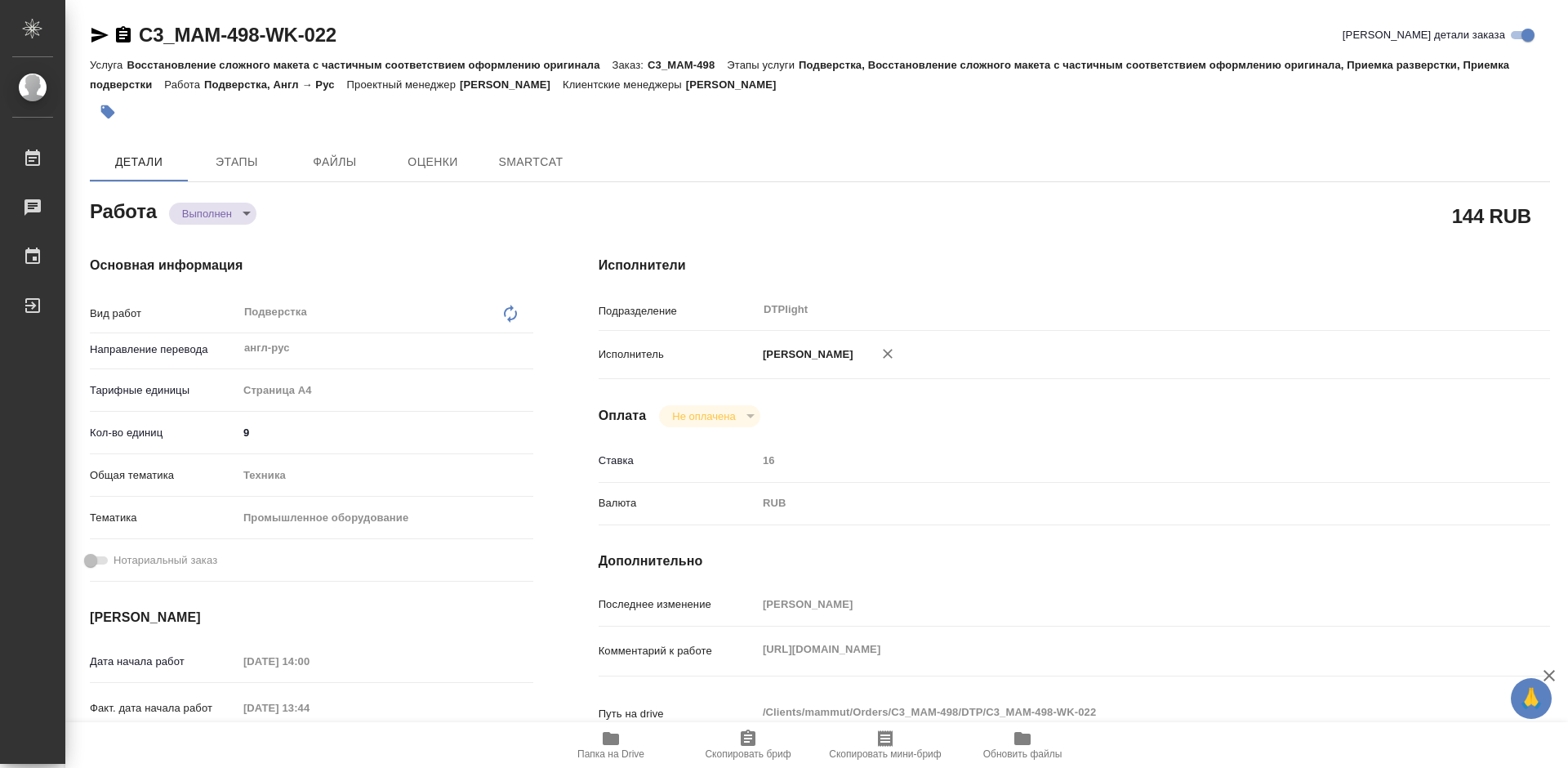
type textarea "x"
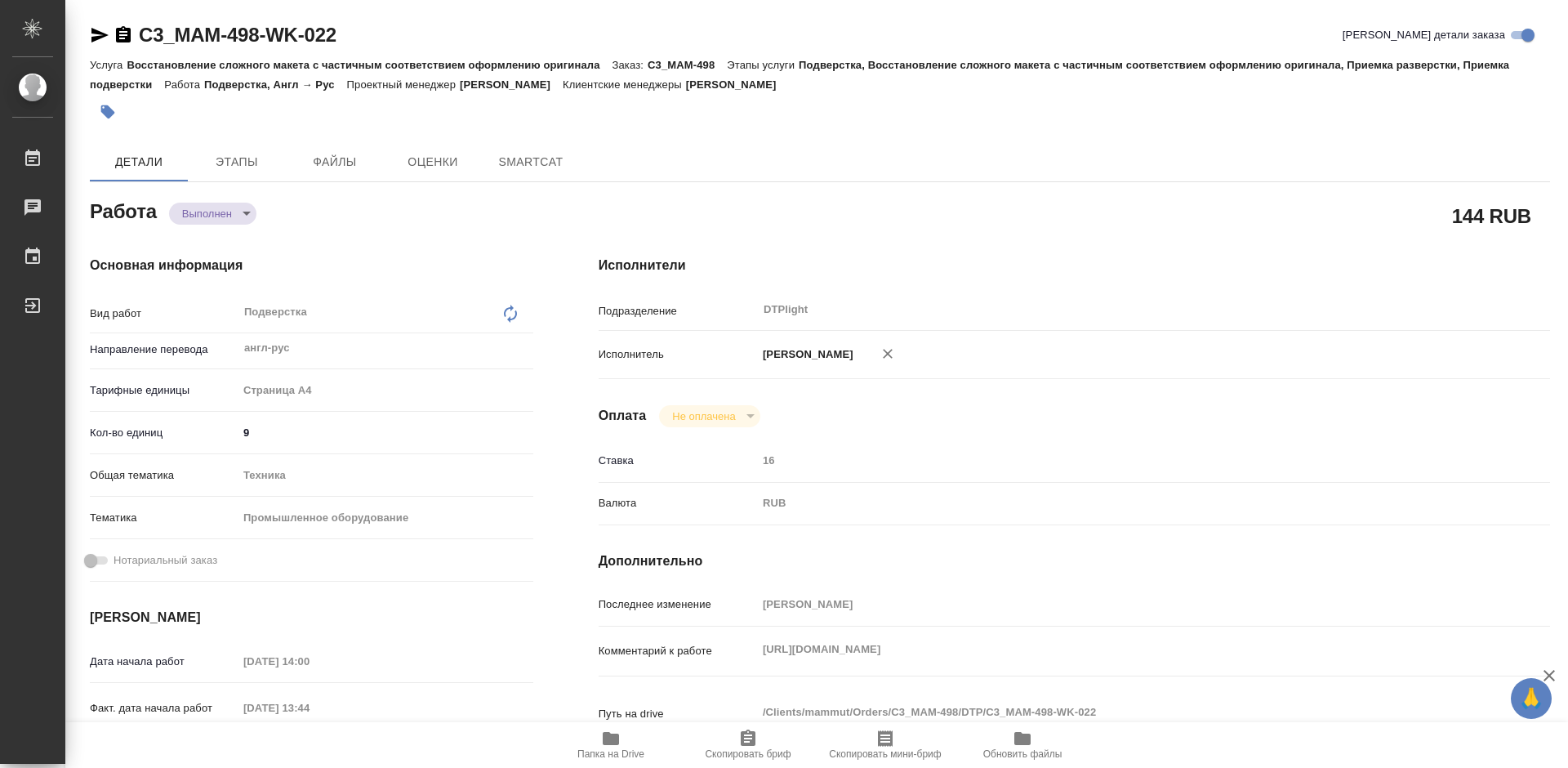
type textarea "x"
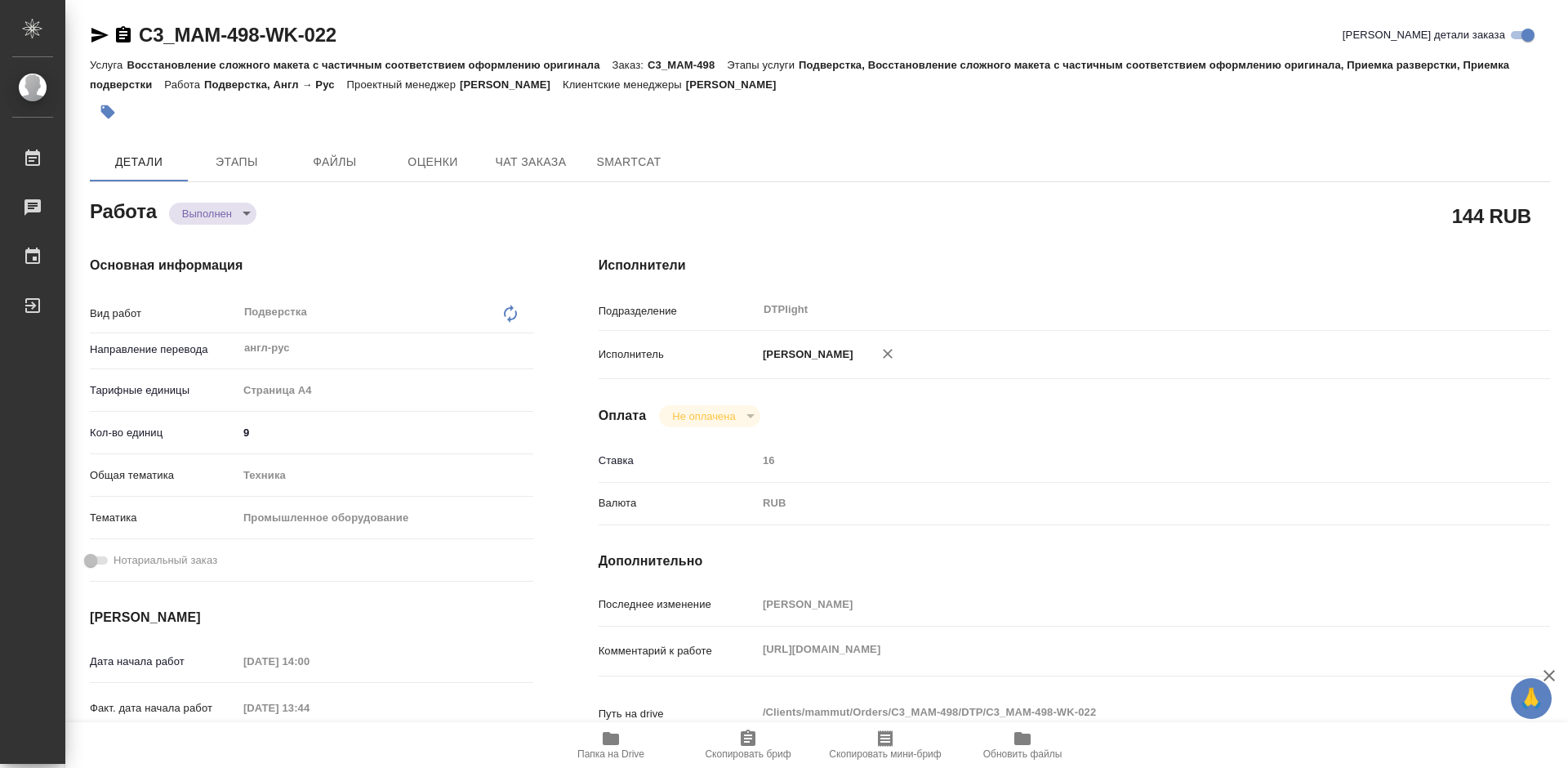
type textarea "x"
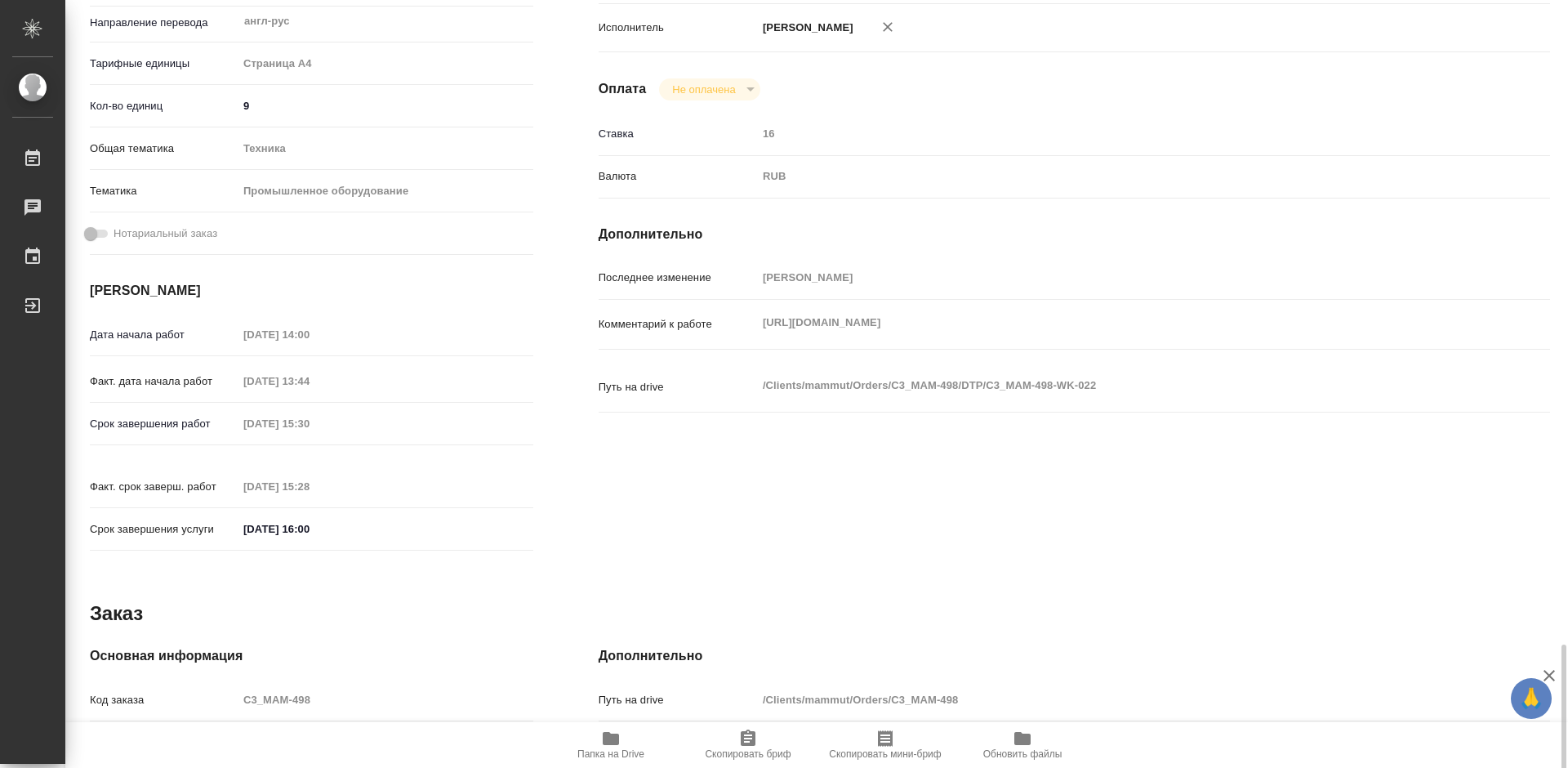
scroll to position [625, 0]
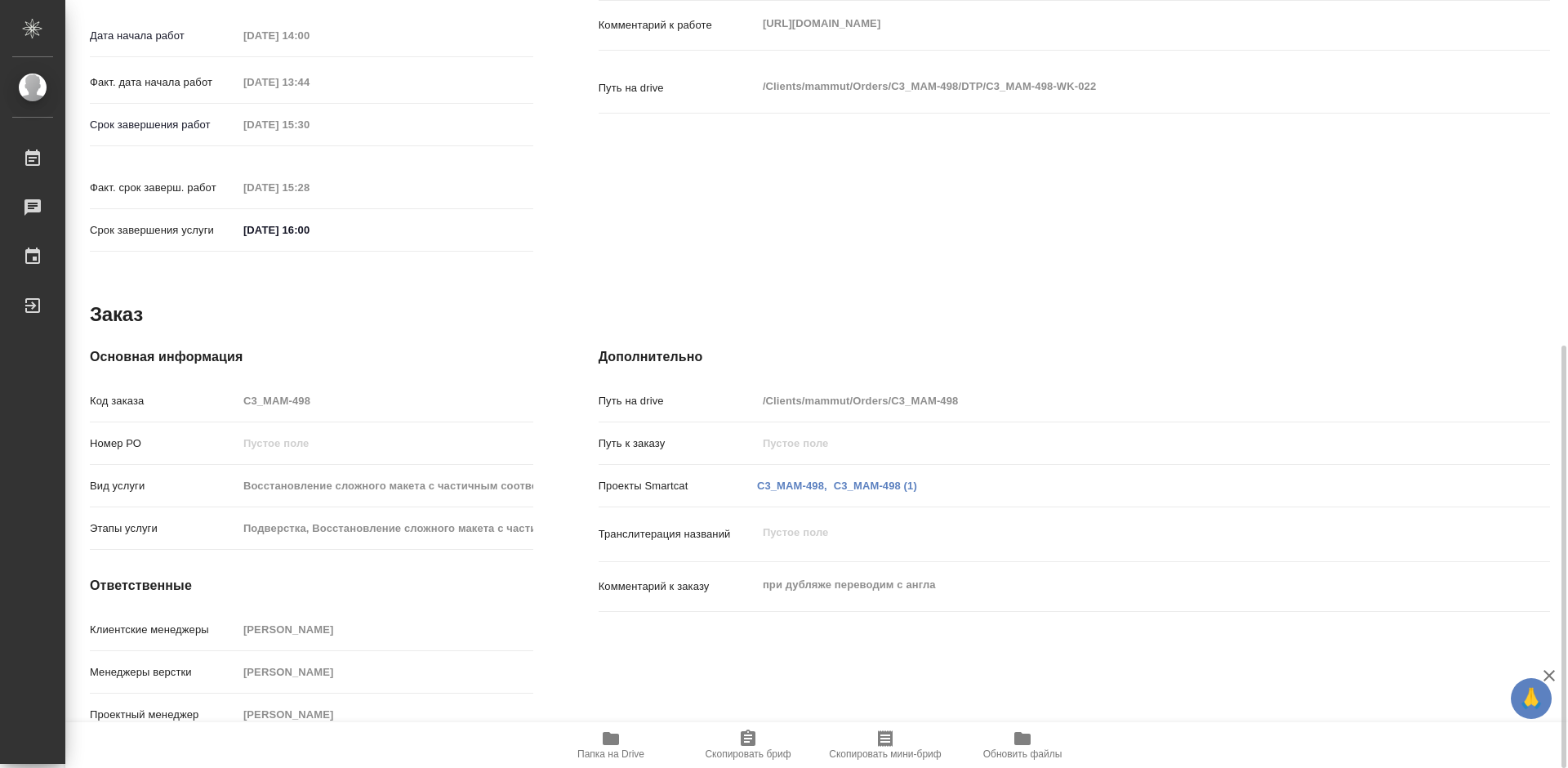
type textarea "x"
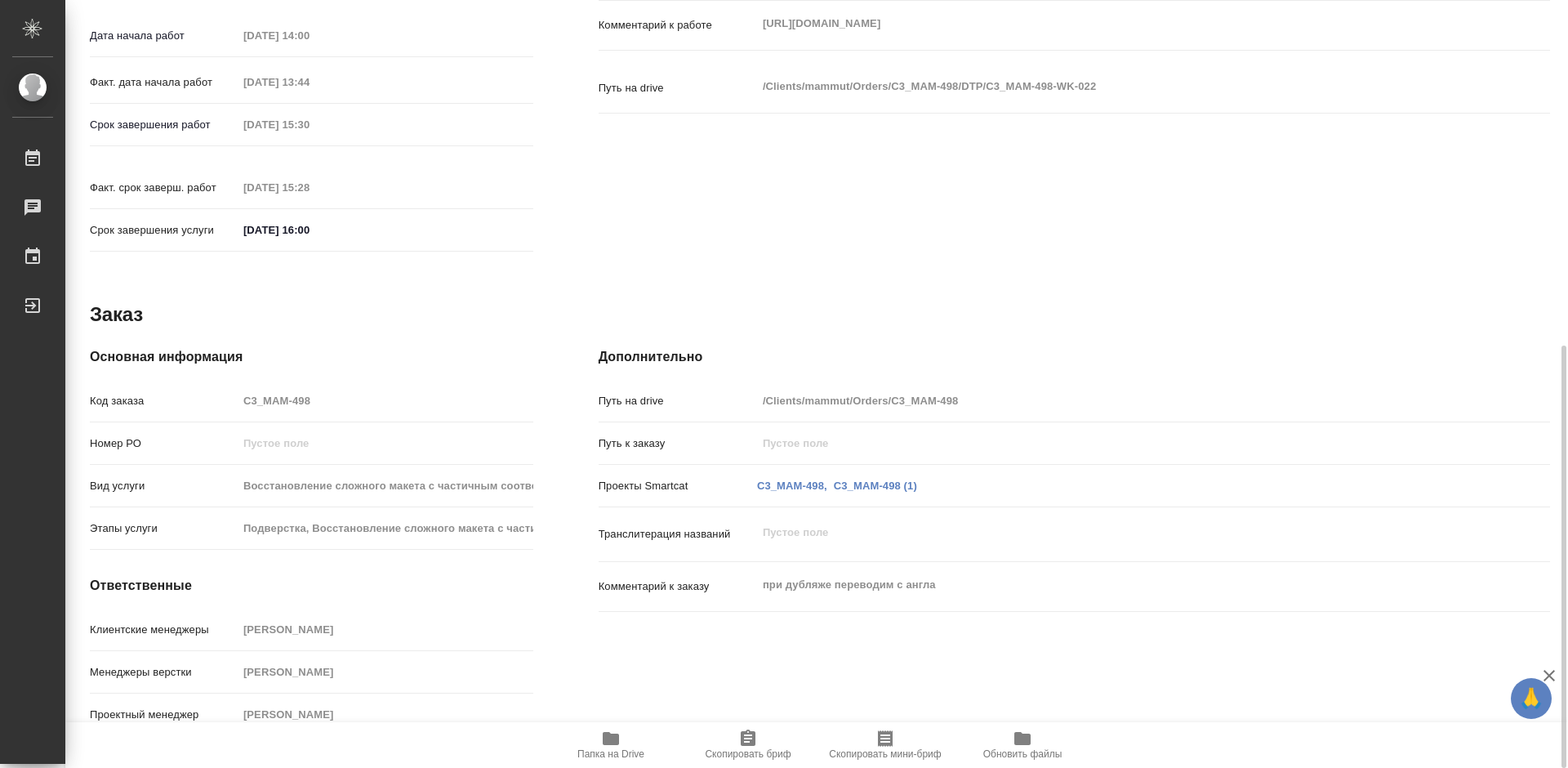
click at [619, 733] on icon "button" at bounding box center [611, 738] width 20 height 20
